Goal: Task Accomplishment & Management: Manage account settings

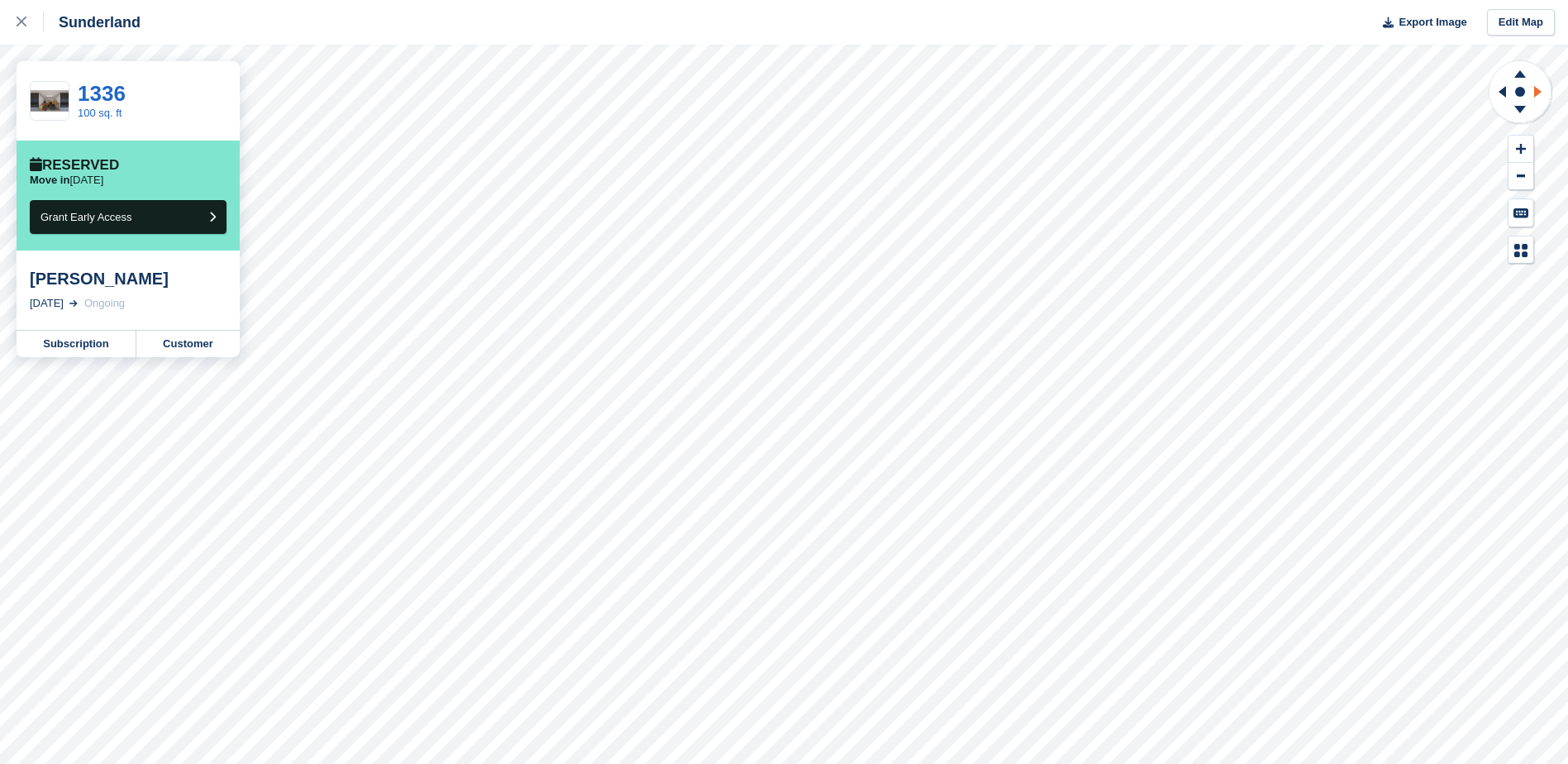
click at [1544, 90] on icon at bounding box center [1540, 91] width 21 height 43
click at [1519, 72] on g at bounding box center [1519, 71] width 43 height 21
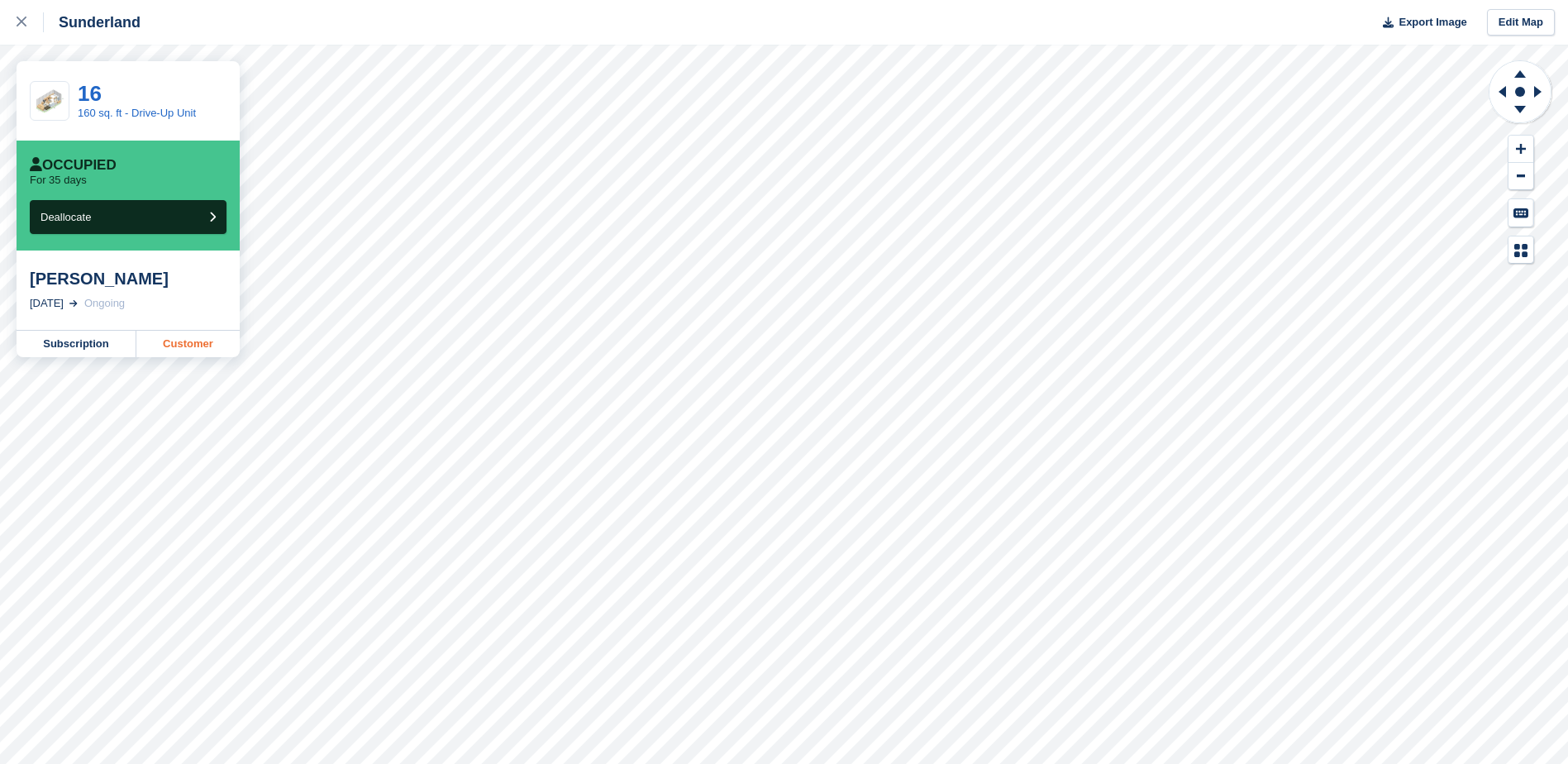
click at [183, 347] on link "Customer" at bounding box center [188, 344] width 104 height 27
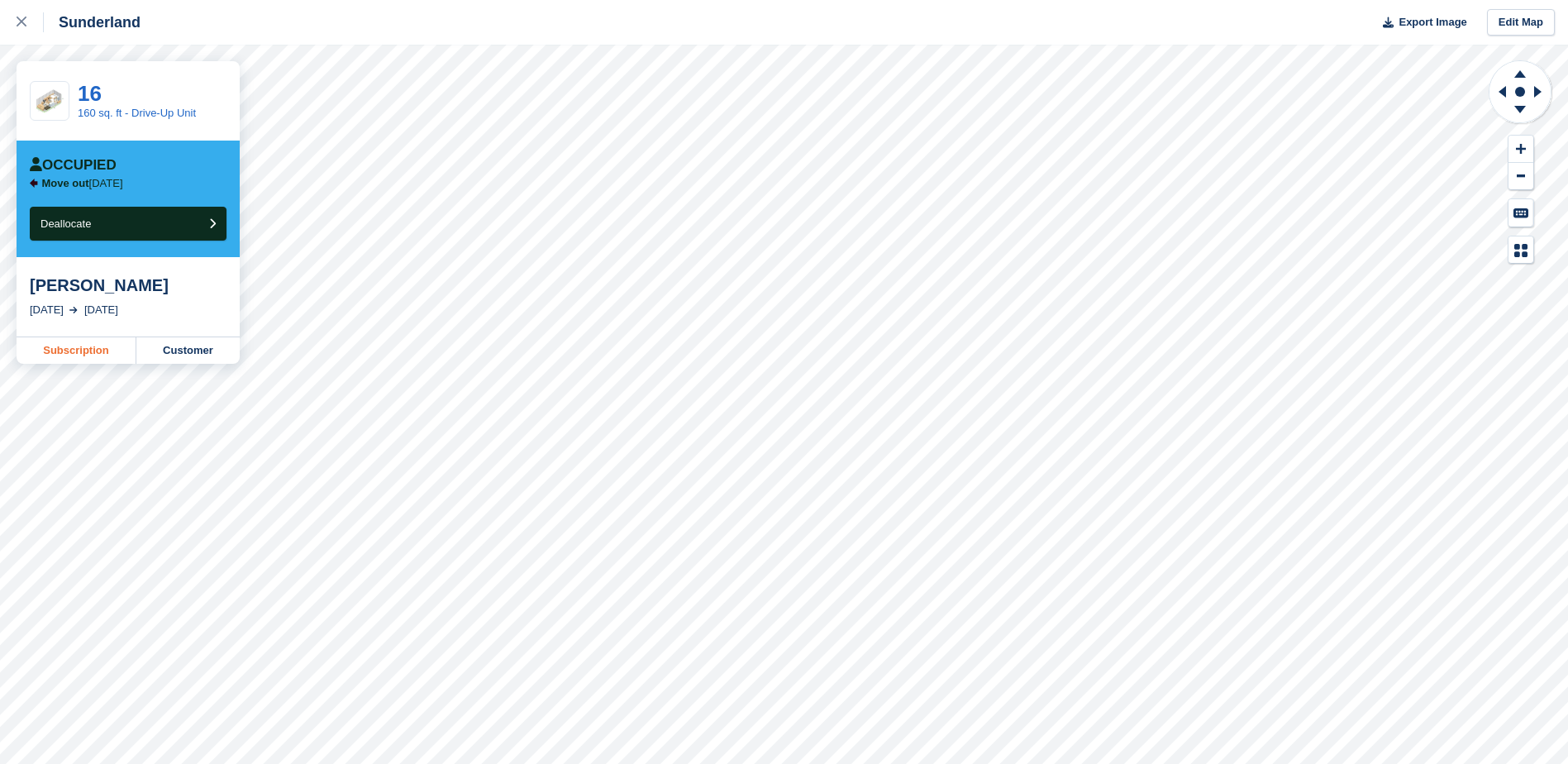
click at [89, 349] on link "Subscription" at bounding box center [76, 351] width 120 height 27
click at [24, 19] on icon at bounding box center [22, 22] width 10 height 10
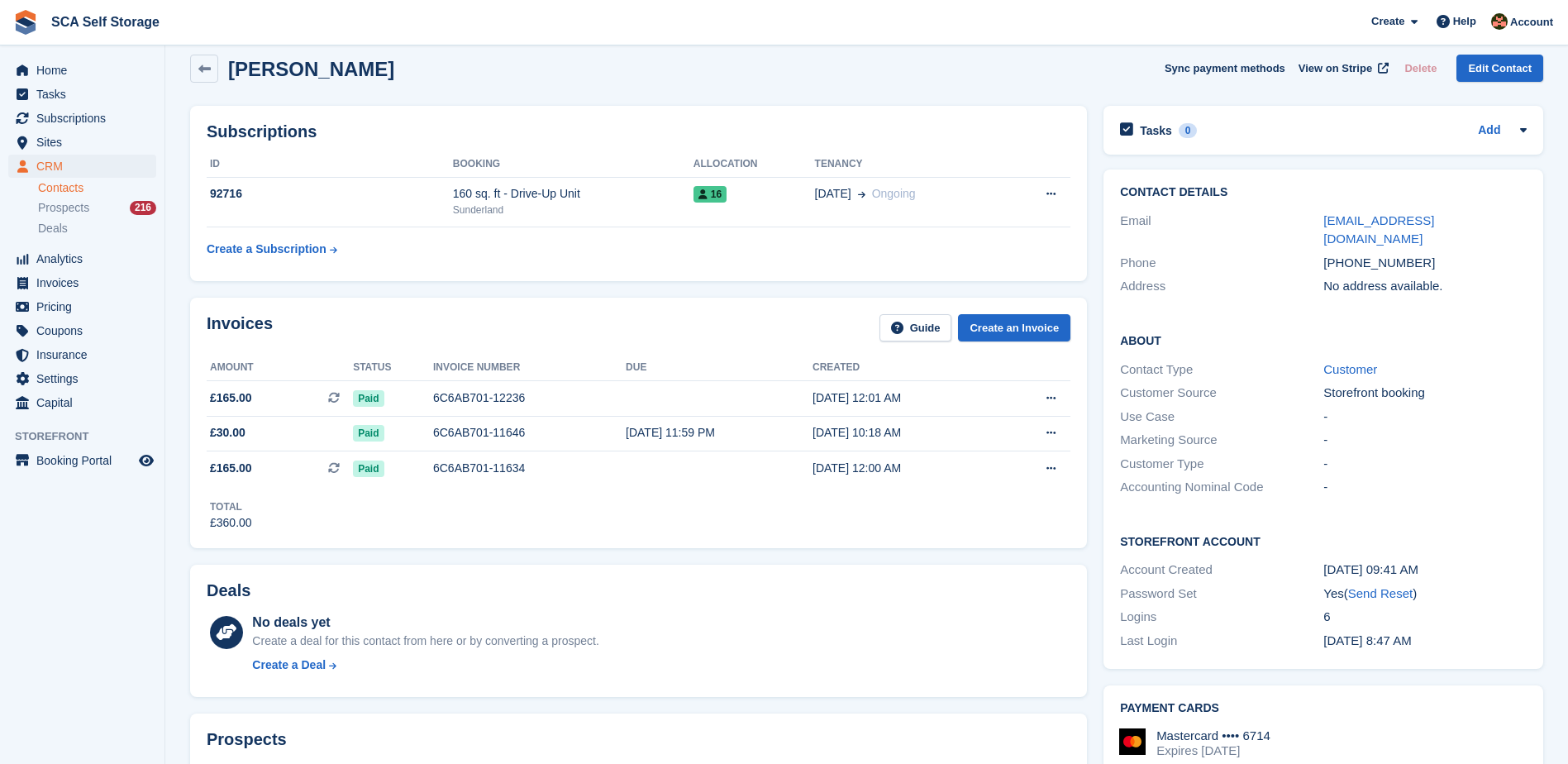
scroll to position [3, 0]
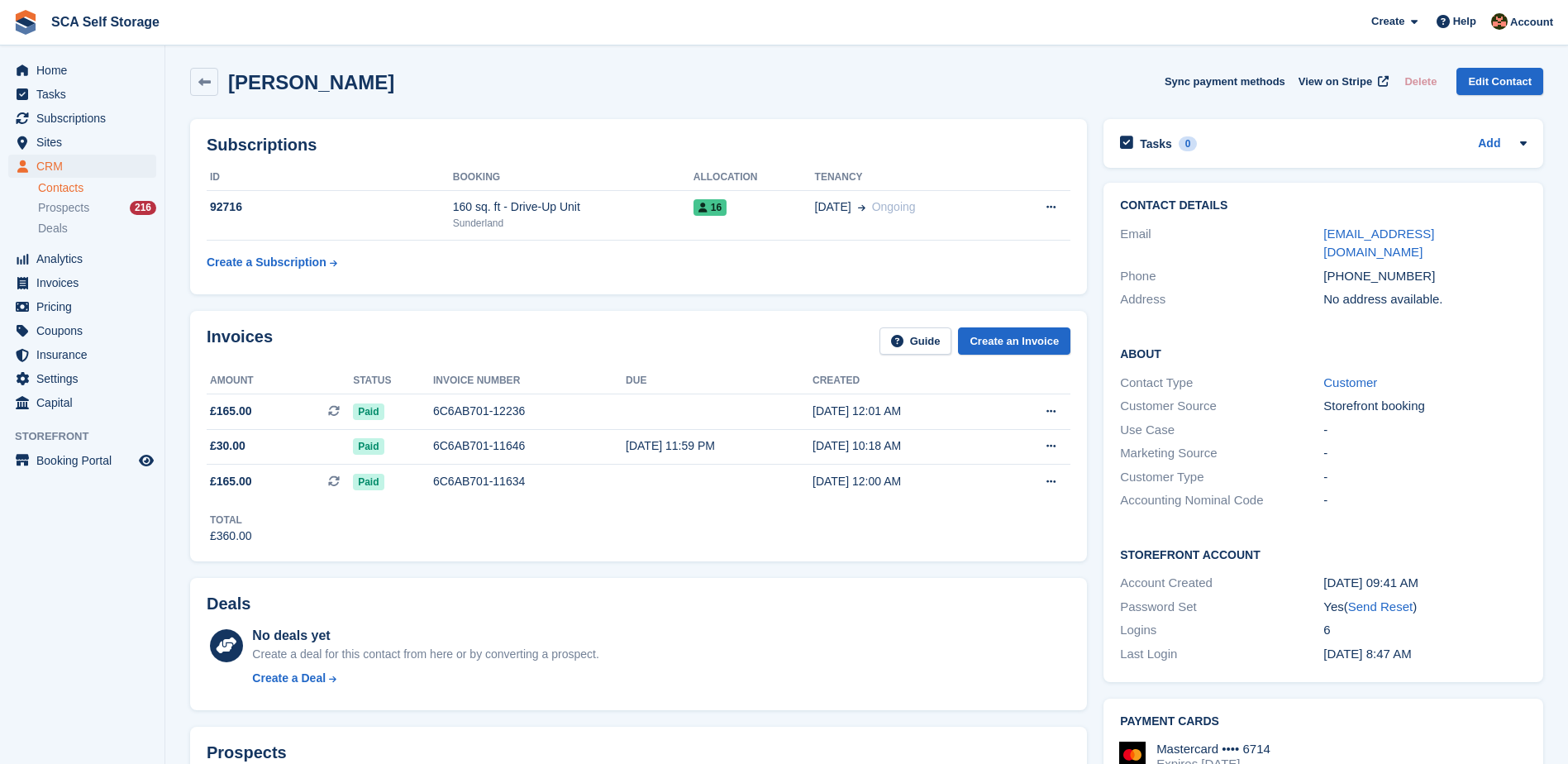
click at [718, 327] on div "Invoices Guide Create an Invoice" at bounding box center [638, 346] width 864 height 37
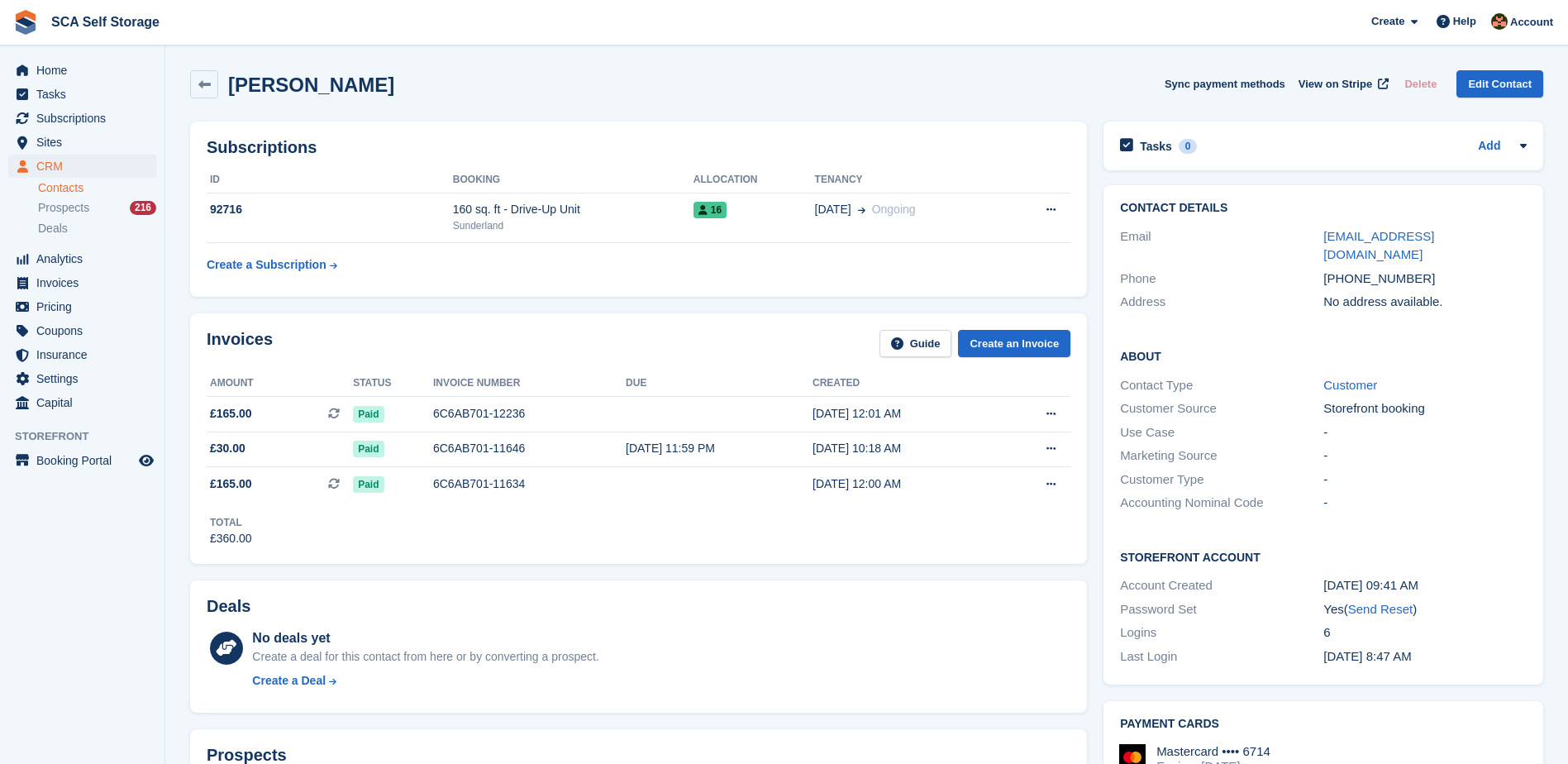
scroll to position [0, 0]
click at [518, 412] on div "6C6AB701-12236" at bounding box center [529, 414] width 192 height 18
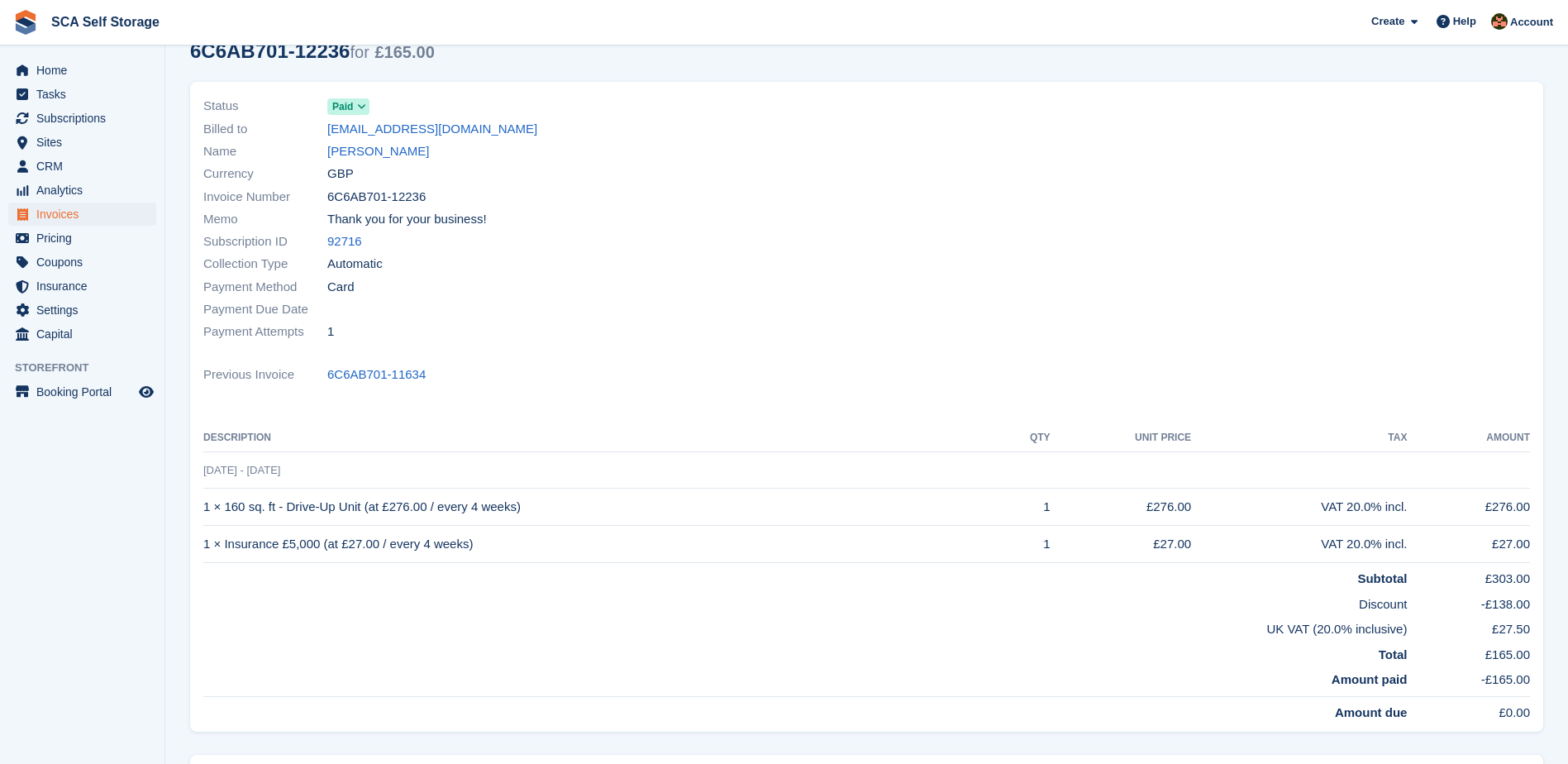
scroll to position [186, 0]
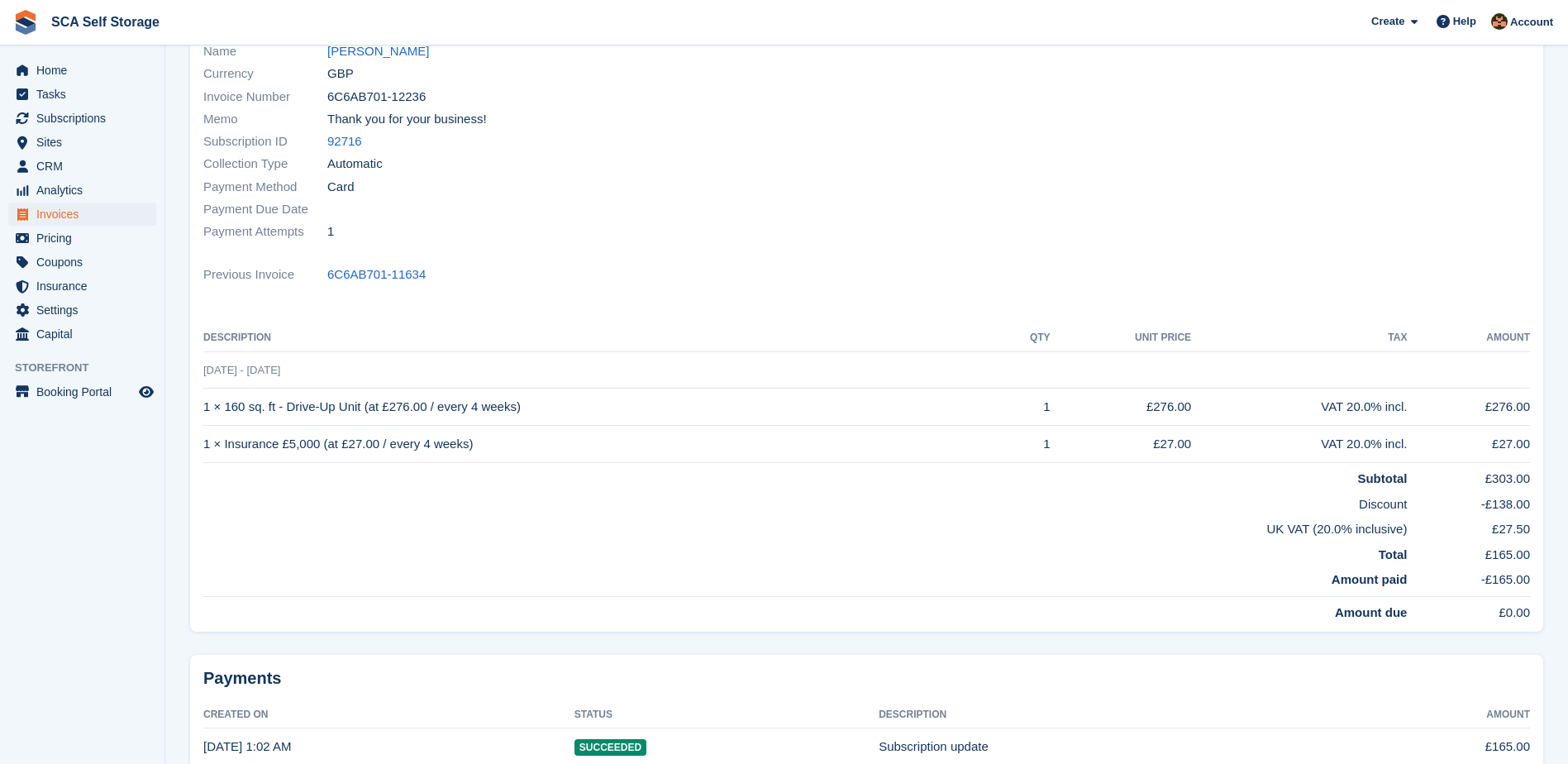
click at [913, 489] on td "Discount" at bounding box center [804, 501] width 1203 height 26
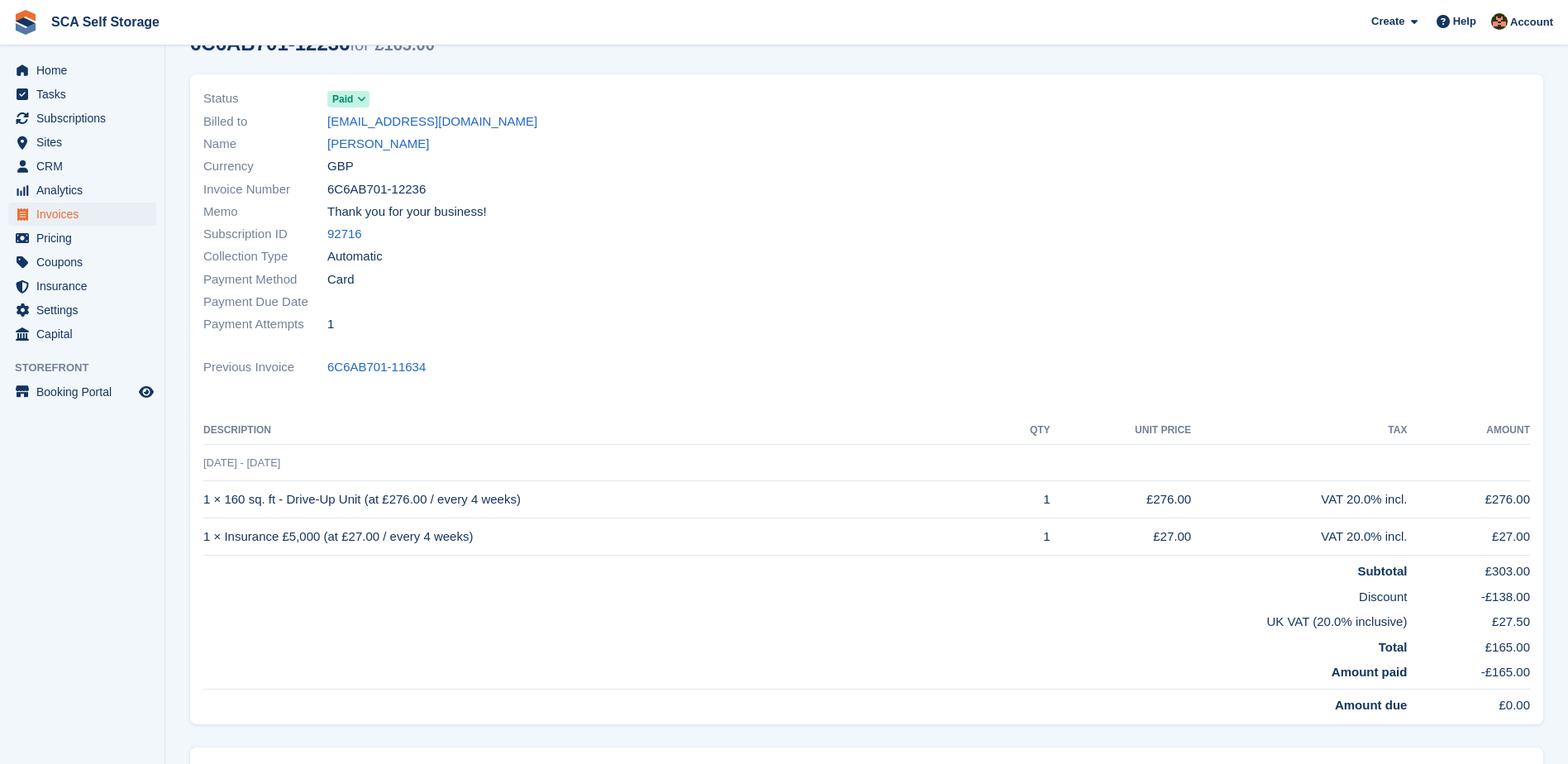
scroll to position [83, 0]
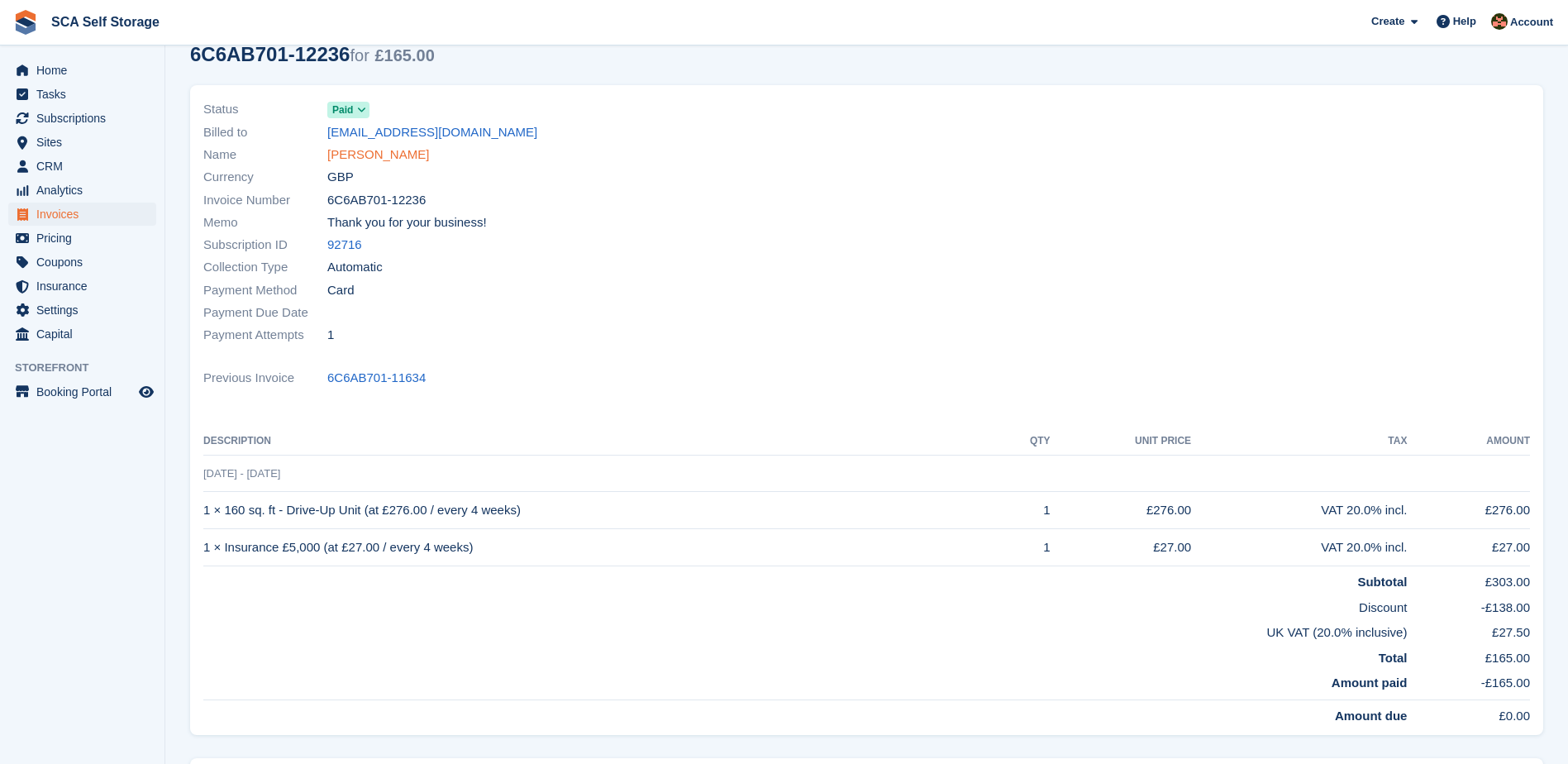
click at [339, 161] on link "[PERSON_NAME]" at bounding box center [378, 155] width 102 height 19
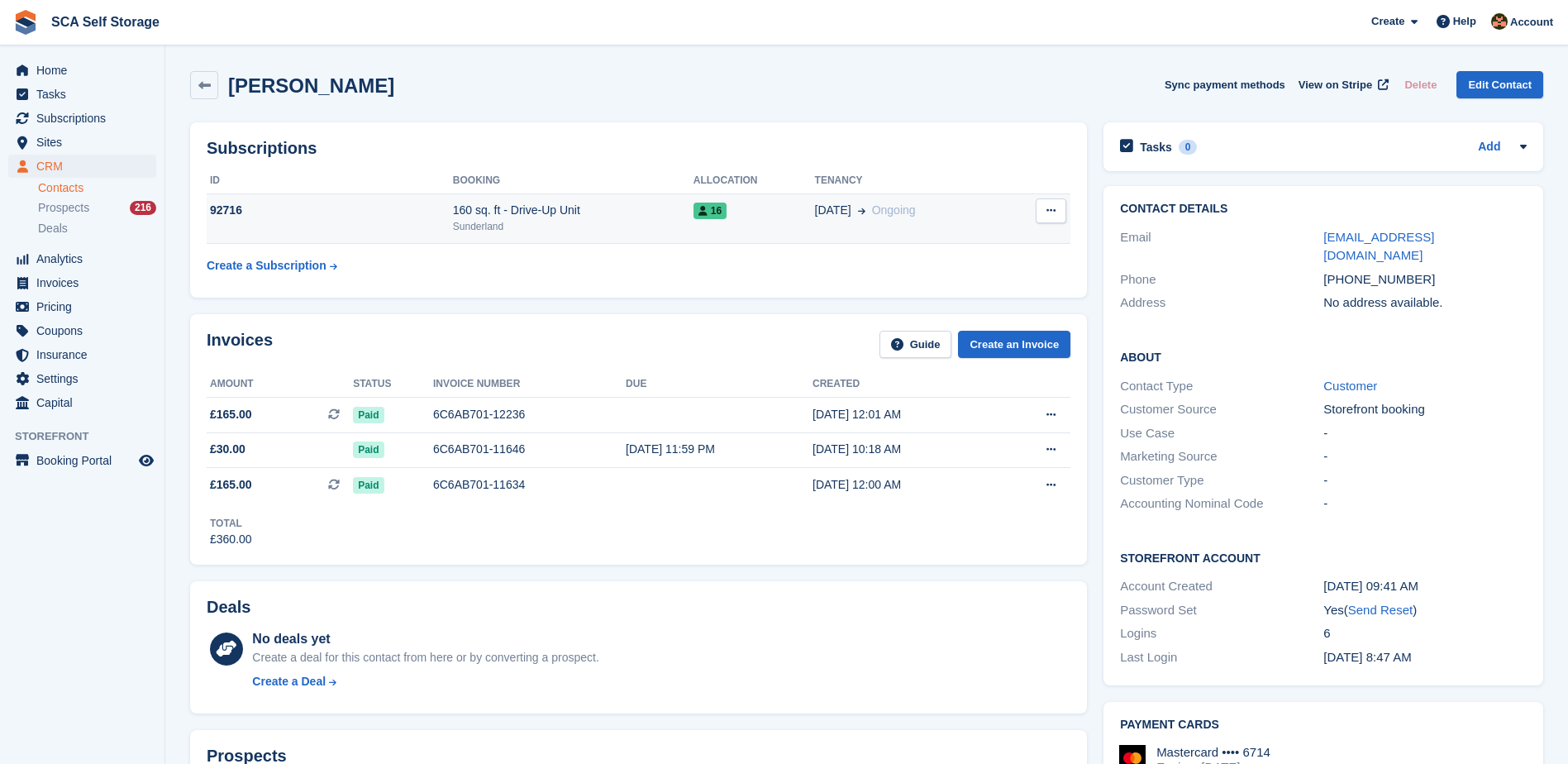
click at [763, 194] on td "16" at bounding box center [753, 218] width 121 height 50
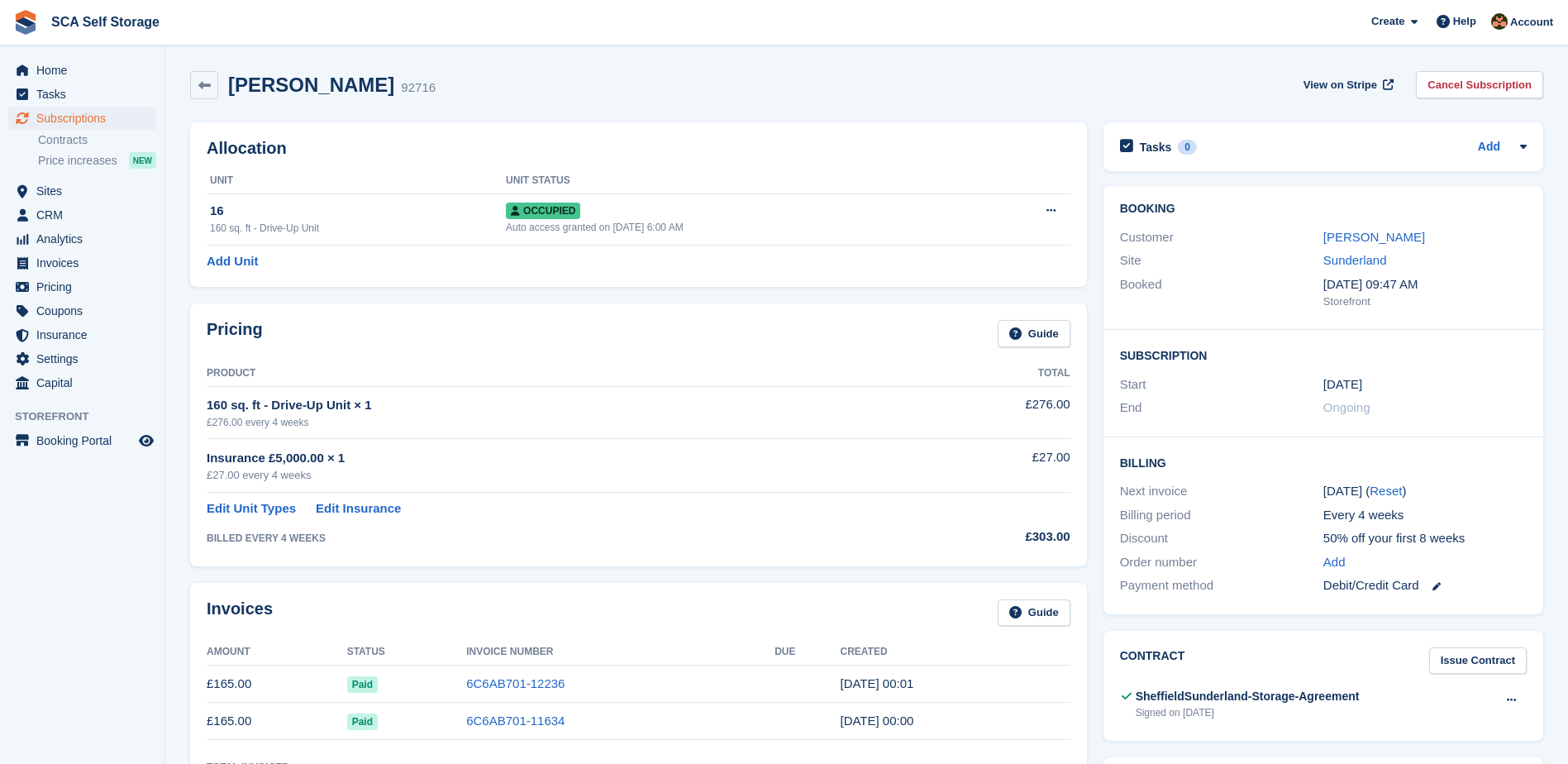
click at [1502, 85] on link "Cancel Subscription" at bounding box center [1479, 85] width 127 height 28
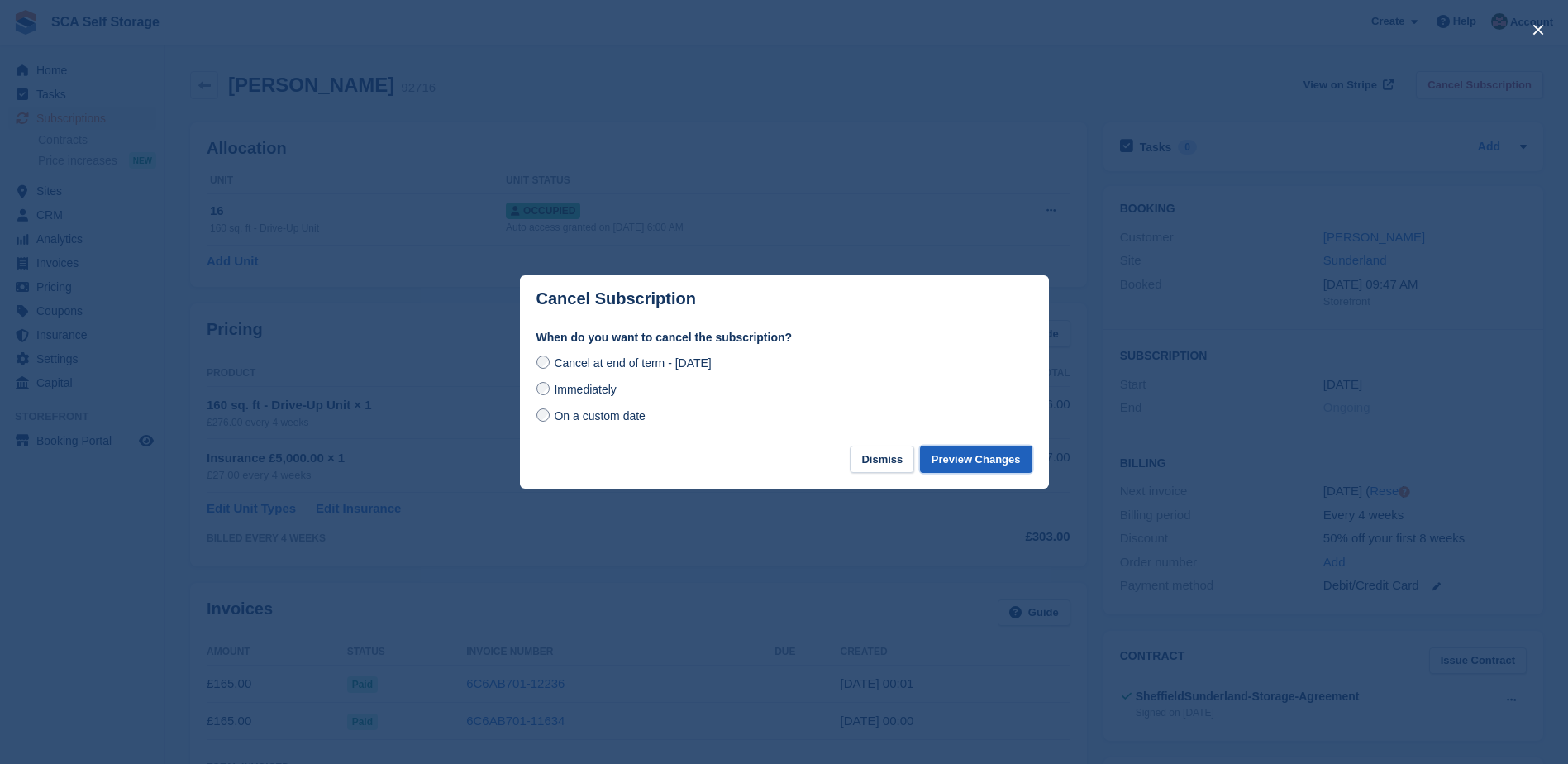
click at [993, 465] on button "Preview Changes" at bounding box center [976, 459] width 112 height 28
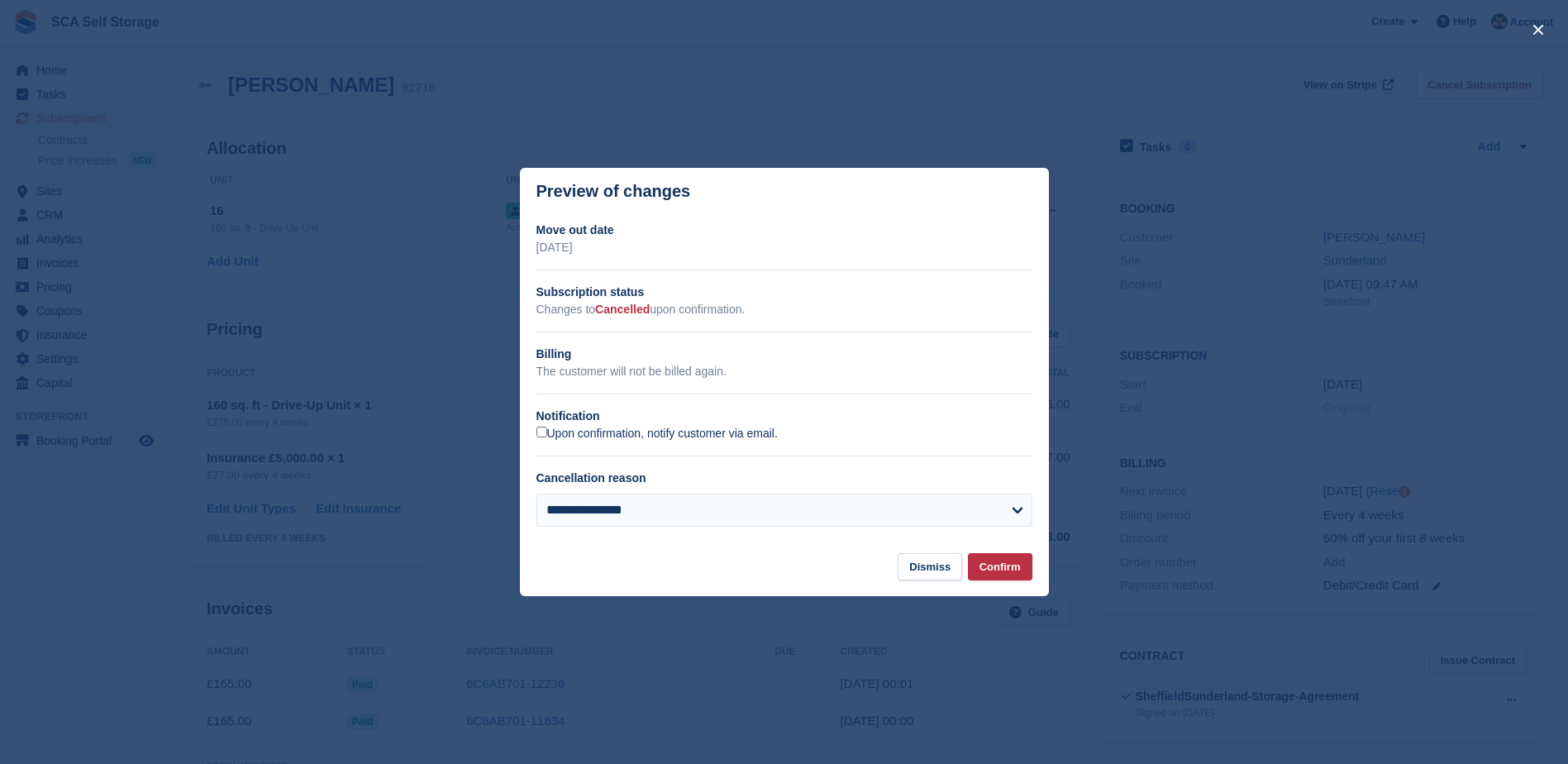
click at [586, 437] on label "Upon confirmation, notify customer via email." at bounding box center [656, 434] width 242 height 15
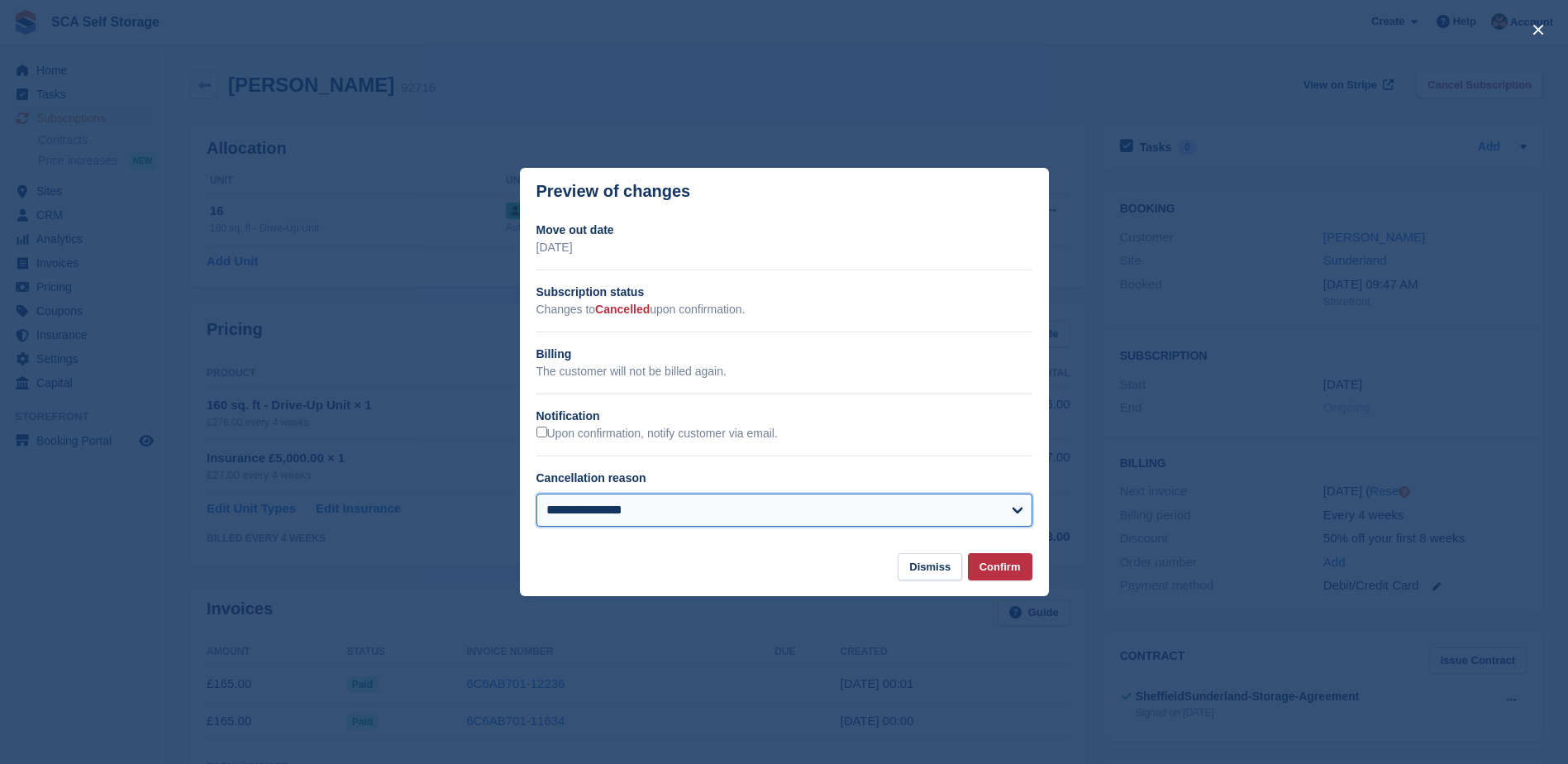
click at [632, 514] on select "**********" at bounding box center [784, 510] width 496 height 33
select select "**********"
click at [536, 495] on select "**********" at bounding box center [784, 510] width 496 height 33
click at [980, 570] on button "Confirm" at bounding box center [999, 567] width 64 height 28
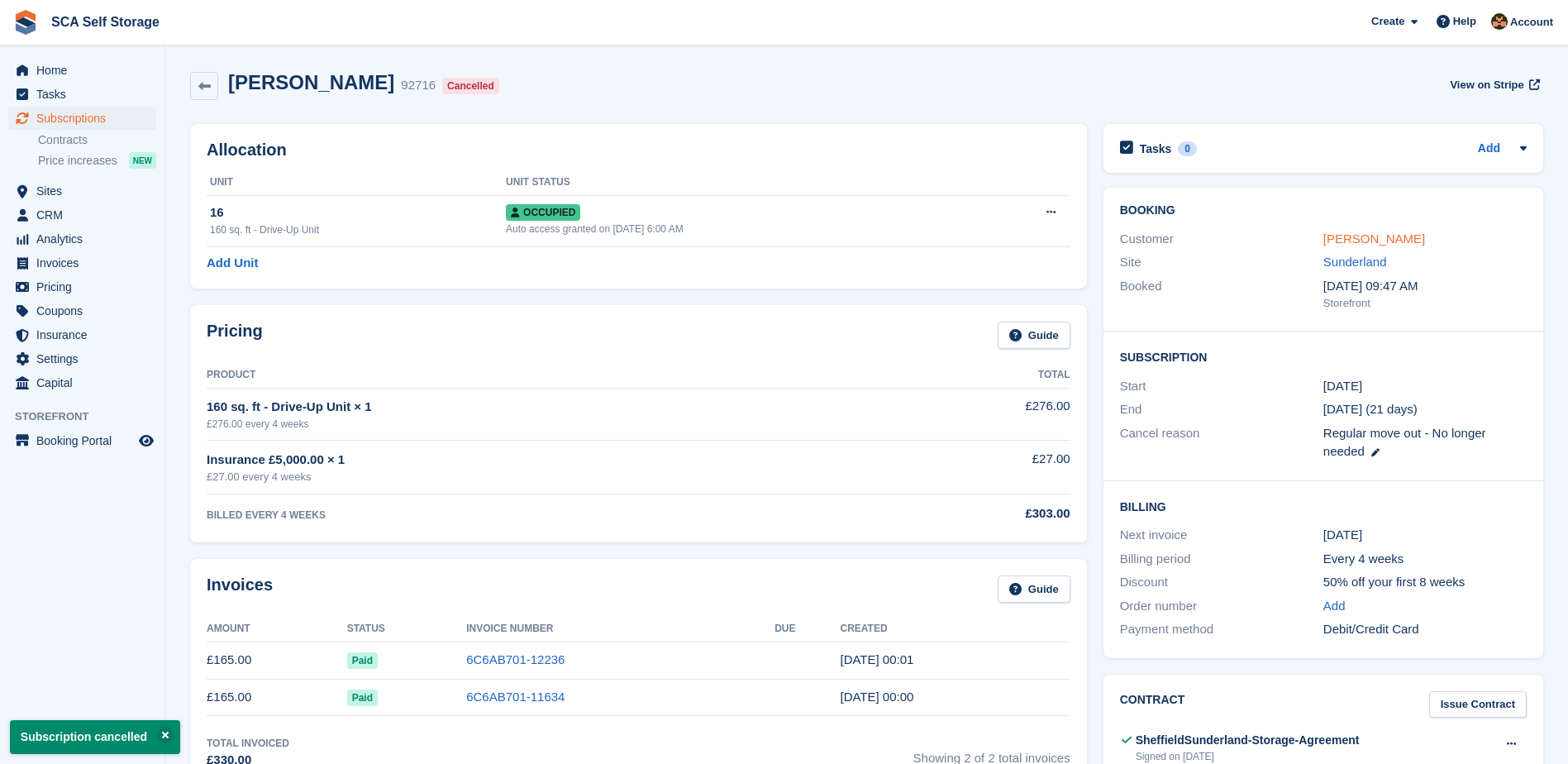
click at [1339, 237] on link "Maria Harvey" at bounding box center [1374, 238] width 102 height 14
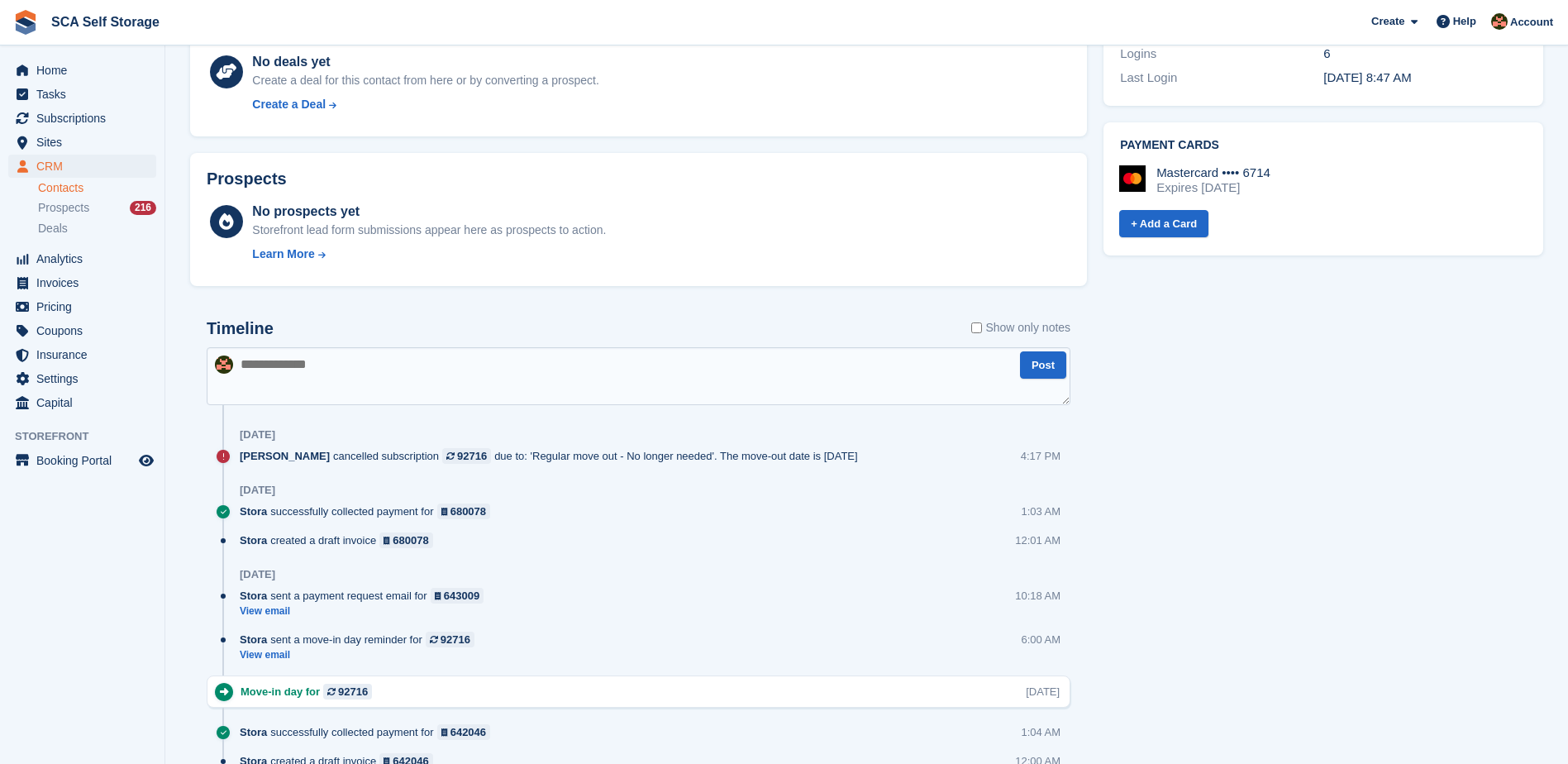
scroll to position [600, 0]
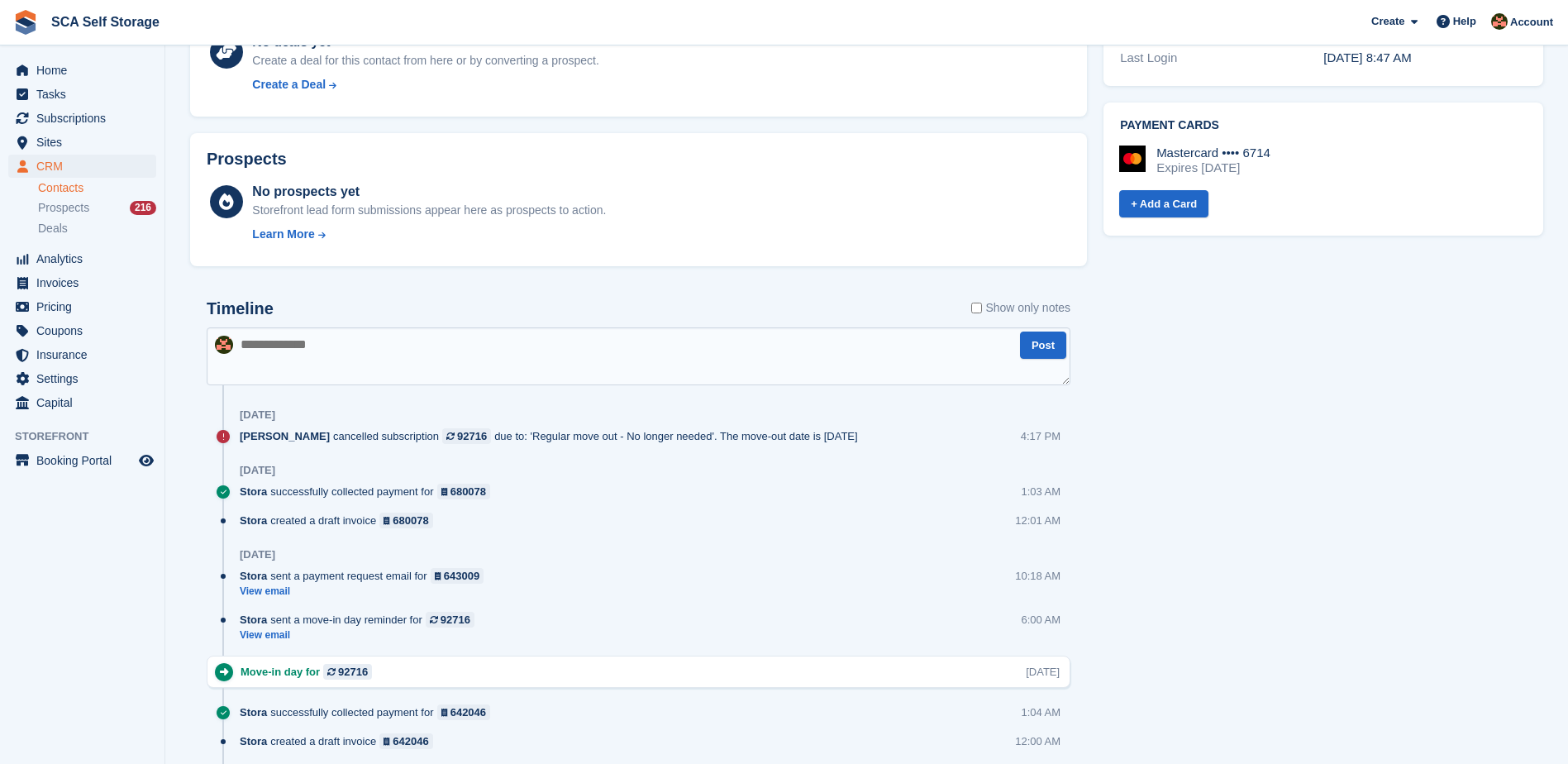
click at [507, 360] on textarea at bounding box center [638, 356] width 864 height 58
type textarea "**********"
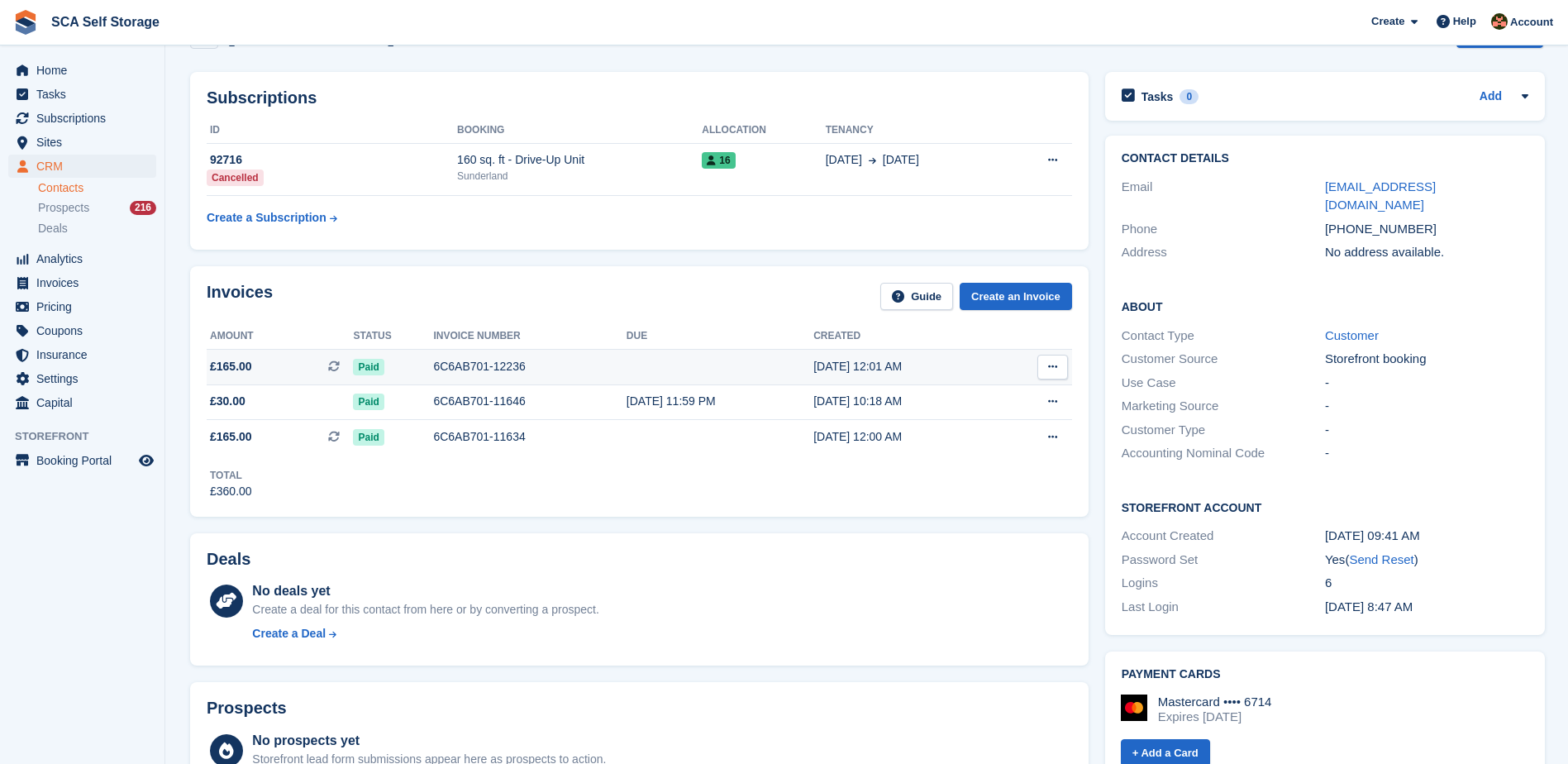
scroll to position [0, 0]
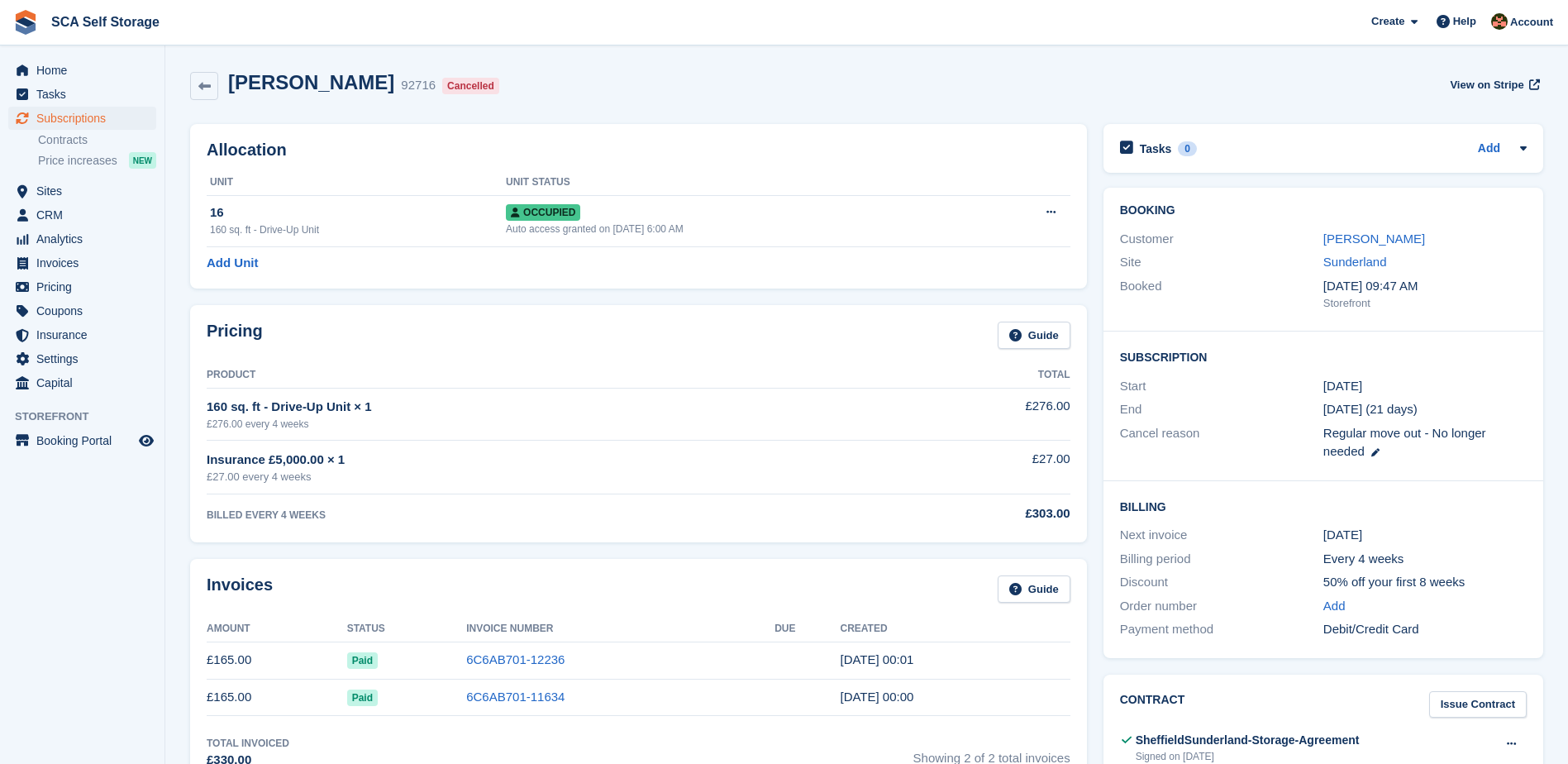
click at [751, 330] on div "Pricing Guide" at bounding box center [638, 340] width 864 height 37
click at [1331, 235] on link "[PERSON_NAME]" at bounding box center [1374, 238] width 102 height 14
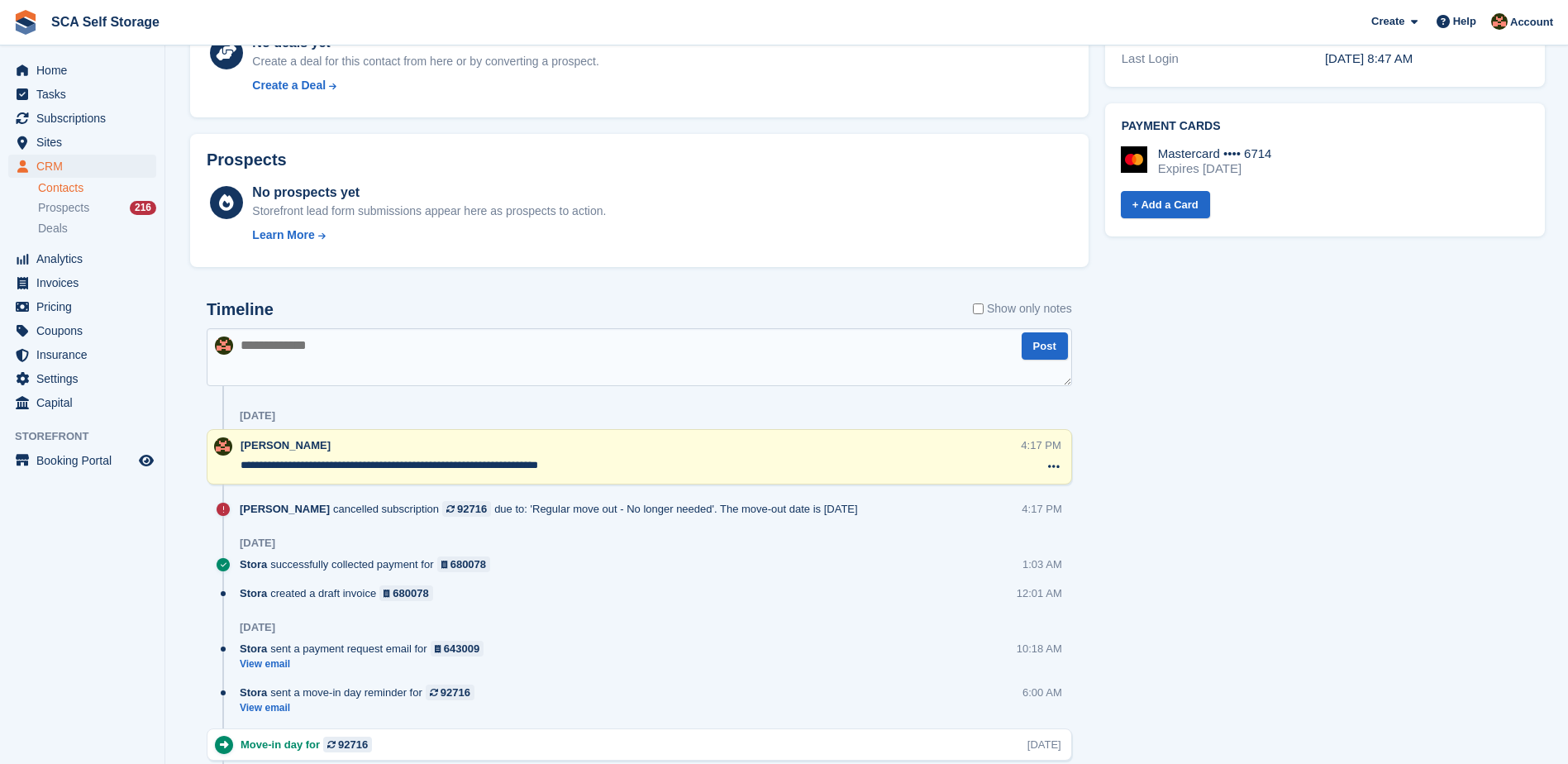
scroll to position [600, 0]
click at [588, 353] on textarea at bounding box center [639, 356] width 866 height 58
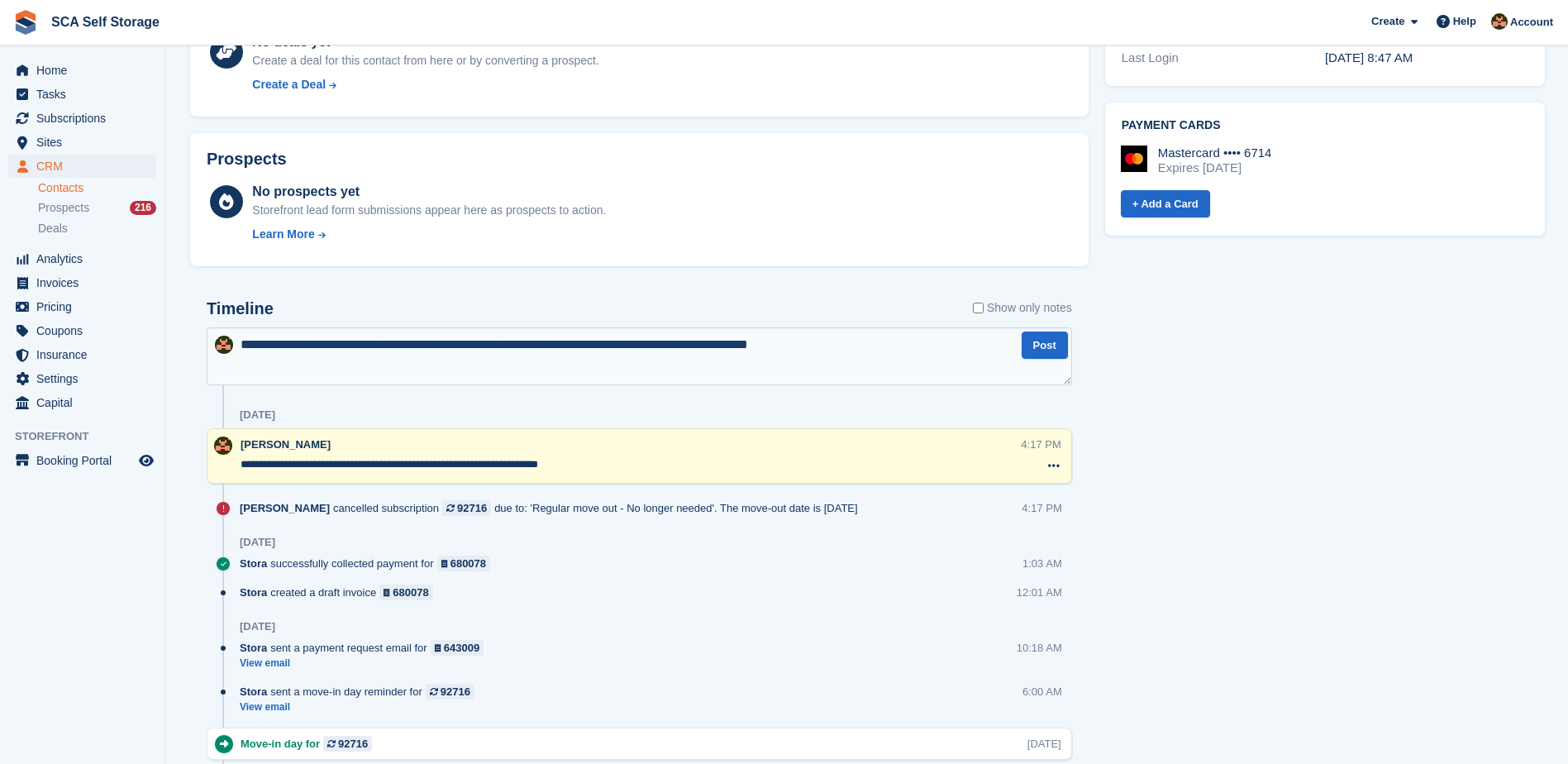
type textarea "**********"
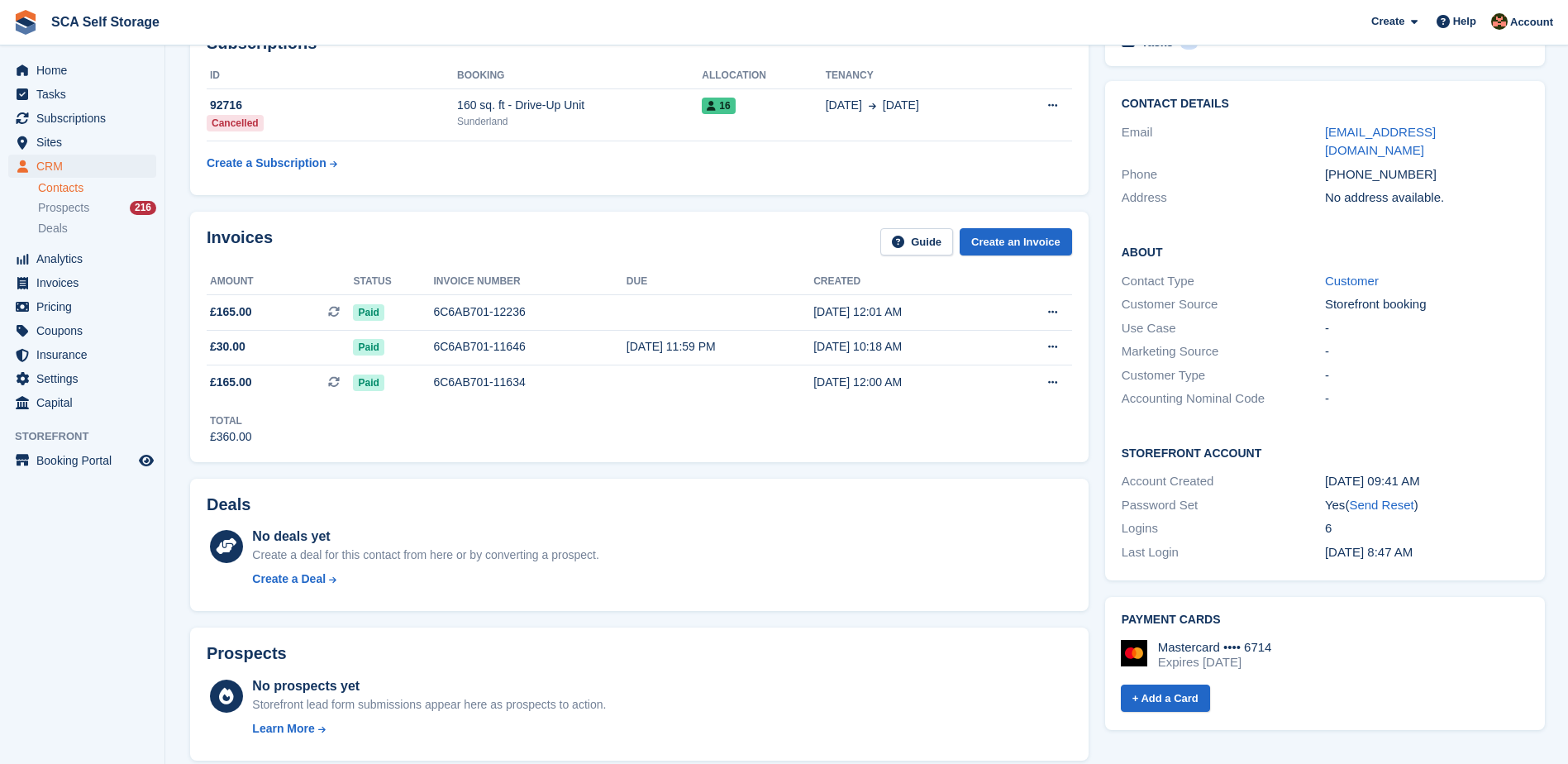
scroll to position [83, 0]
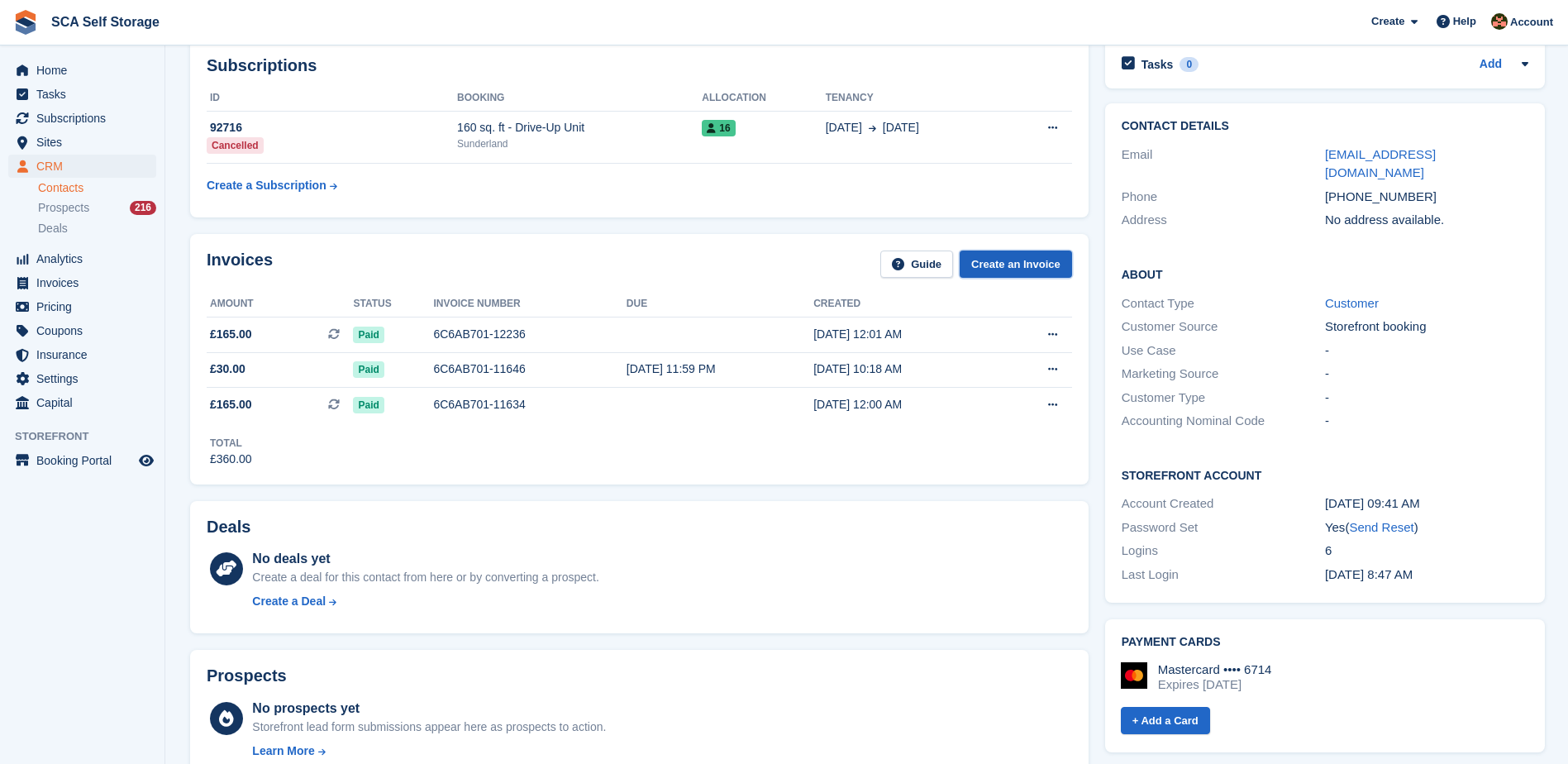
click at [1025, 254] on link "Create an Invoice" at bounding box center [1016, 264] width 112 height 28
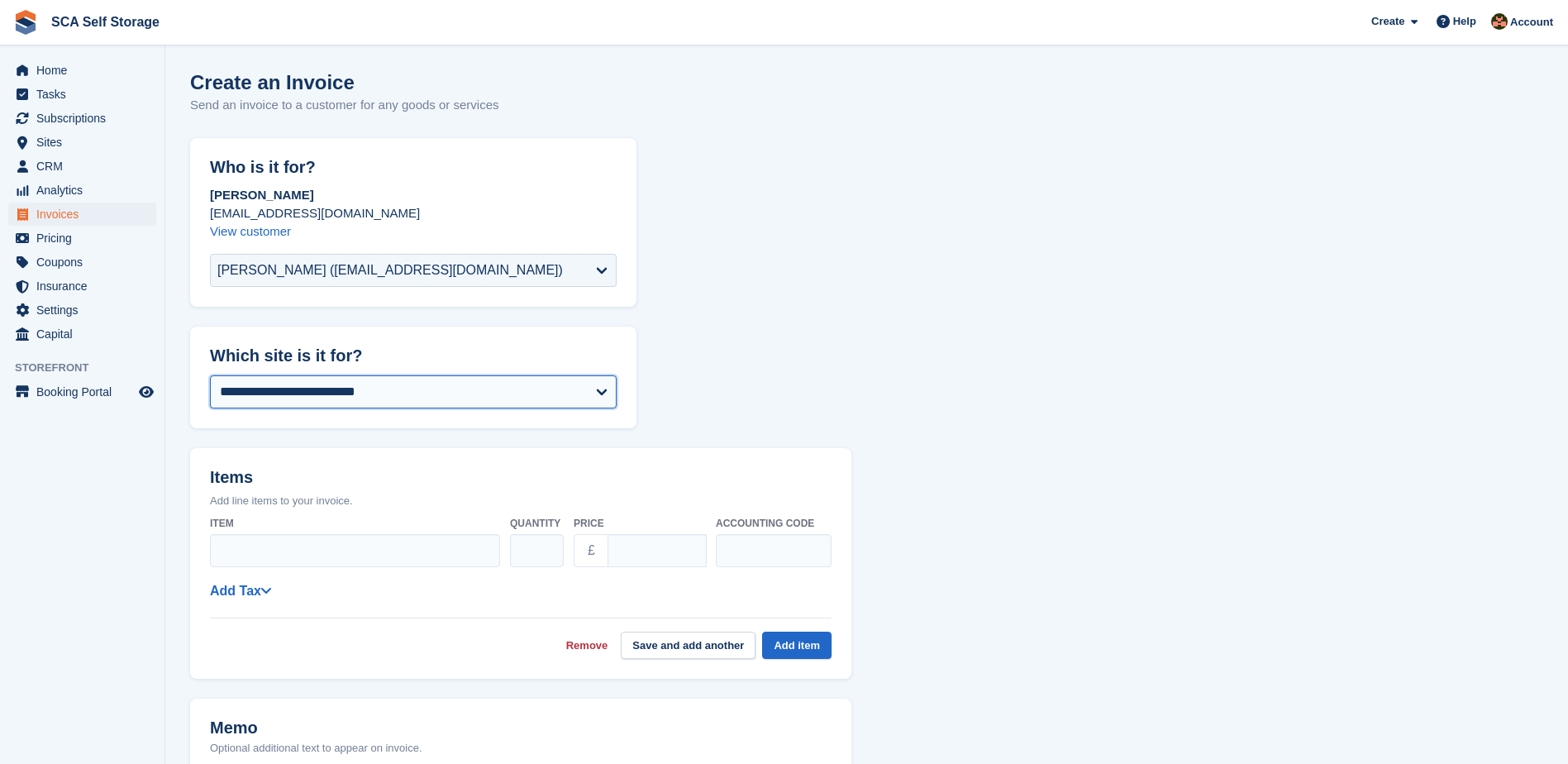
click at [268, 392] on select "**********" at bounding box center [413, 392] width 406 height 33
select select "****"
click at [763, 358] on form "**********" at bounding box center [866, 683] width 1353 height 1090
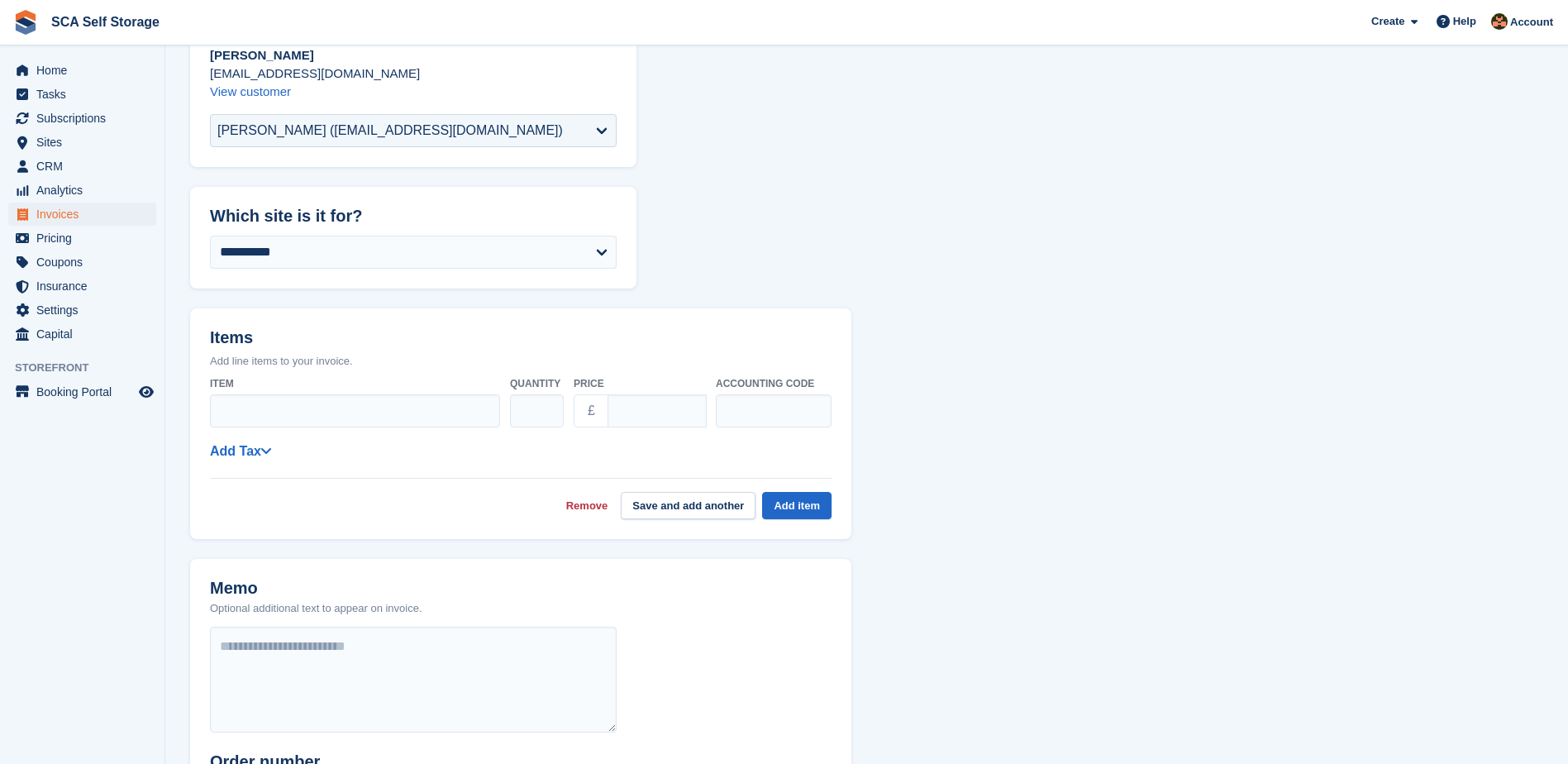
scroll to position [145, 0]
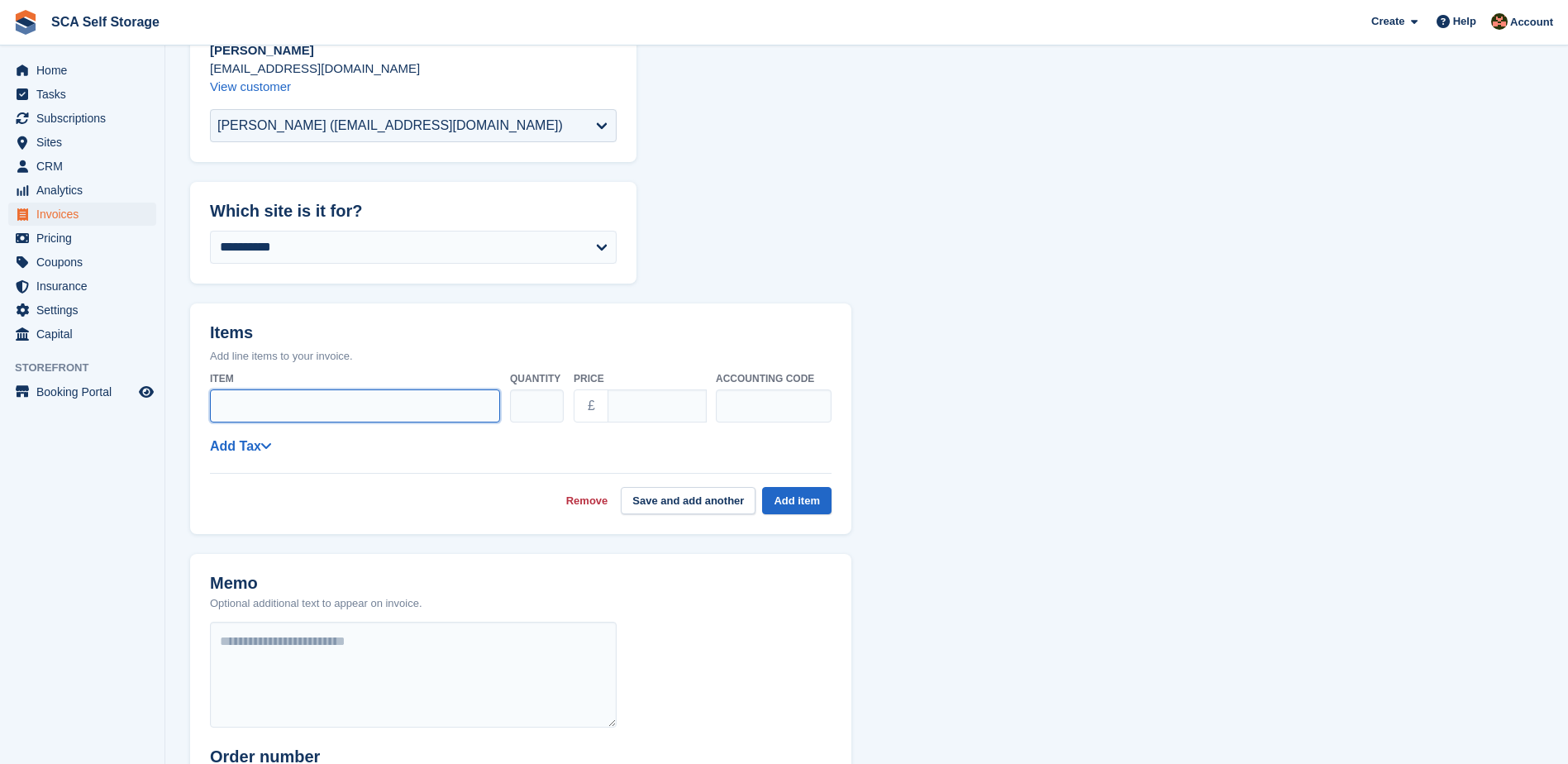
click at [310, 417] on input "Item" at bounding box center [355, 407] width 290 height 33
type input "*"
type input "**********"
drag, startPoint x: 667, startPoint y: 400, endPoint x: 605, endPoint y: 407, distance: 62.4
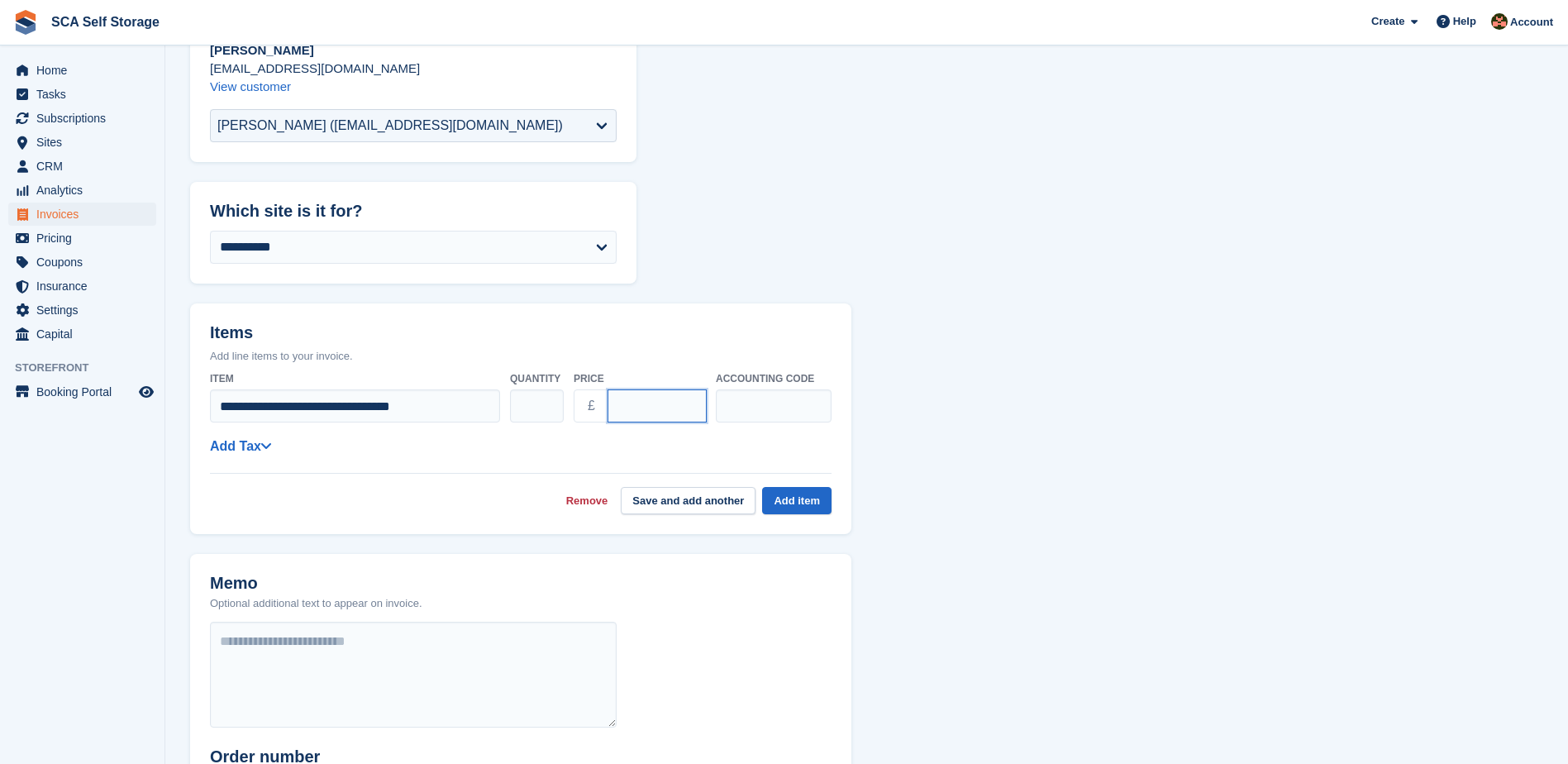
click at [605, 407] on div "£ ****" at bounding box center [640, 407] width 132 height 33
type input "*****"
click at [823, 418] on input "text" at bounding box center [774, 407] width 115 height 33
type input "****"
click at [798, 505] on button "Add item" at bounding box center [796, 500] width 69 height 28
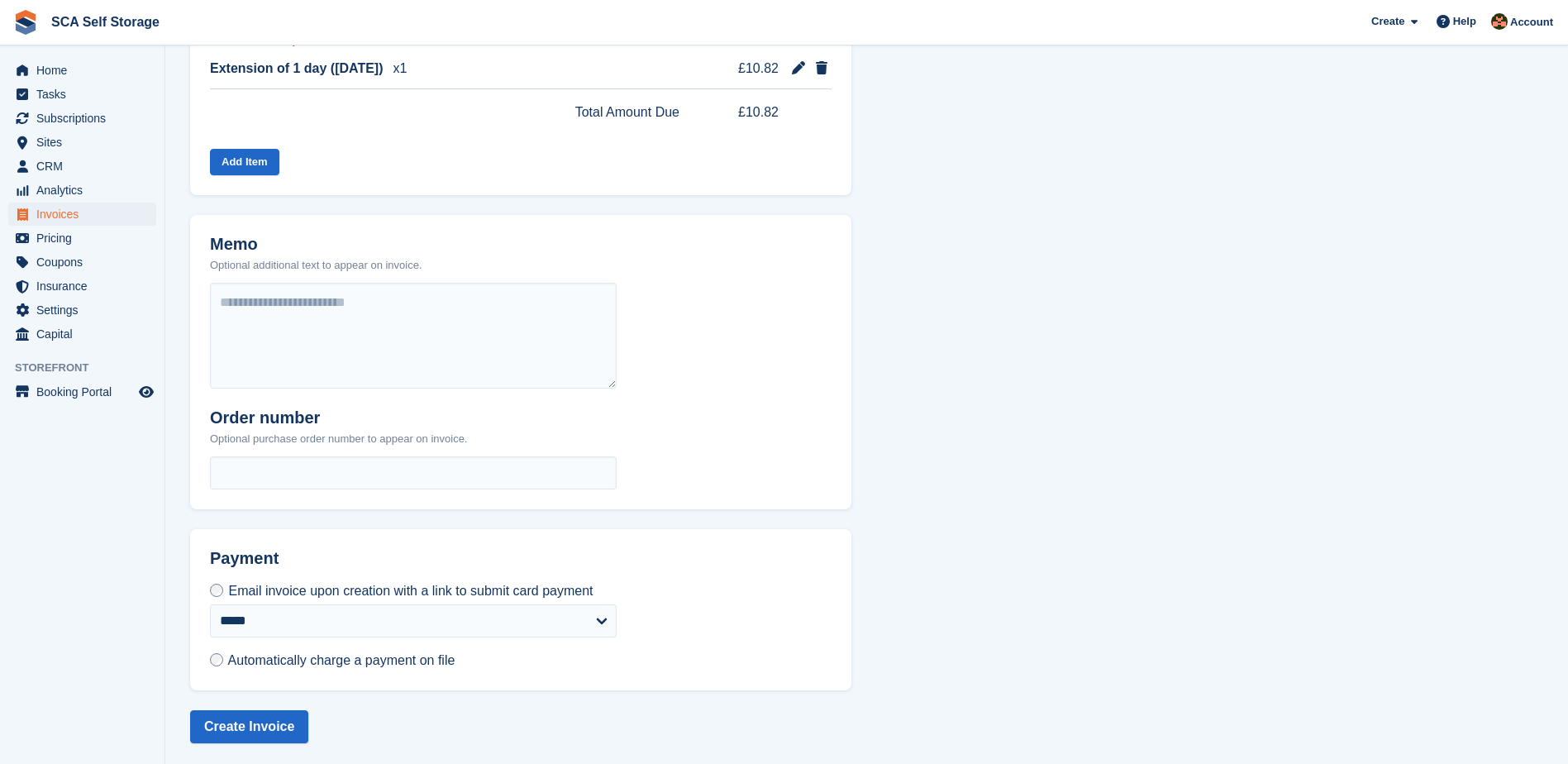
scroll to position [464, 0]
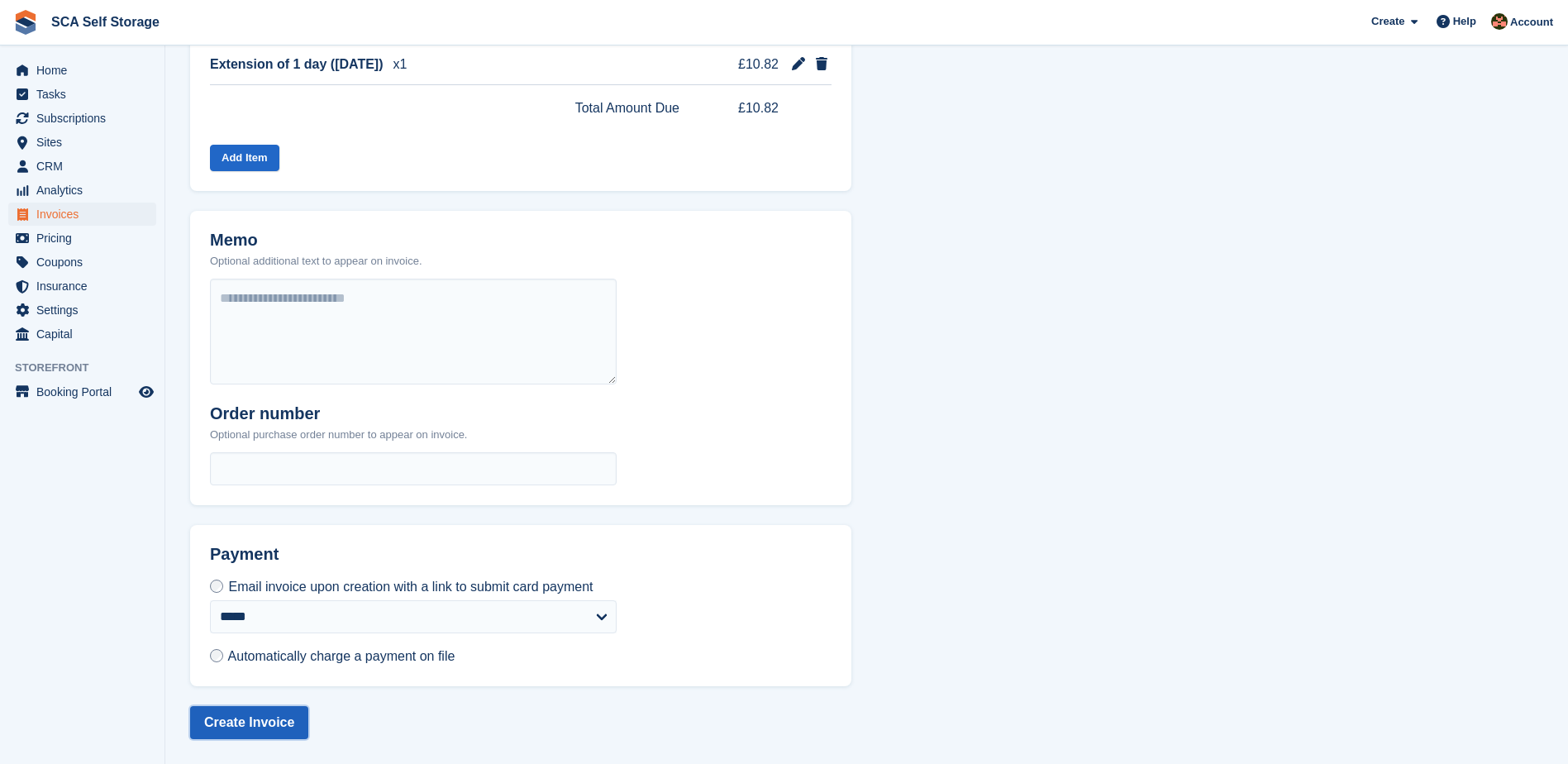
click at [250, 729] on button "Create Invoice" at bounding box center [248, 723] width 118 height 33
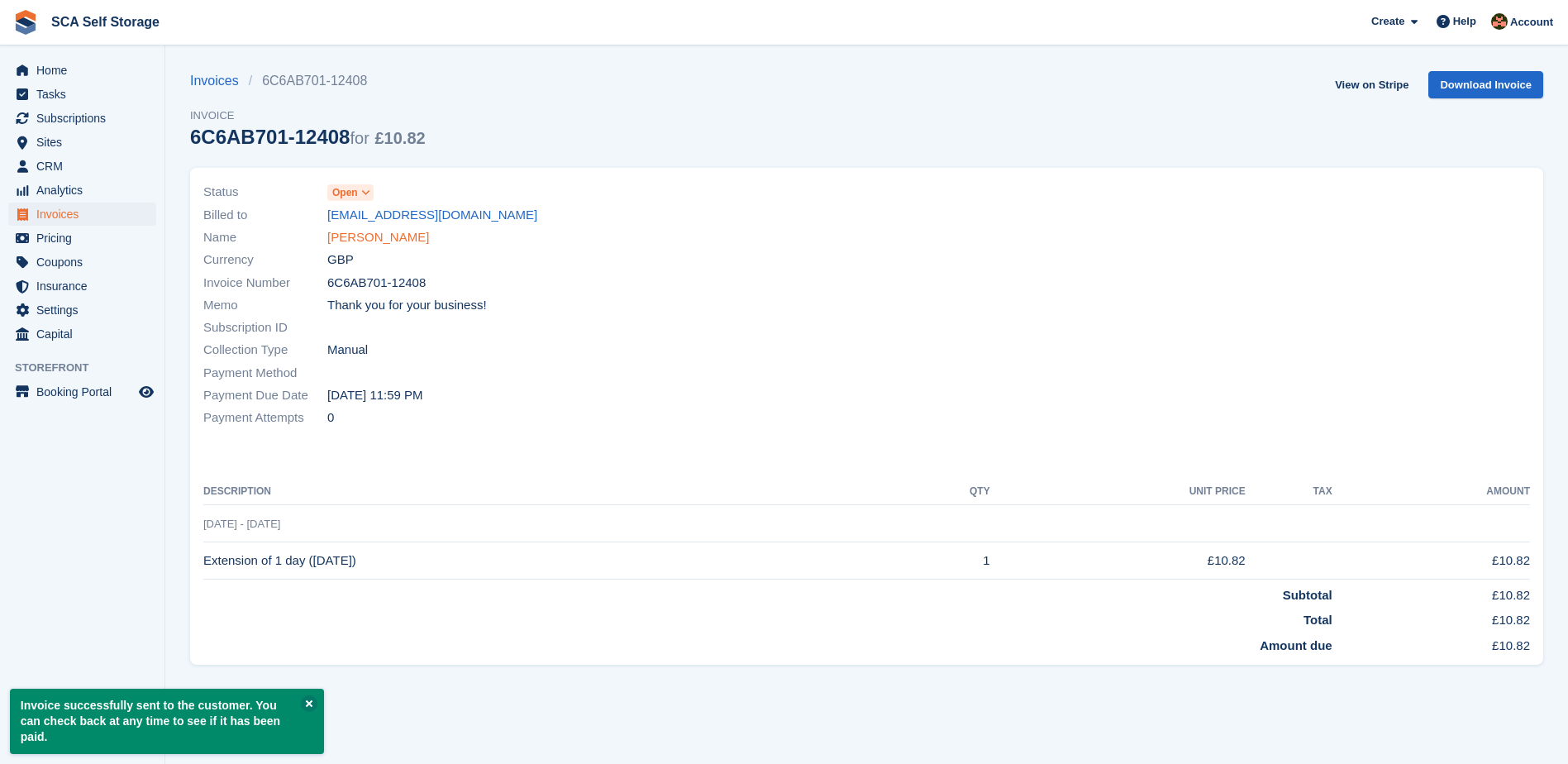
click at [391, 244] on link "Maria Harvey" at bounding box center [378, 238] width 102 height 19
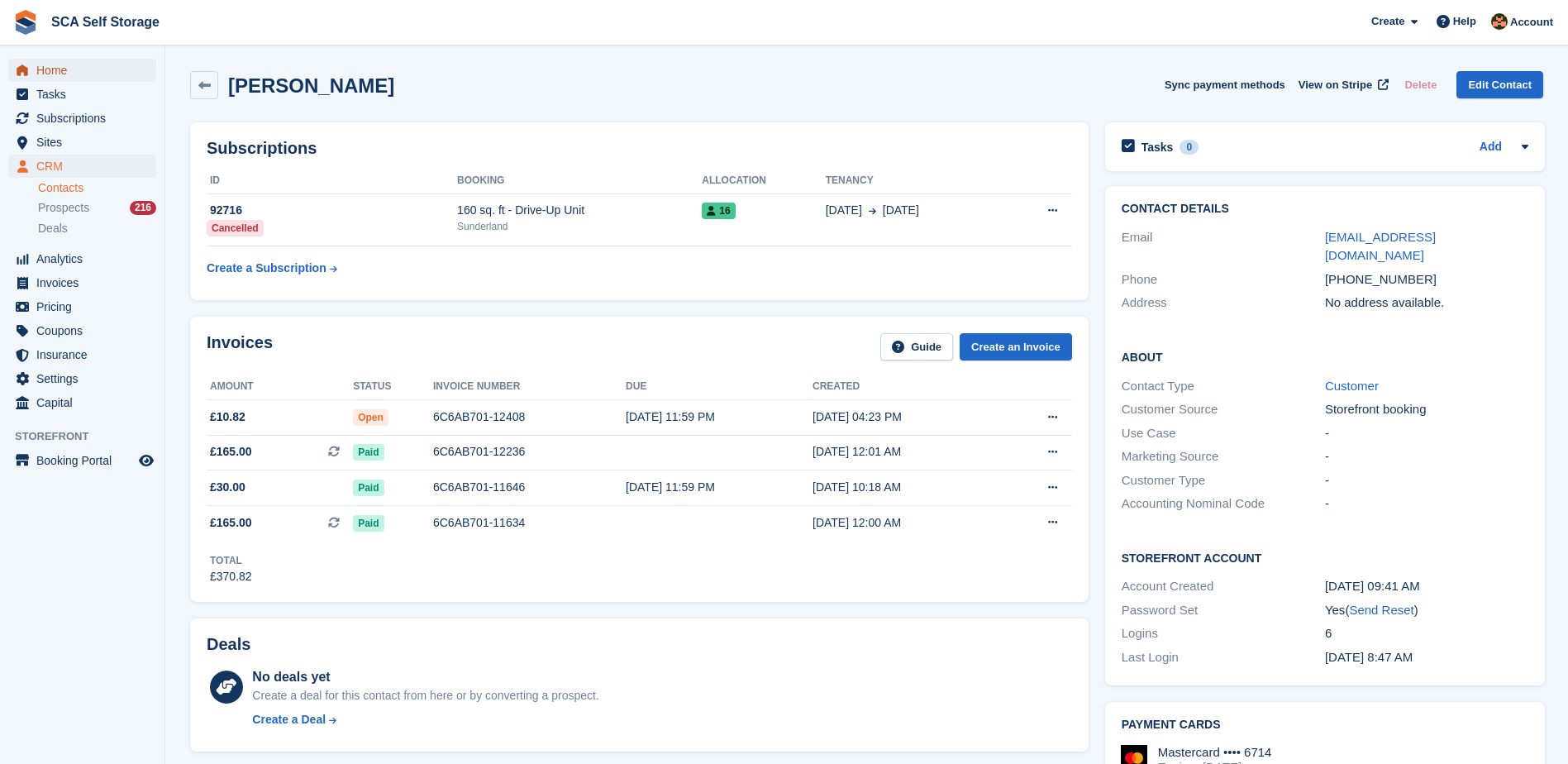
click at [83, 76] on span "Home" at bounding box center [85, 70] width 100 height 23
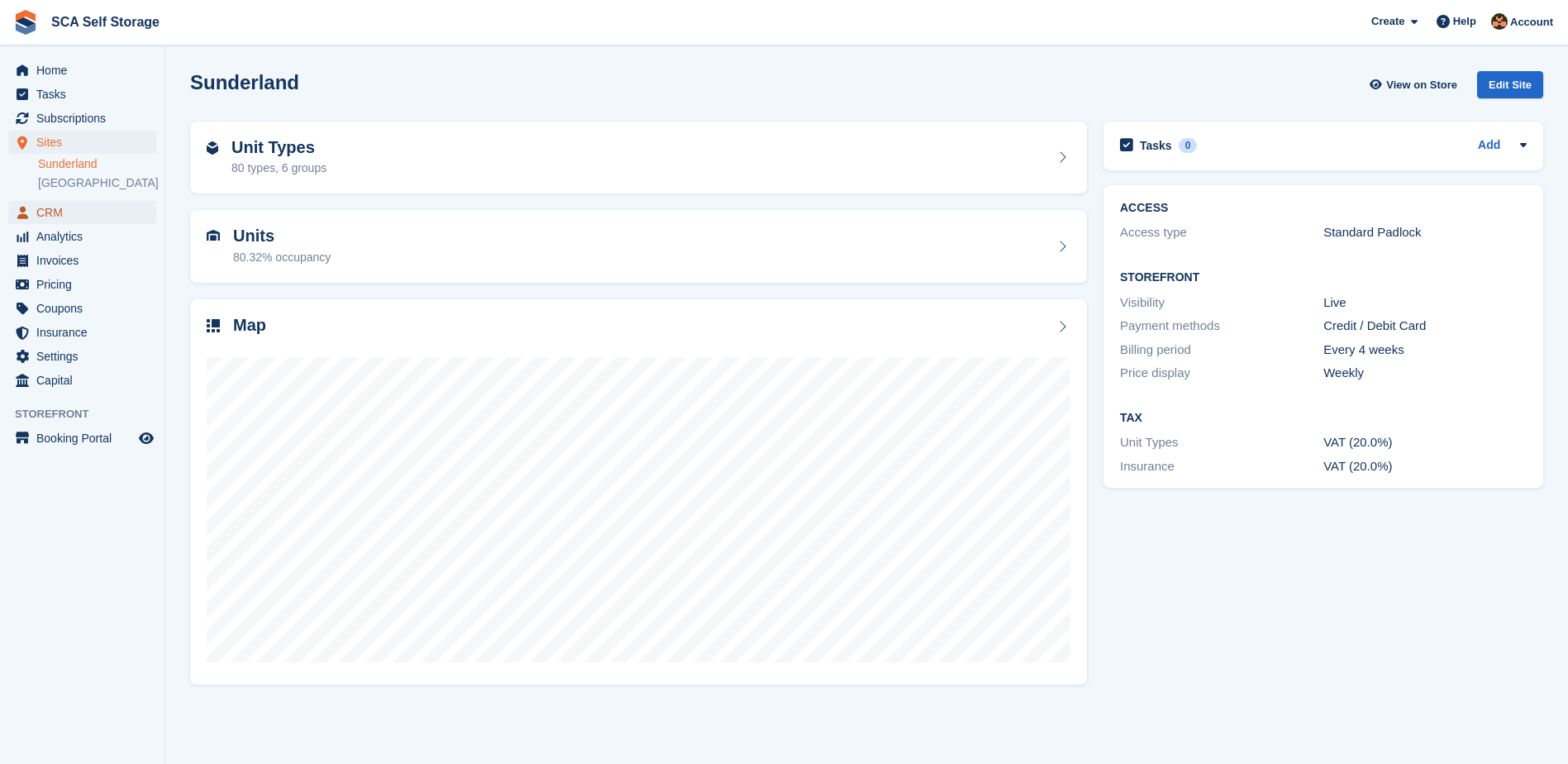
click at [64, 215] on span "CRM" at bounding box center [85, 213] width 100 height 23
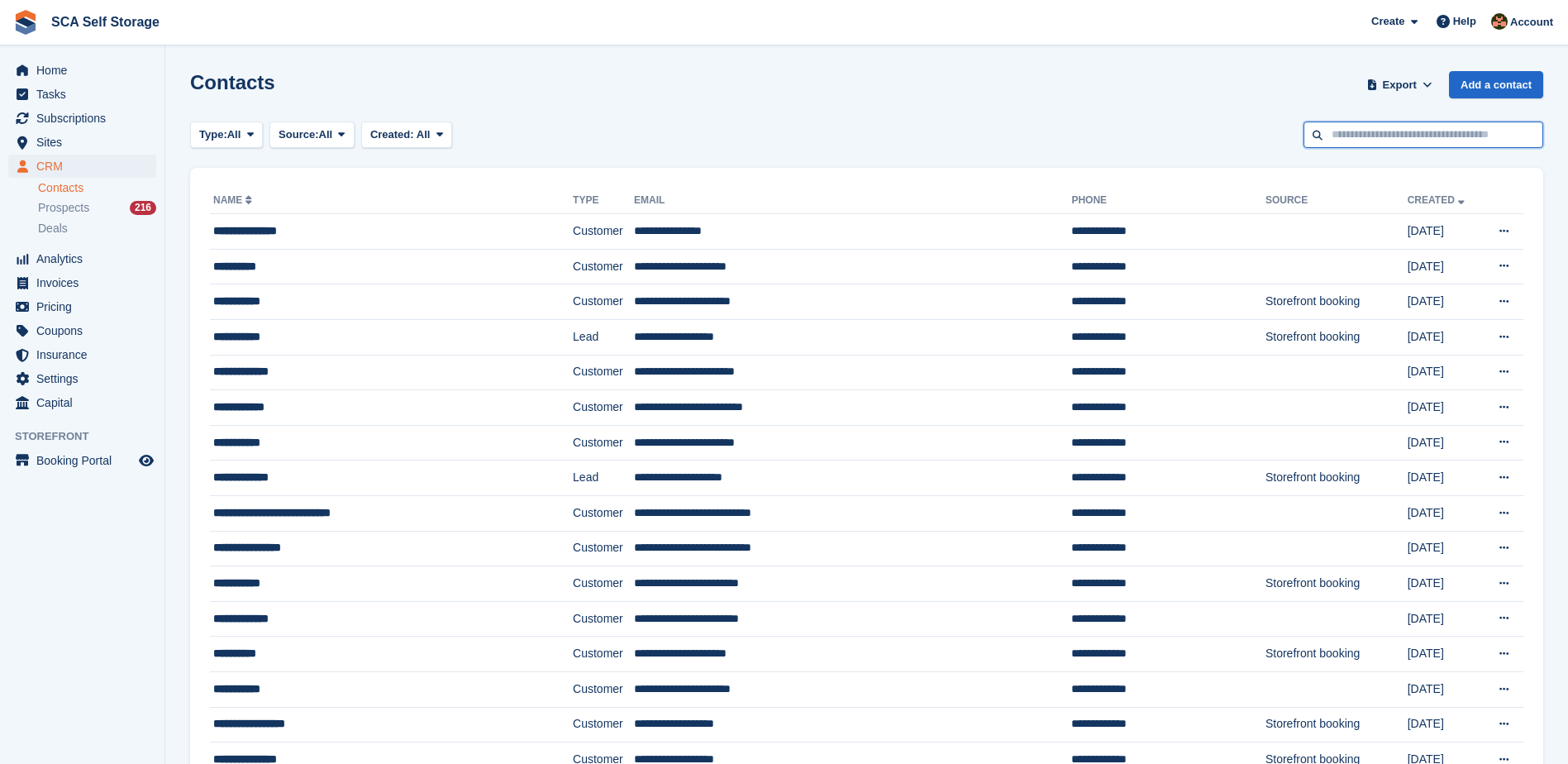
click at [1327, 143] on input "text" at bounding box center [1423, 135] width 240 height 28
type input "*****"
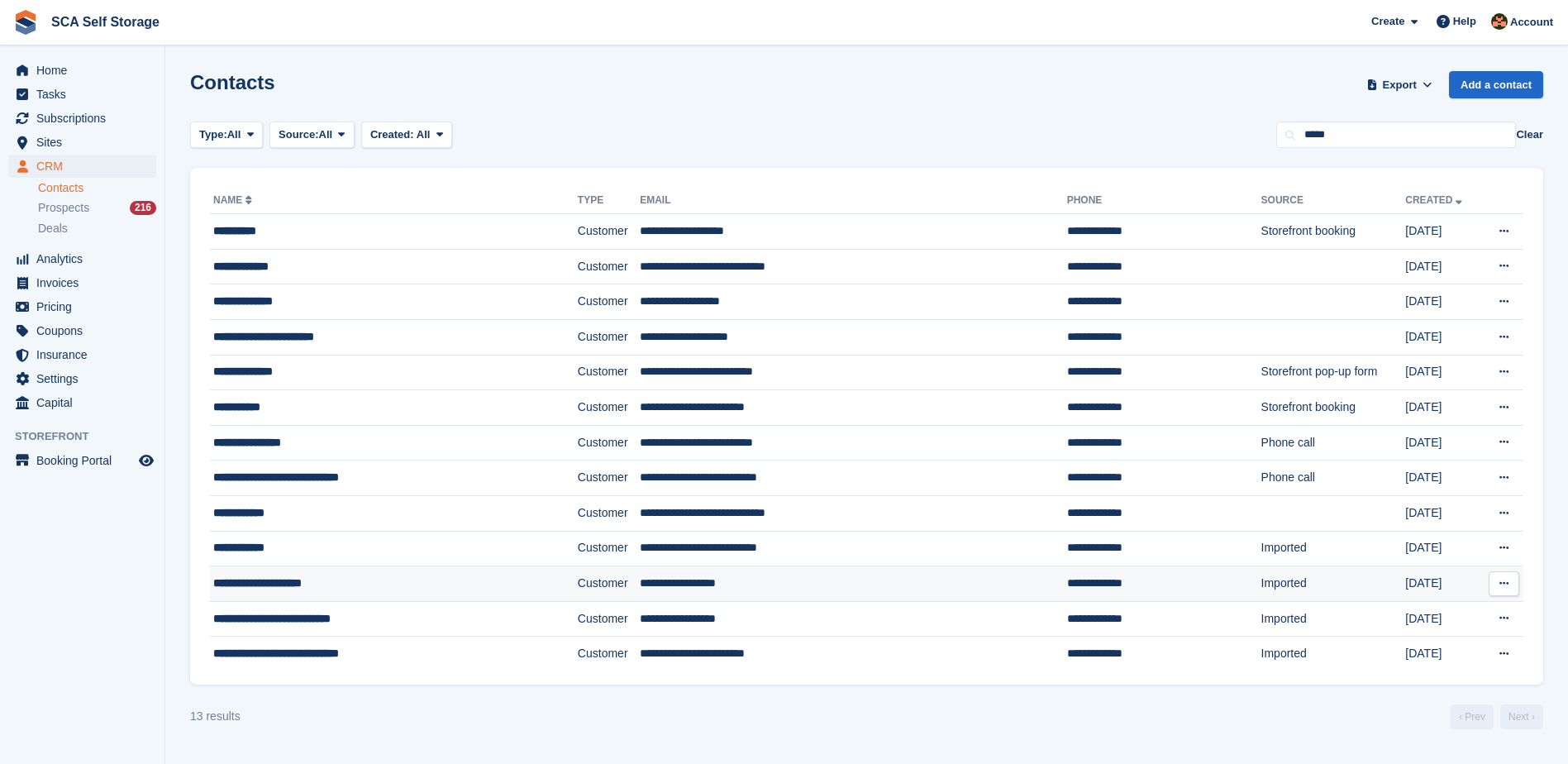
click at [298, 587] on div "**********" at bounding box center [360, 583] width 294 height 18
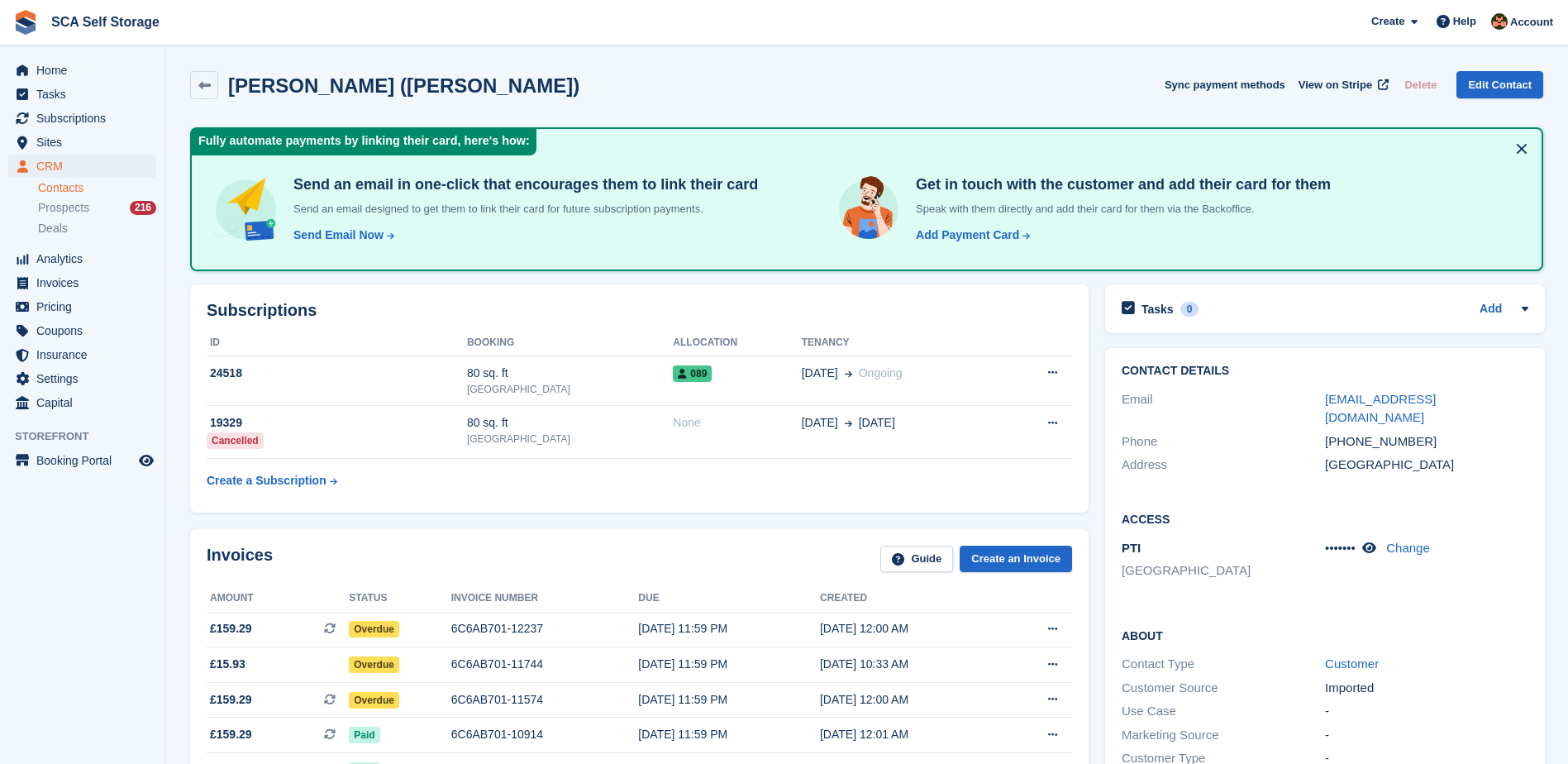
click at [581, 522] on div "Invoices Guide Create an Invoice Amount Status Invoice number Due Created £159.…" at bounding box center [639, 690] width 915 height 337
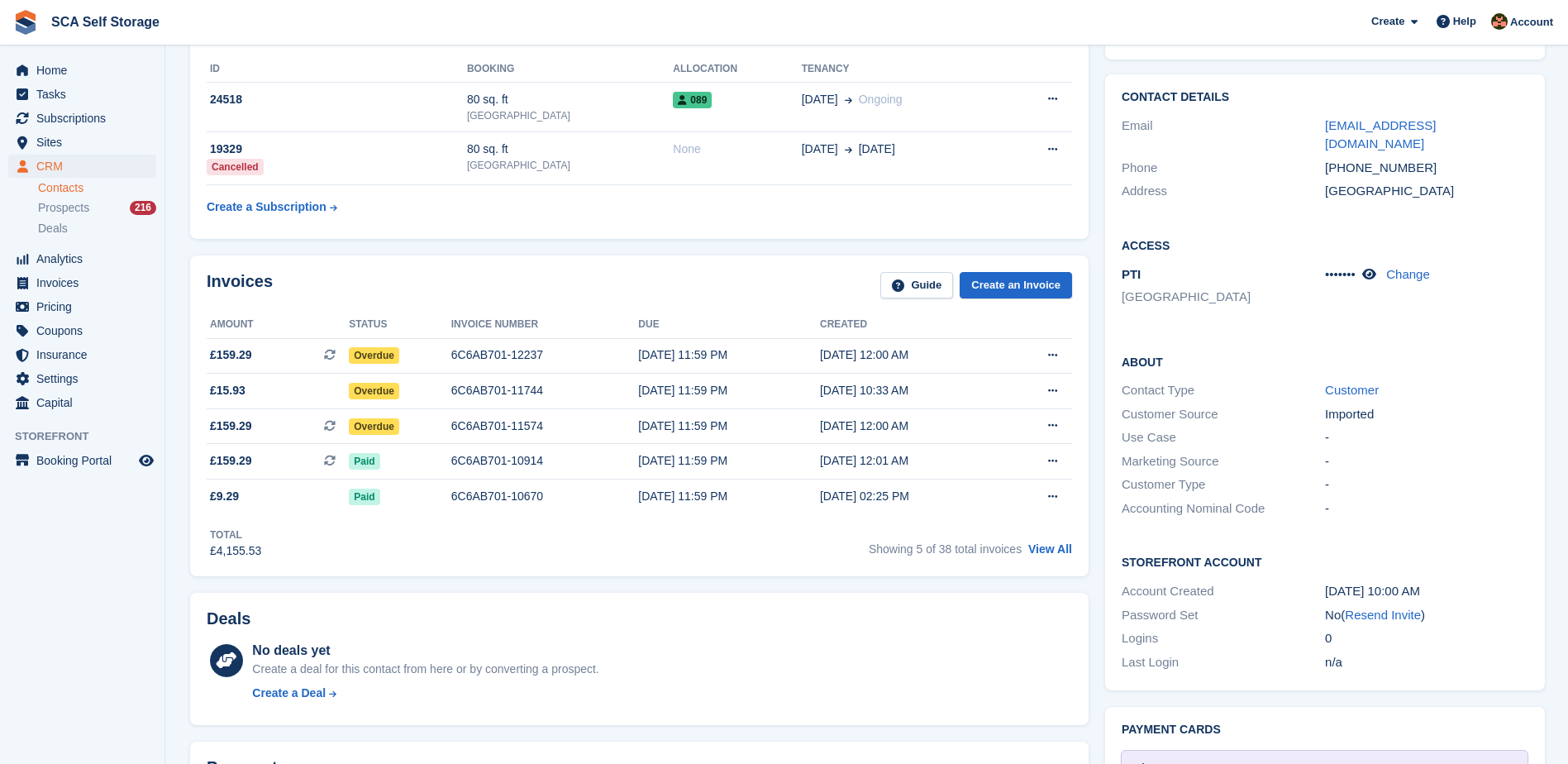
scroll to position [269, 0]
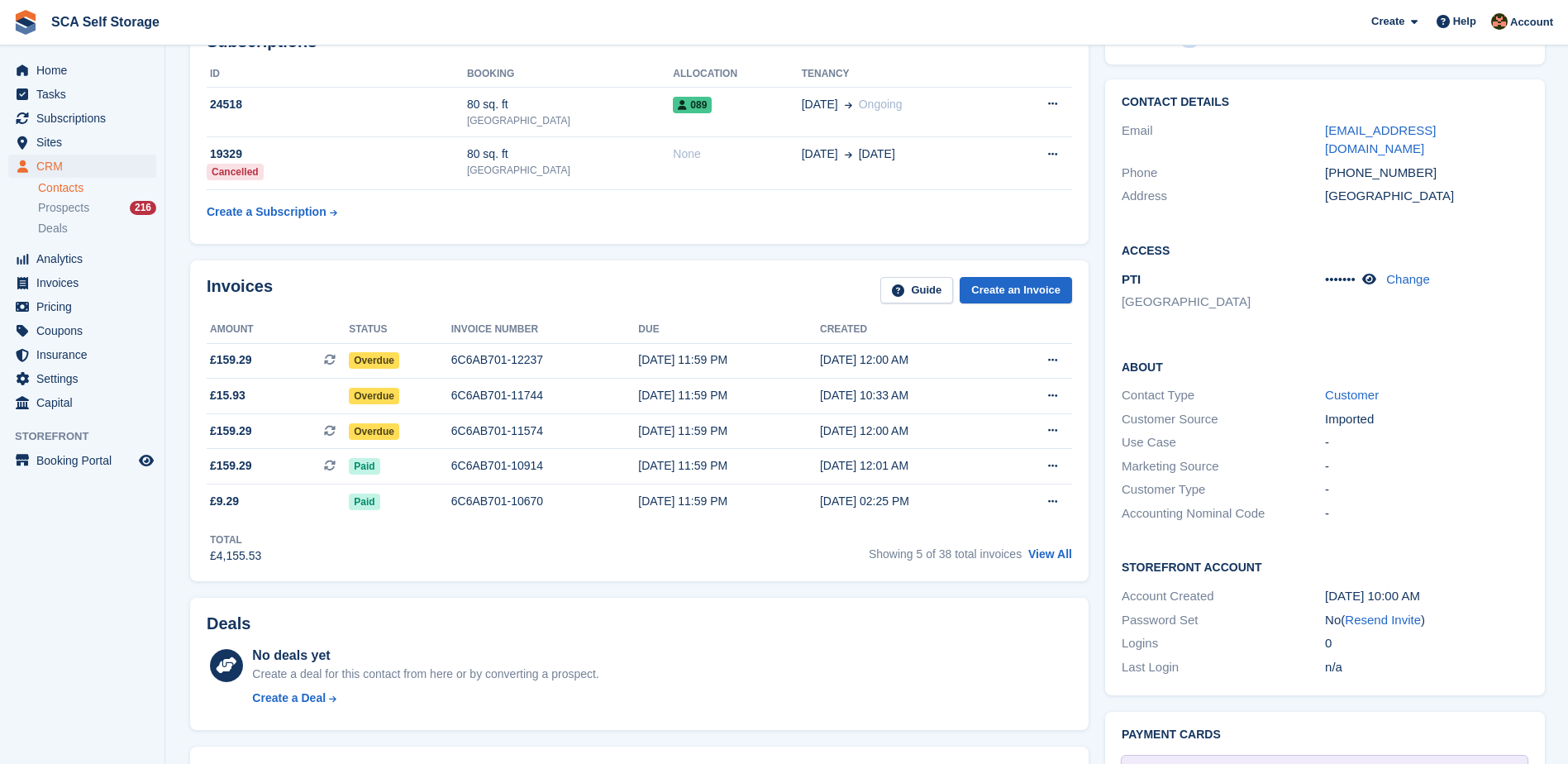
click at [631, 563] on div "Total £4,155.53 Showing 5 of 38 total invoices View All" at bounding box center [639, 542] width 866 height 45
click at [1070, 551] on div "Invoices Guide Create an Invoice Amount Status Invoice number Due Created £159.…" at bounding box center [639, 421] width 898 height 321
click at [1043, 547] on link "View All" at bounding box center [1050, 554] width 43 height 13
click at [1050, 561] on link "View All" at bounding box center [1050, 554] width 43 height 13
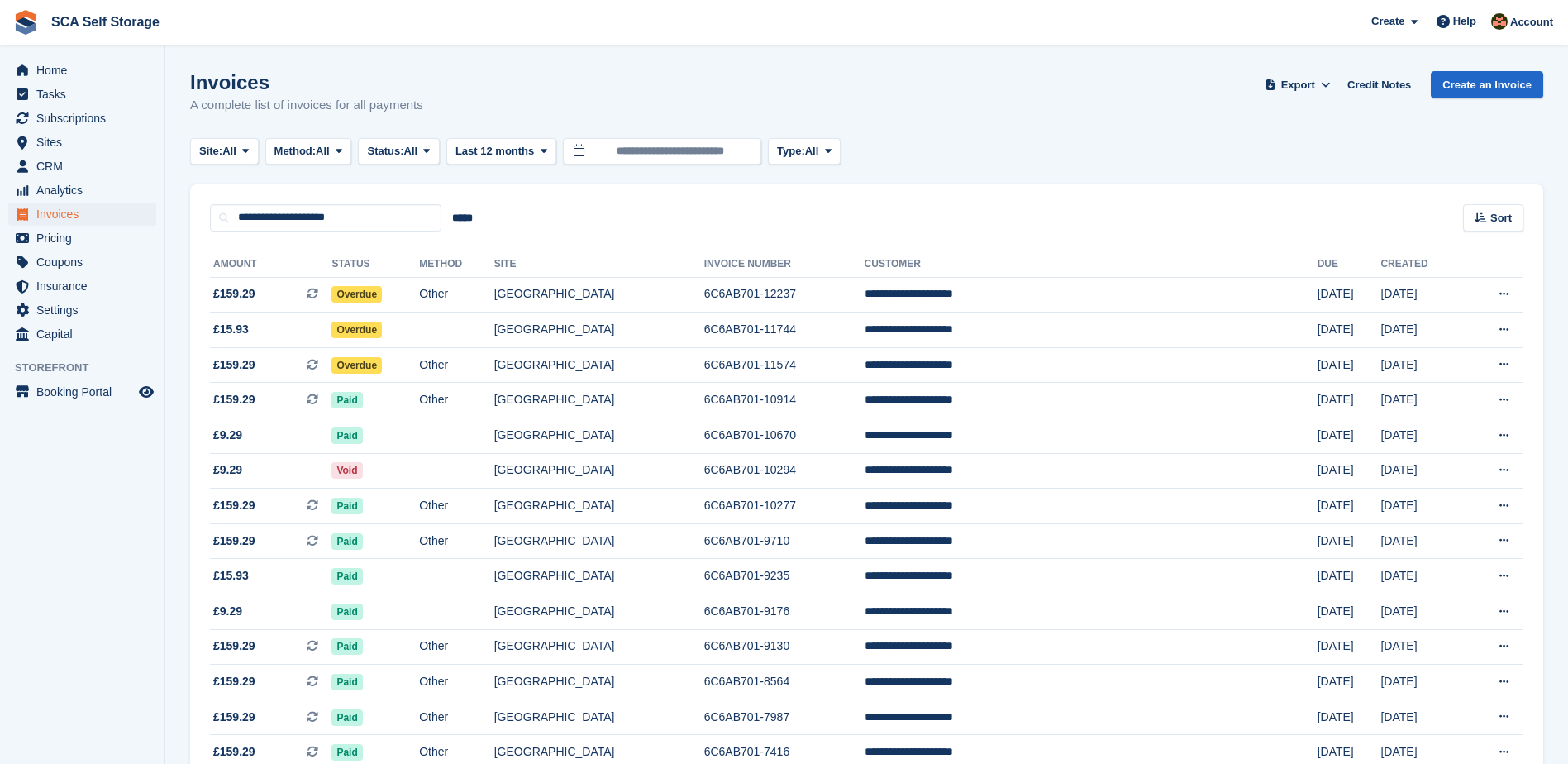
click at [749, 223] on div "**********" at bounding box center [866, 208] width 1353 height 47
click at [825, 292] on td "6C6AB701-12237" at bounding box center [784, 295] width 161 height 36
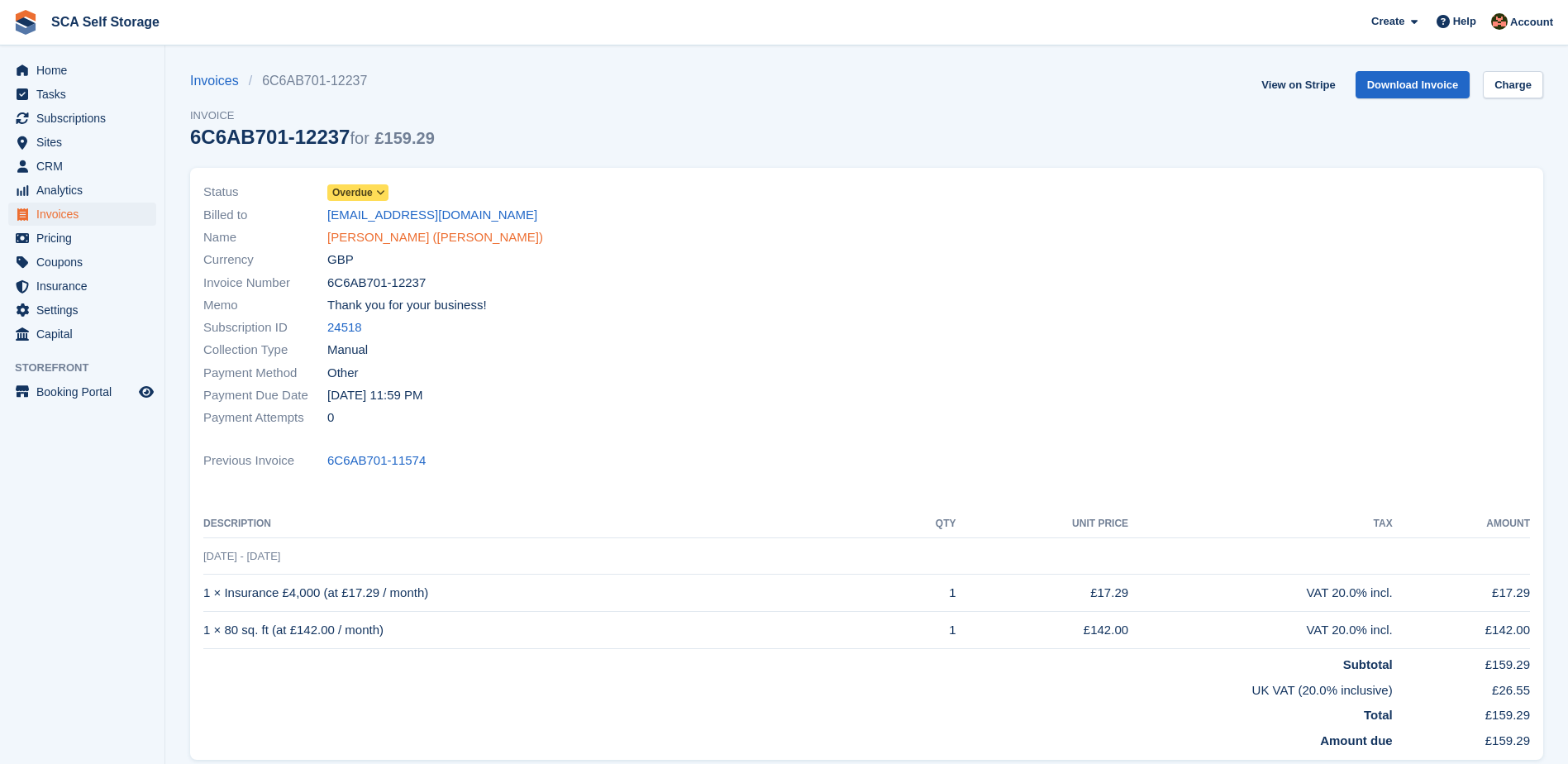
click at [344, 236] on link "[PERSON_NAME] ([PERSON_NAME])" at bounding box center [435, 238] width 216 height 19
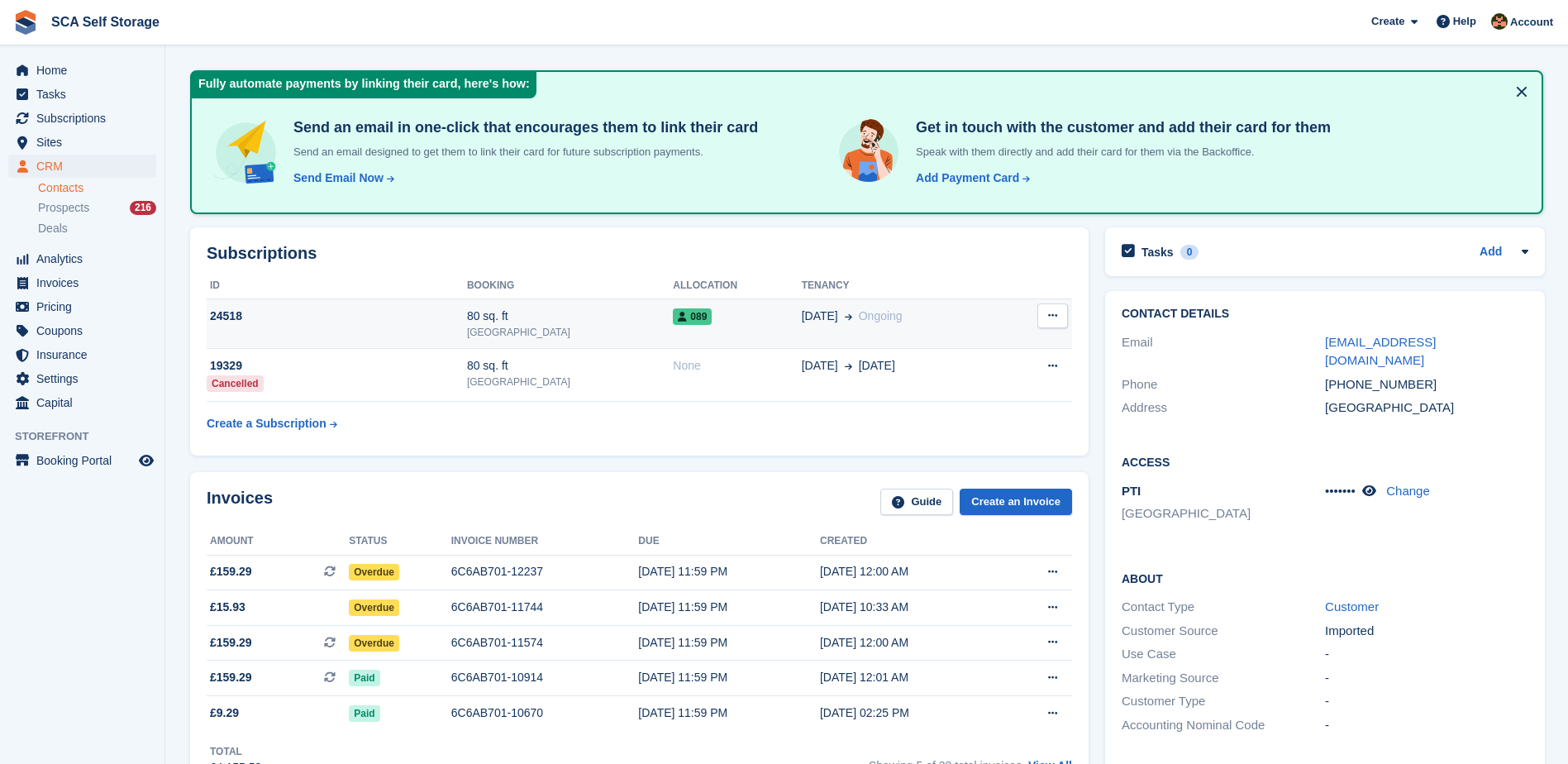
scroll to position [228, 0]
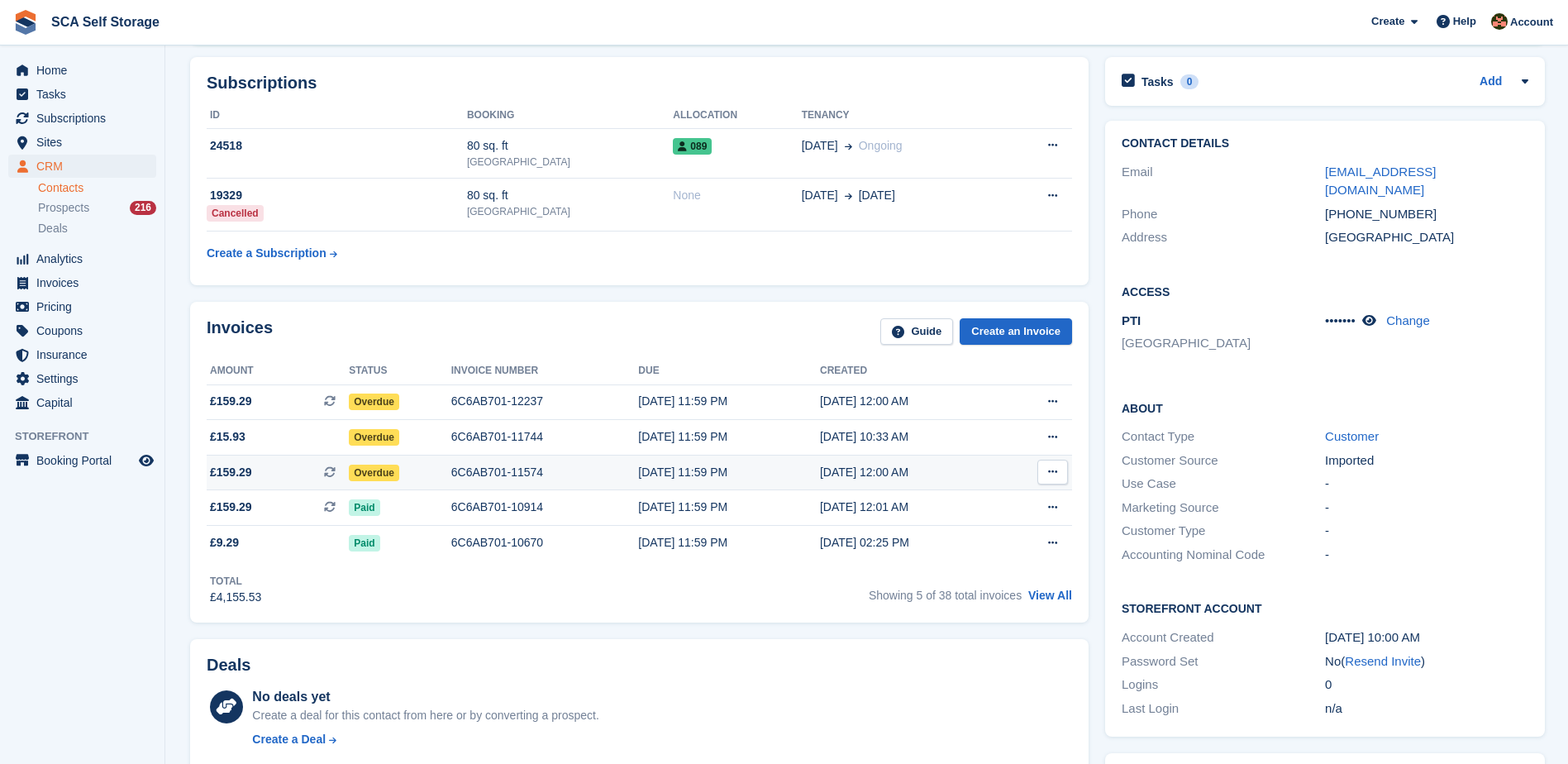
click at [430, 464] on div "Overdue" at bounding box center [400, 473] width 103 height 18
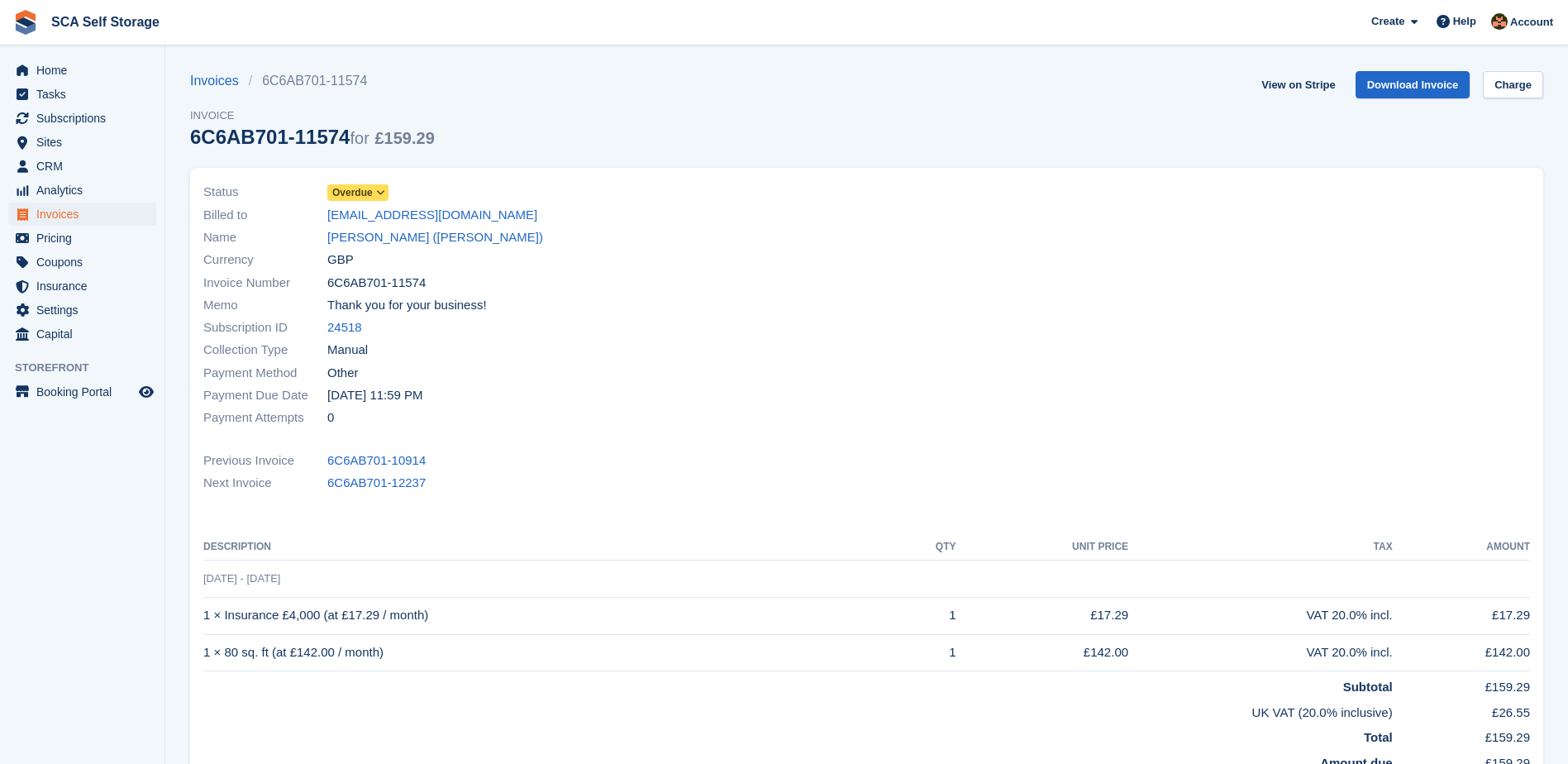
click at [350, 188] on span "Overdue" at bounding box center [352, 192] width 40 height 15
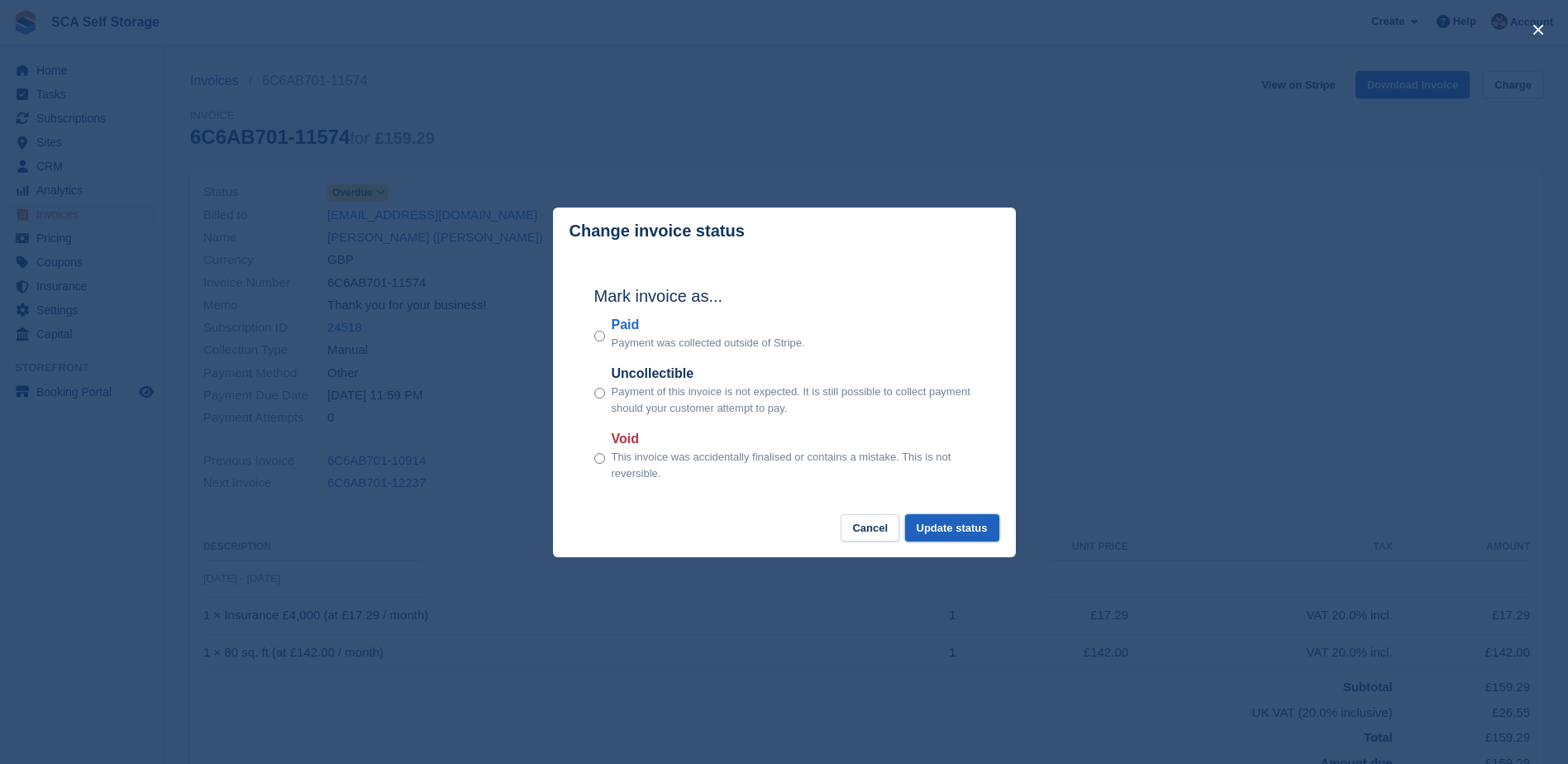
click at [936, 535] on button "Update status" at bounding box center [952, 528] width 94 height 28
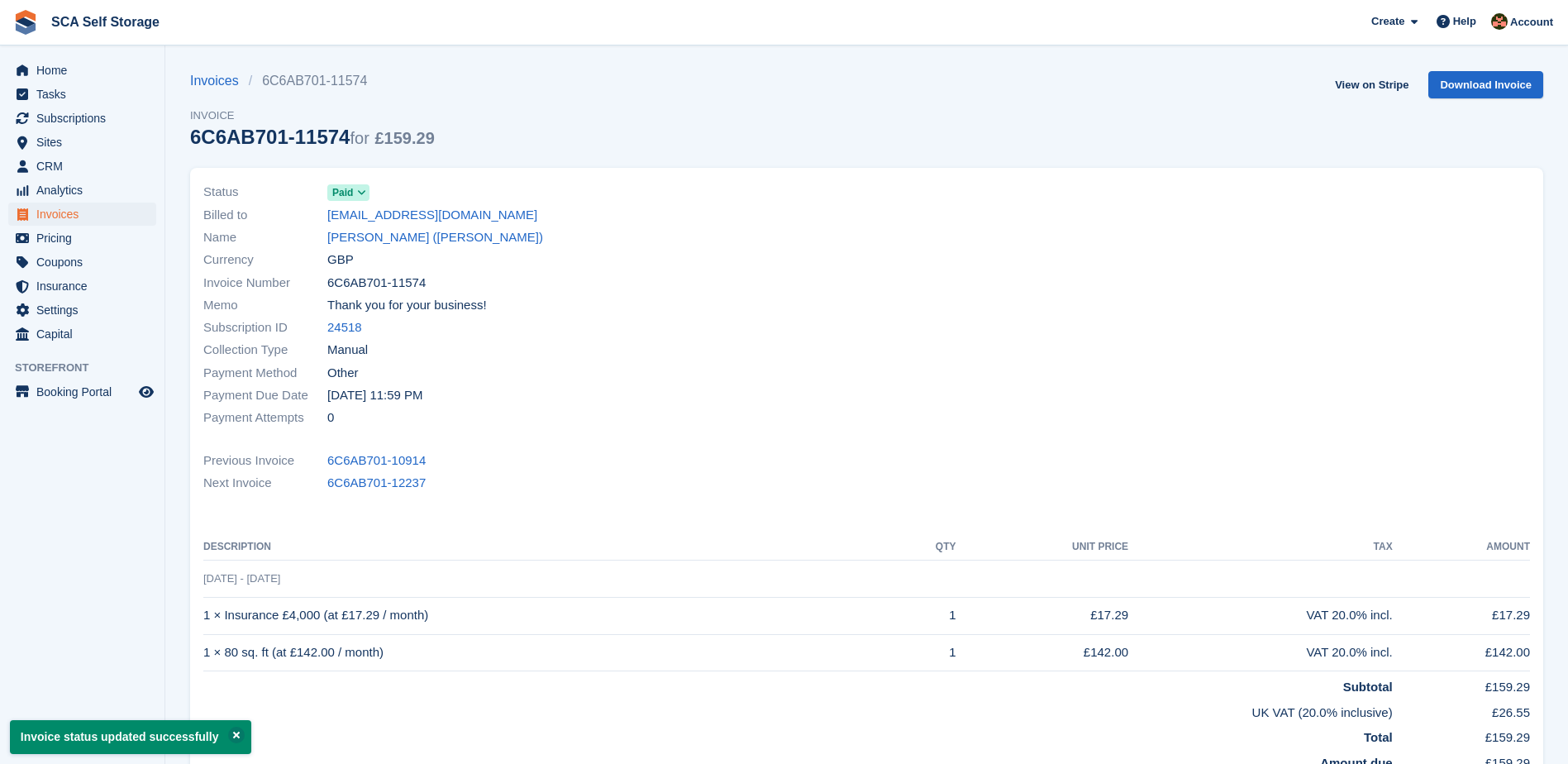
click at [370, 240] on link "[PERSON_NAME] ([PERSON_NAME])" at bounding box center [435, 238] width 216 height 19
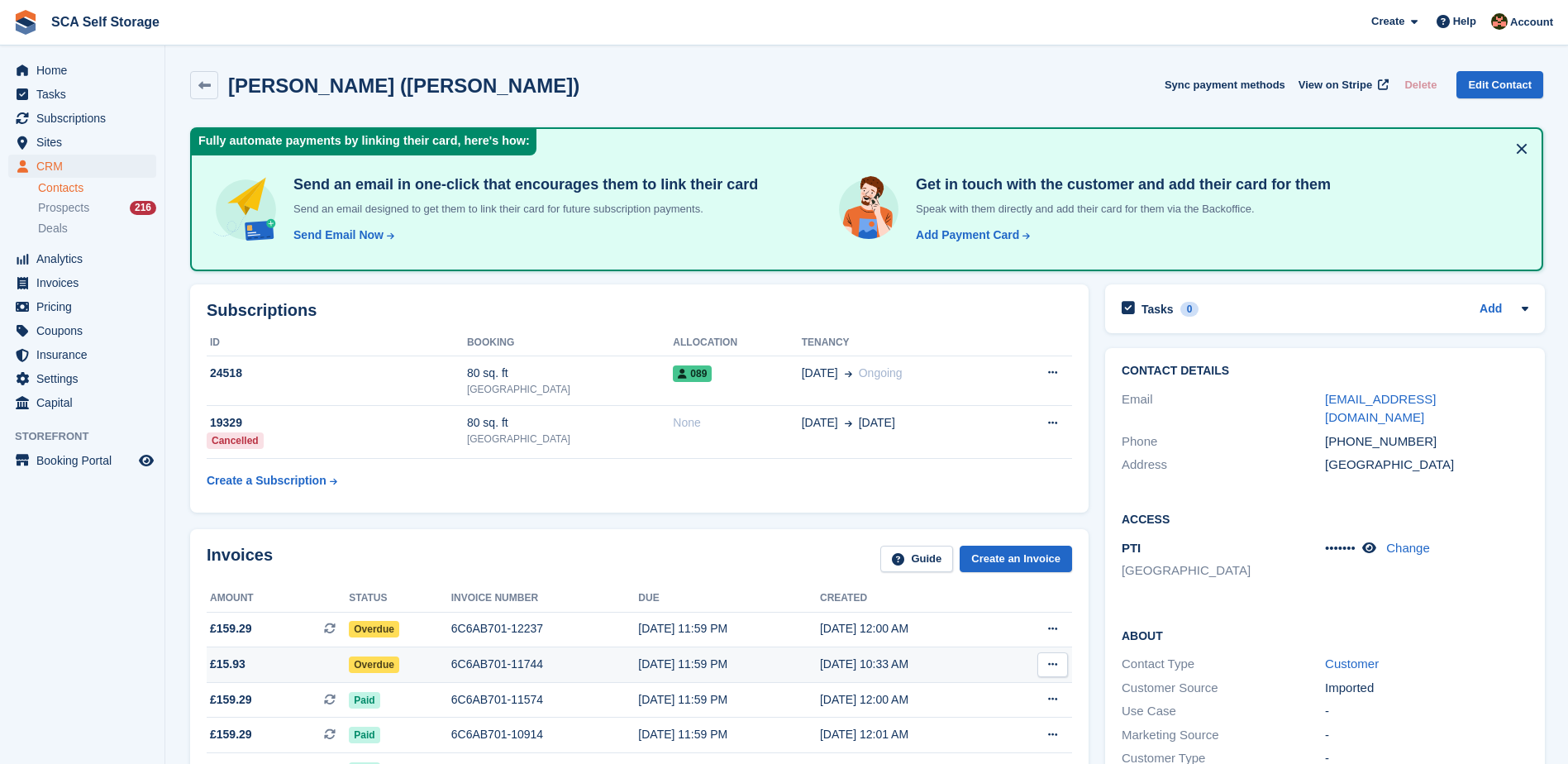
click at [457, 669] on div "6C6AB701-11744" at bounding box center [545, 664] width 187 height 18
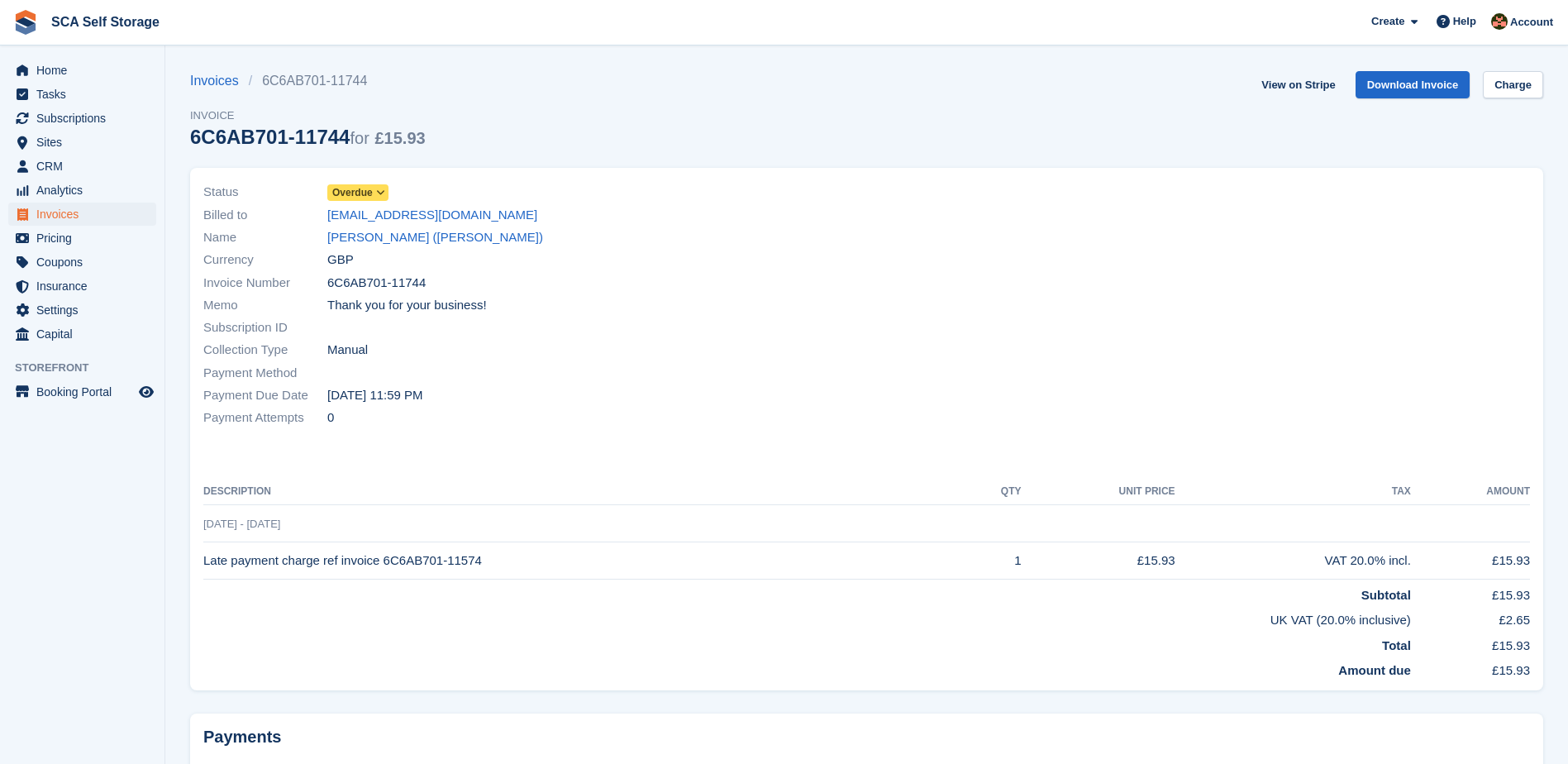
click at [357, 186] on span "Overdue" at bounding box center [352, 192] width 40 height 15
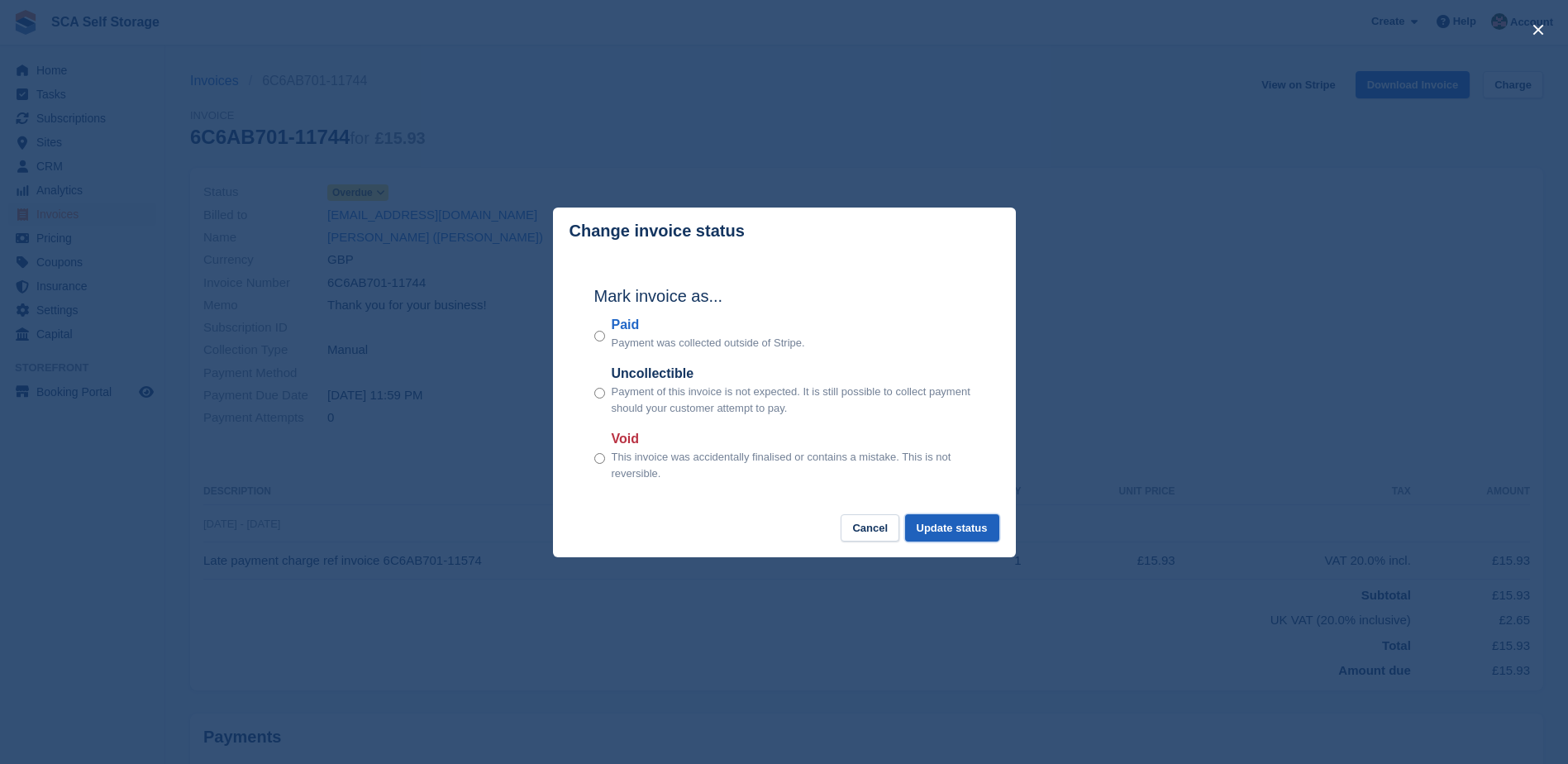
click at [949, 535] on button "Update status" at bounding box center [952, 528] width 94 height 28
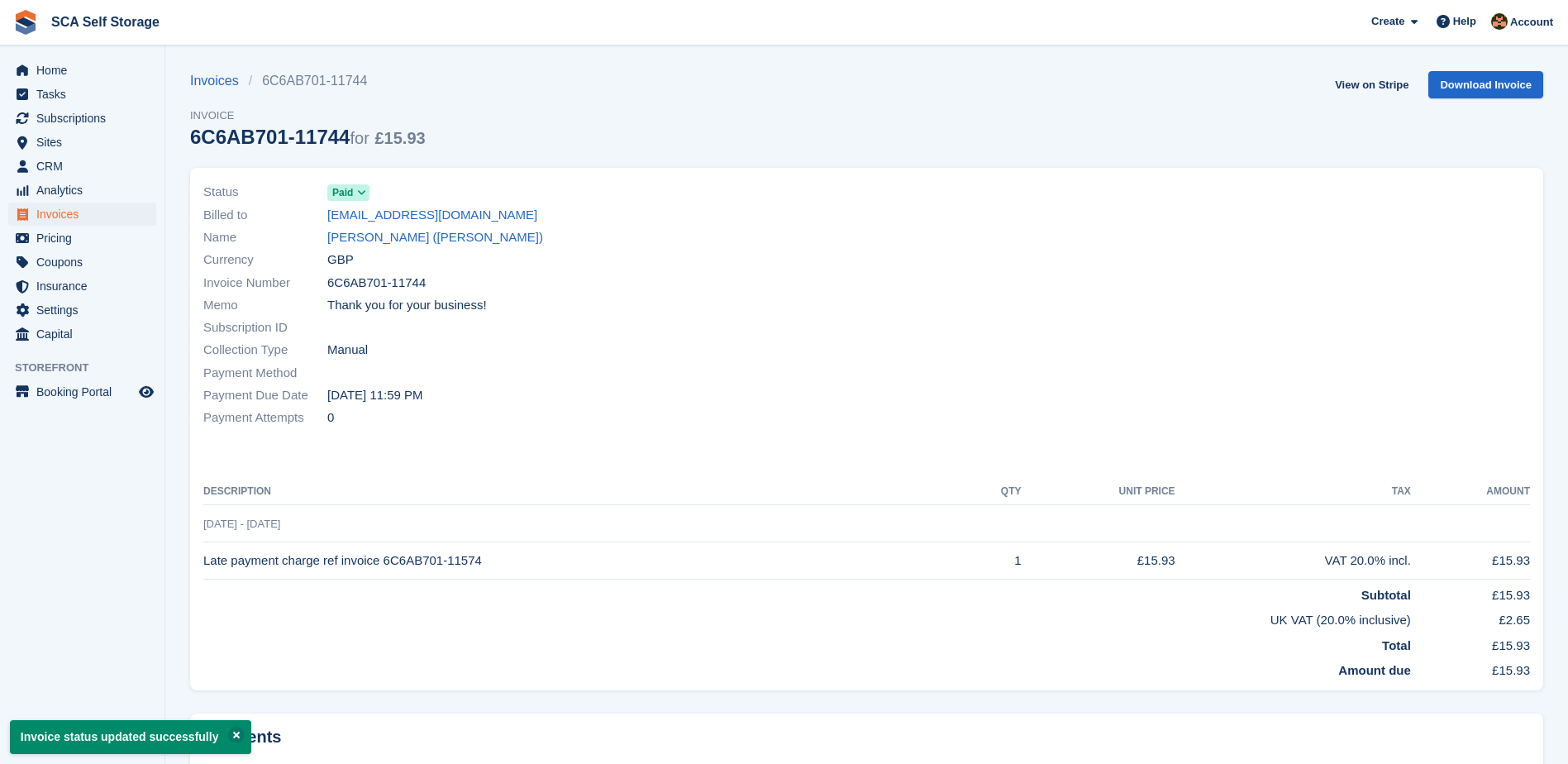
click at [399, 249] on div "Currency GBP" at bounding box center [530, 260] width 654 height 23
click at [397, 240] on link "[PERSON_NAME] ([PERSON_NAME])" at bounding box center [435, 238] width 216 height 19
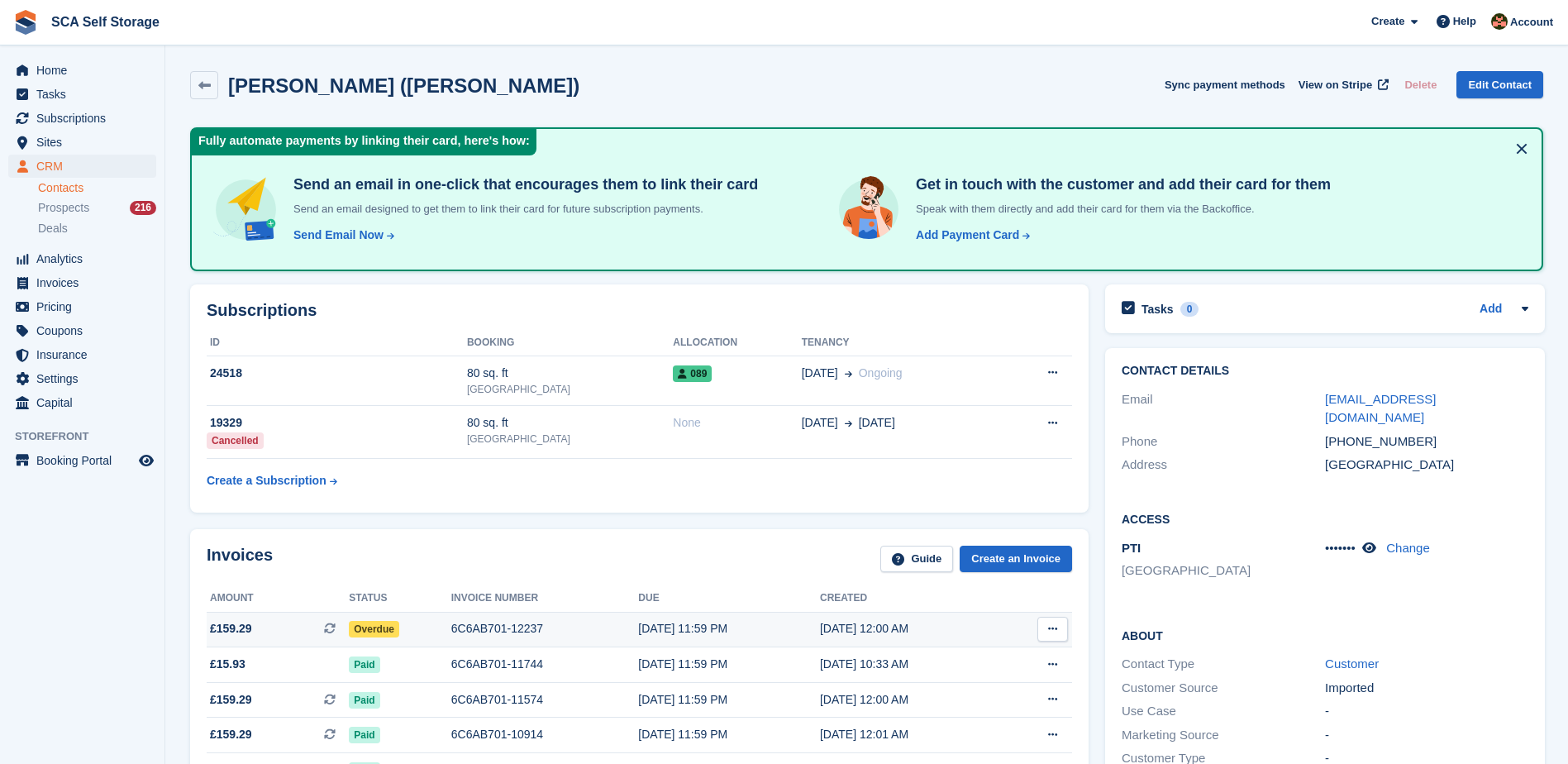
click at [377, 624] on span "Overdue" at bounding box center [374, 629] width 50 height 17
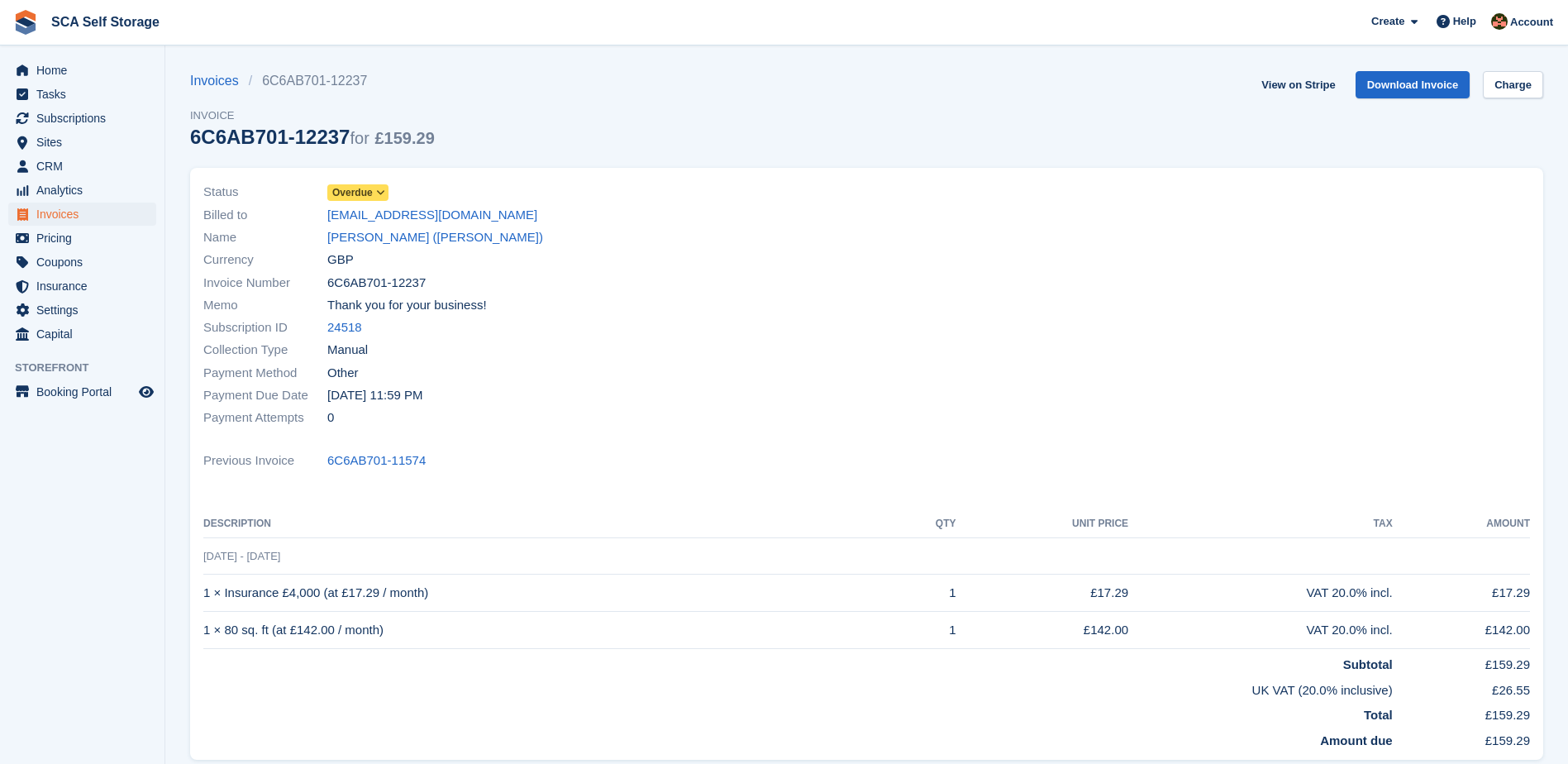
click at [349, 197] on span "Overdue" at bounding box center [352, 192] width 40 height 15
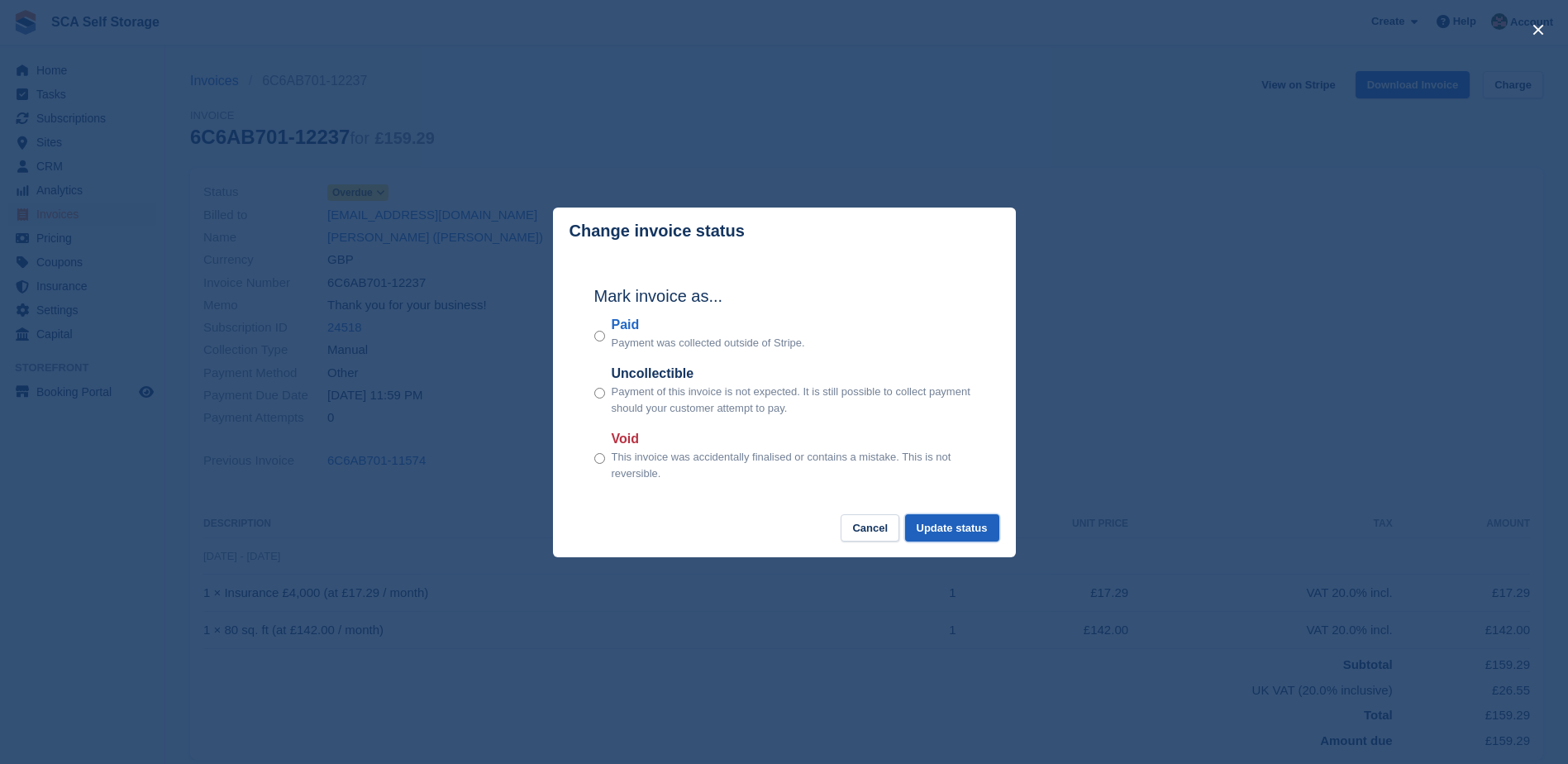
click at [970, 536] on button "Update status" at bounding box center [952, 528] width 94 height 28
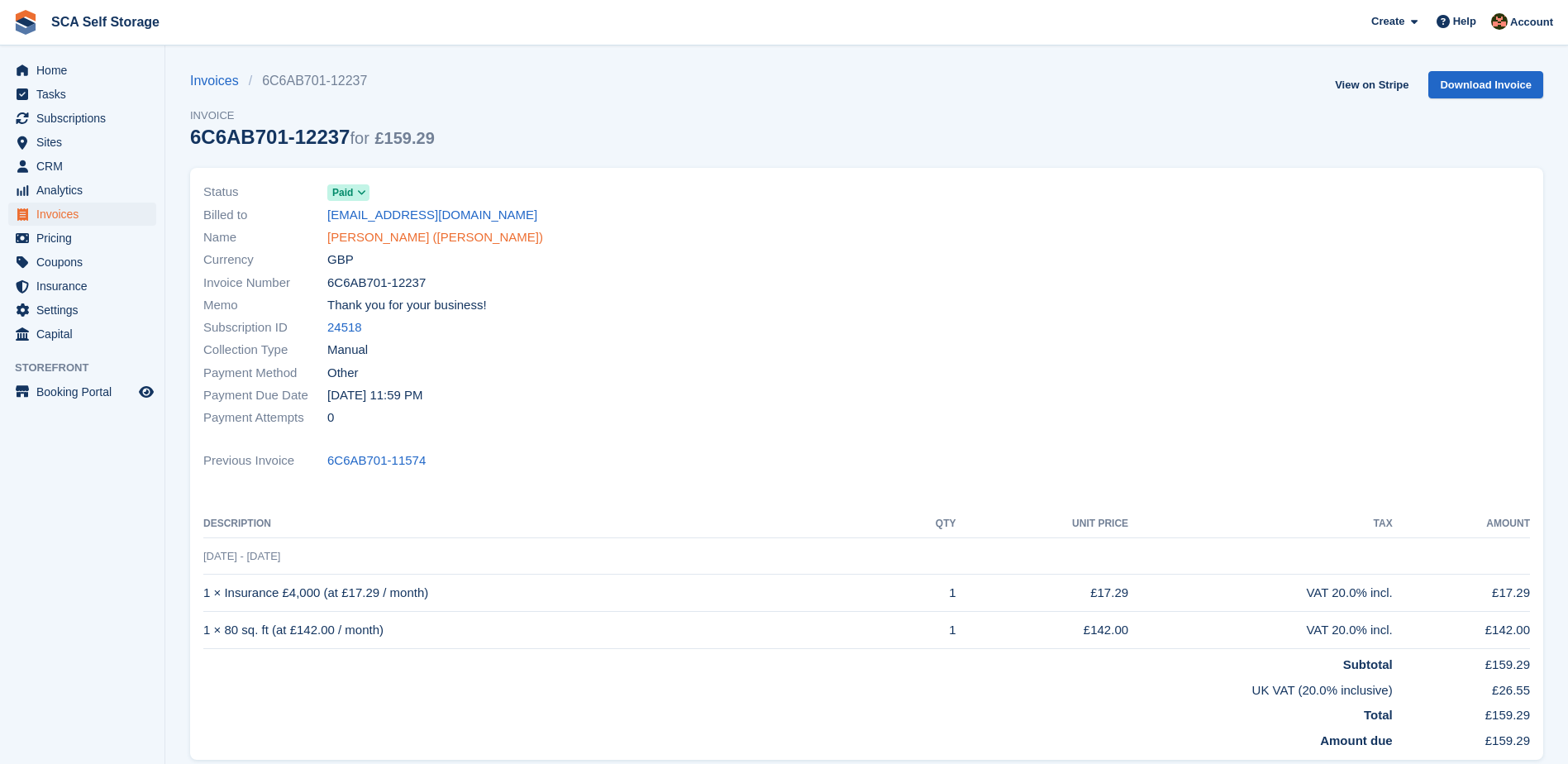
click at [363, 240] on link "Gary Scott (Scott TK)" at bounding box center [435, 238] width 216 height 19
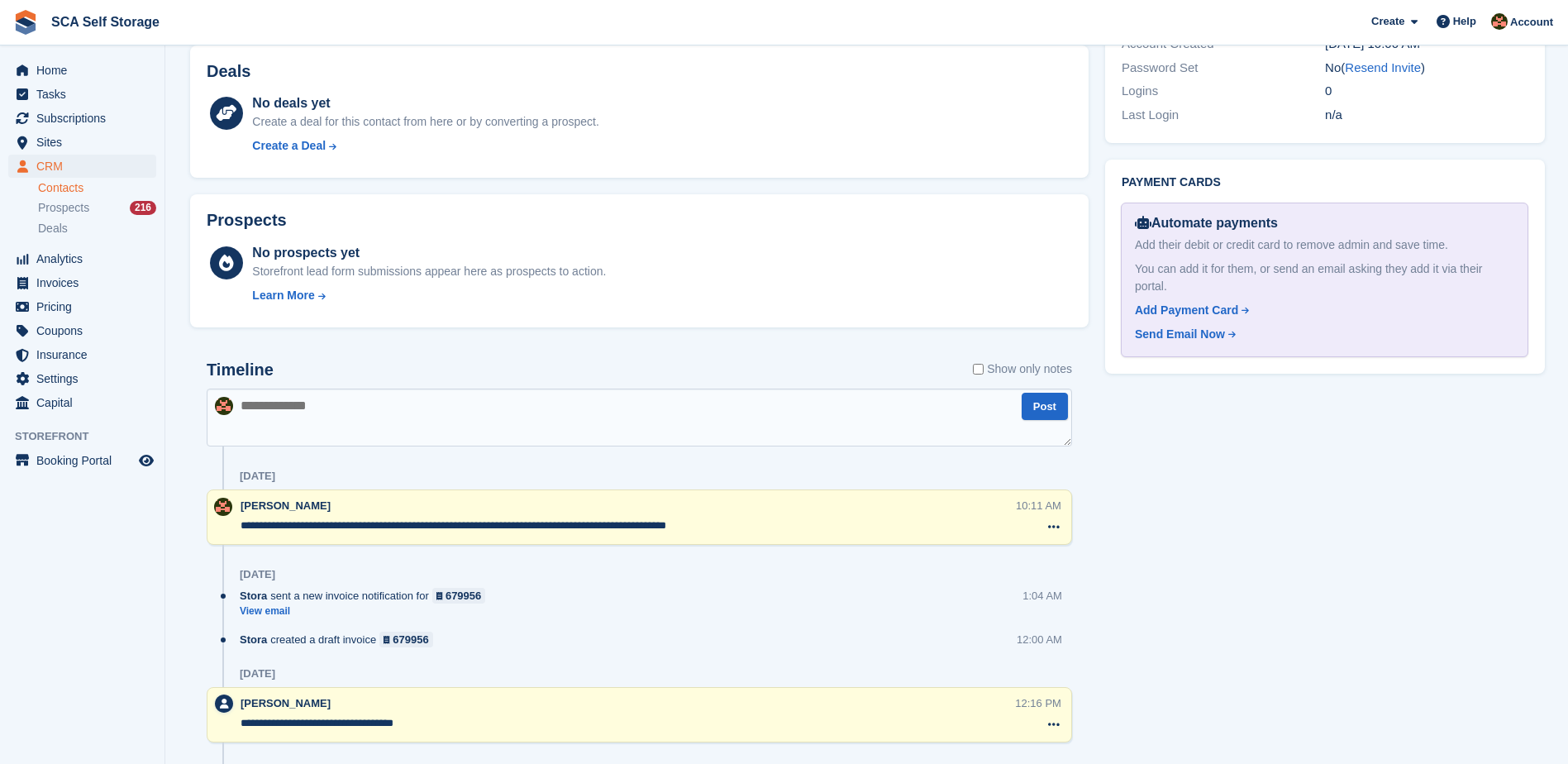
scroll to position [827, 0]
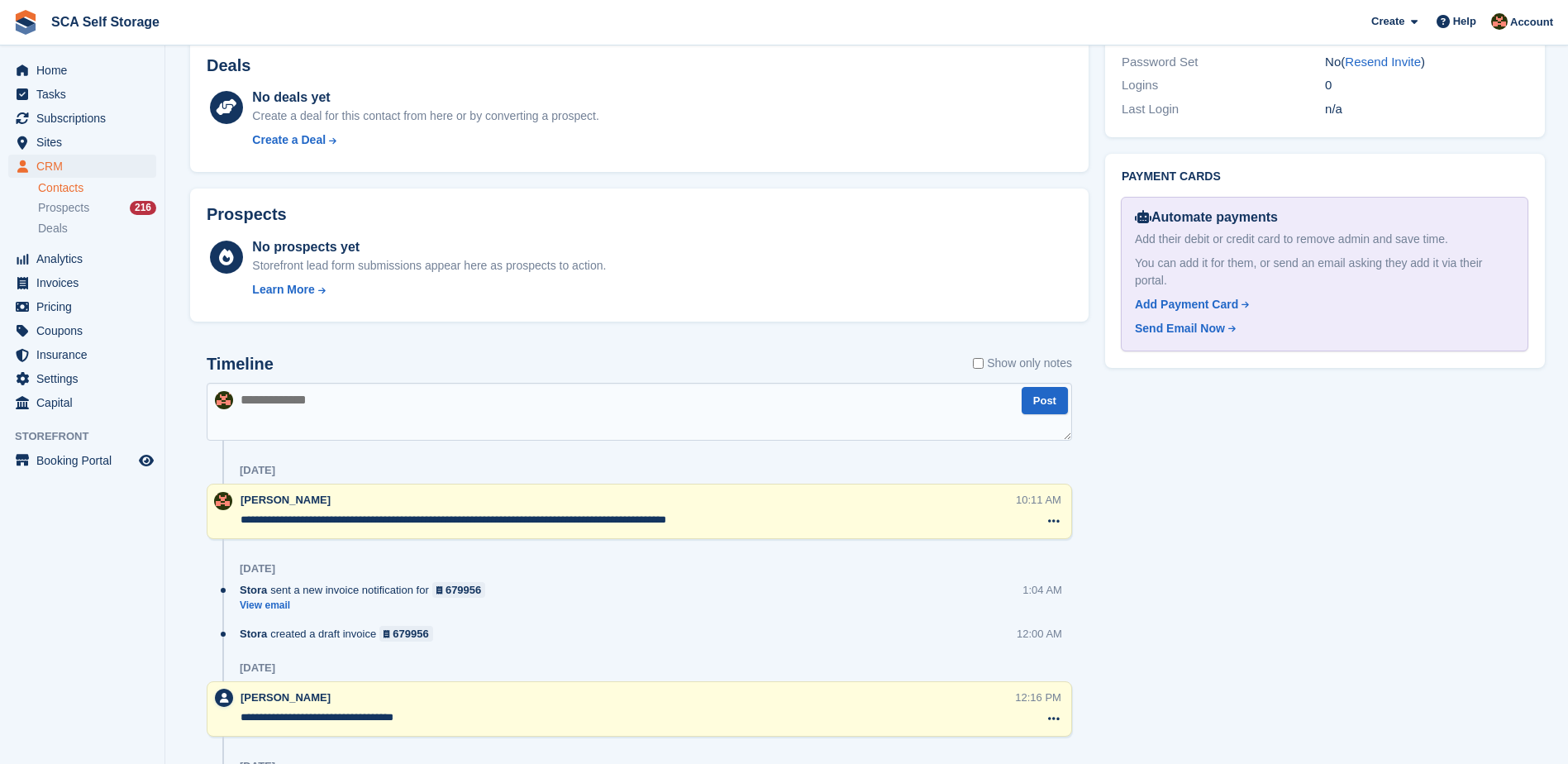
click at [404, 415] on textarea at bounding box center [639, 412] width 866 height 58
type textarea "**********"
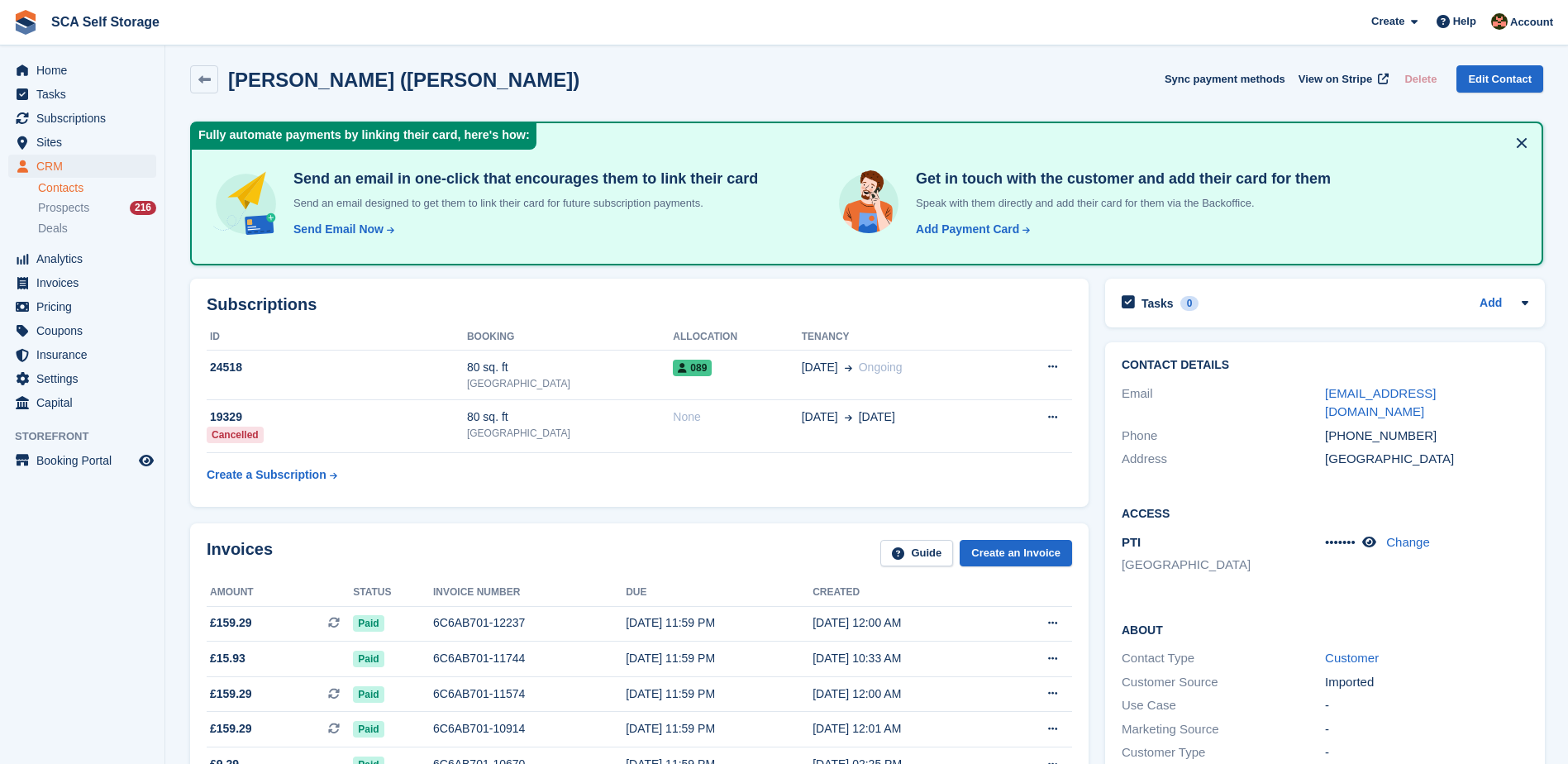
scroll to position [0, 0]
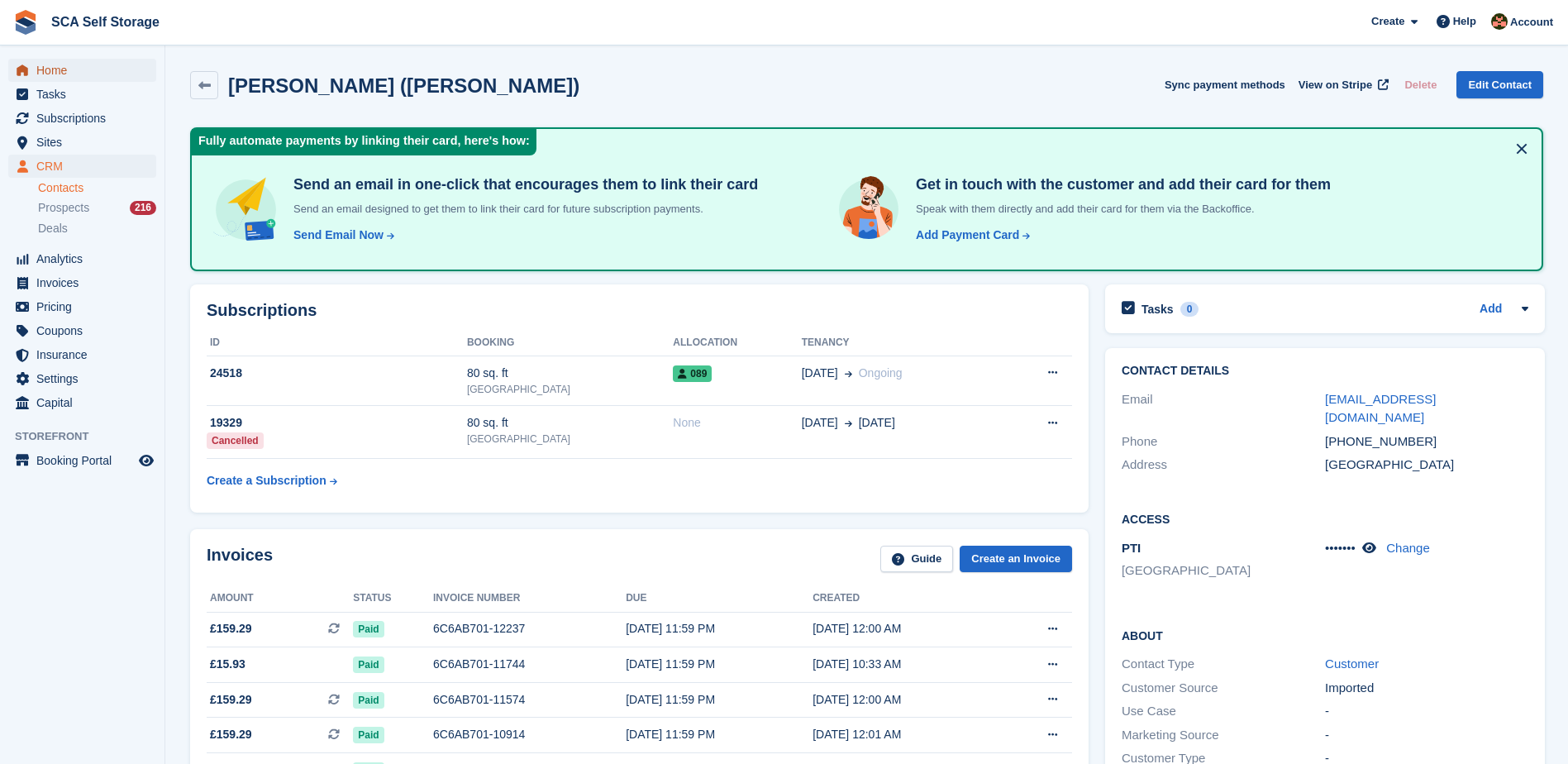
click at [77, 61] on span "Home" at bounding box center [85, 70] width 100 height 23
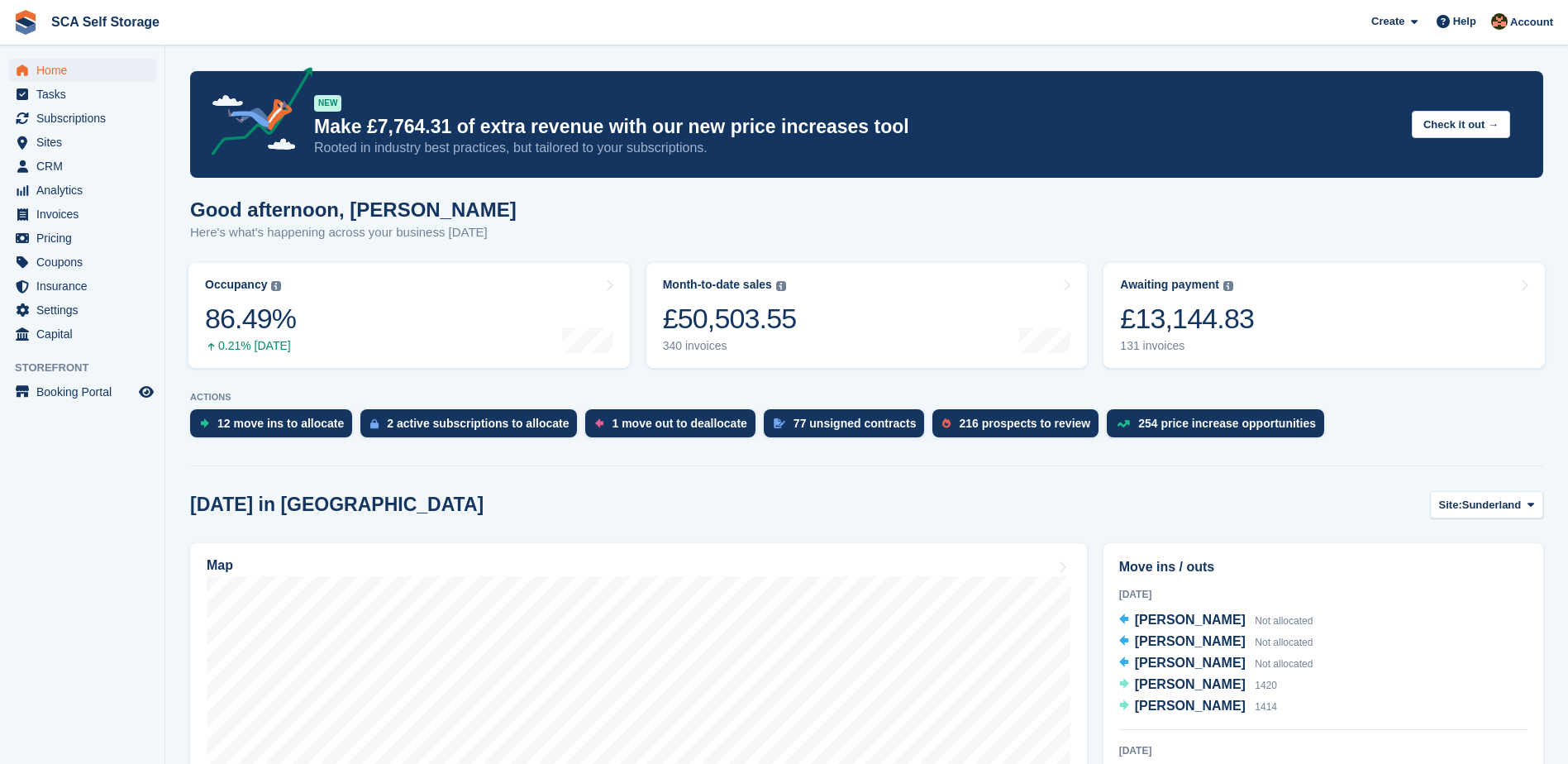
click at [284, 230] on p "Here's what's happening across your business today" at bounding box center [353, 233] width 326 height 19
click at [1467, 495] on button "Site: Sunderland" at bounding box center [1486, 505] width 113 height 28
click at [1433, 570] on link "[GEOGRAPHIC_DATA]" at bounding box center [1462, 574] width 149 height 30
click at [723, 565] on div "Map" at bounding box center [638, 567] width 864 height 18
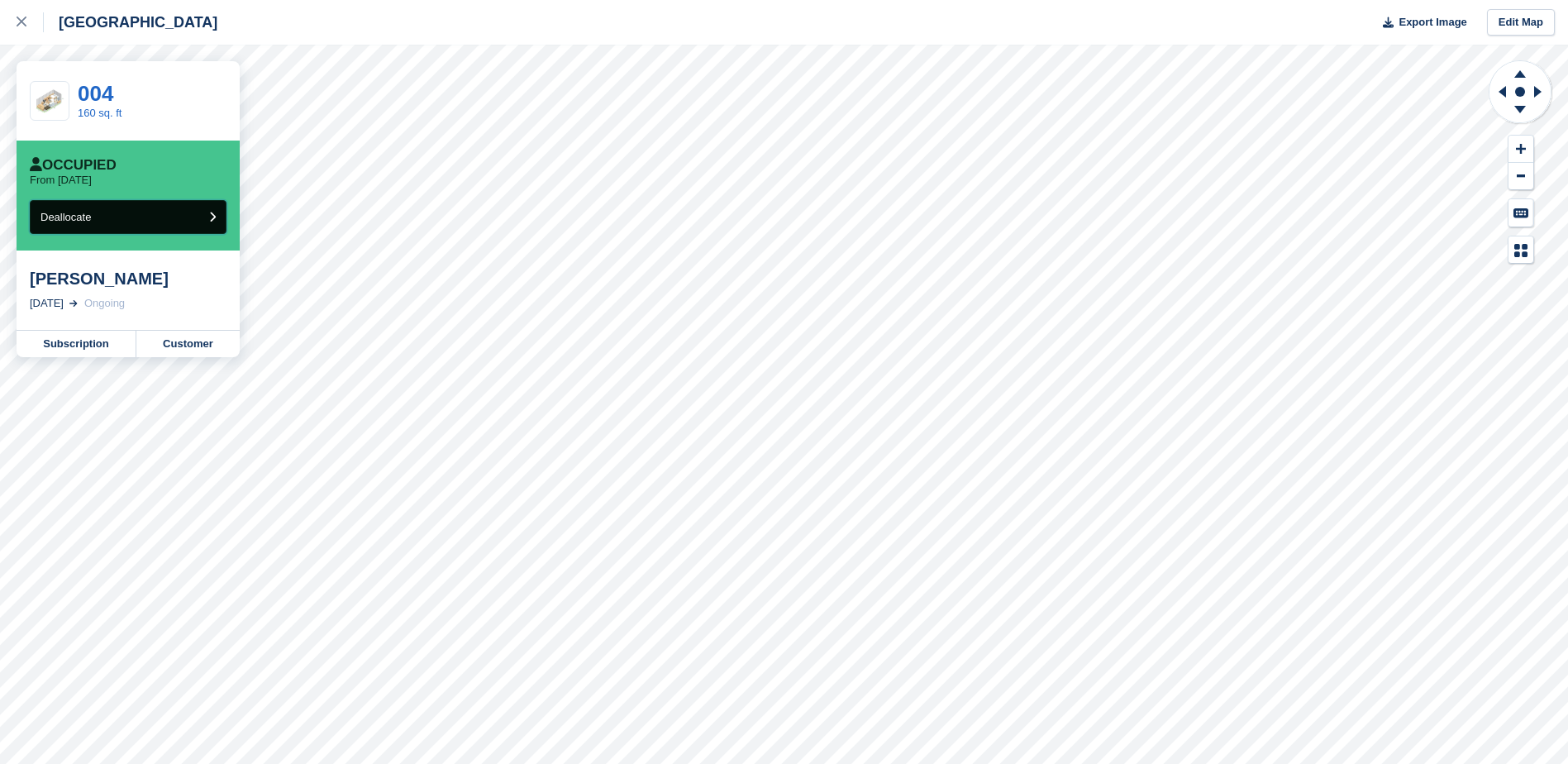
click at [45, 213] on span "Deallocate" at bounding box center [65, 217] width 50 height 13
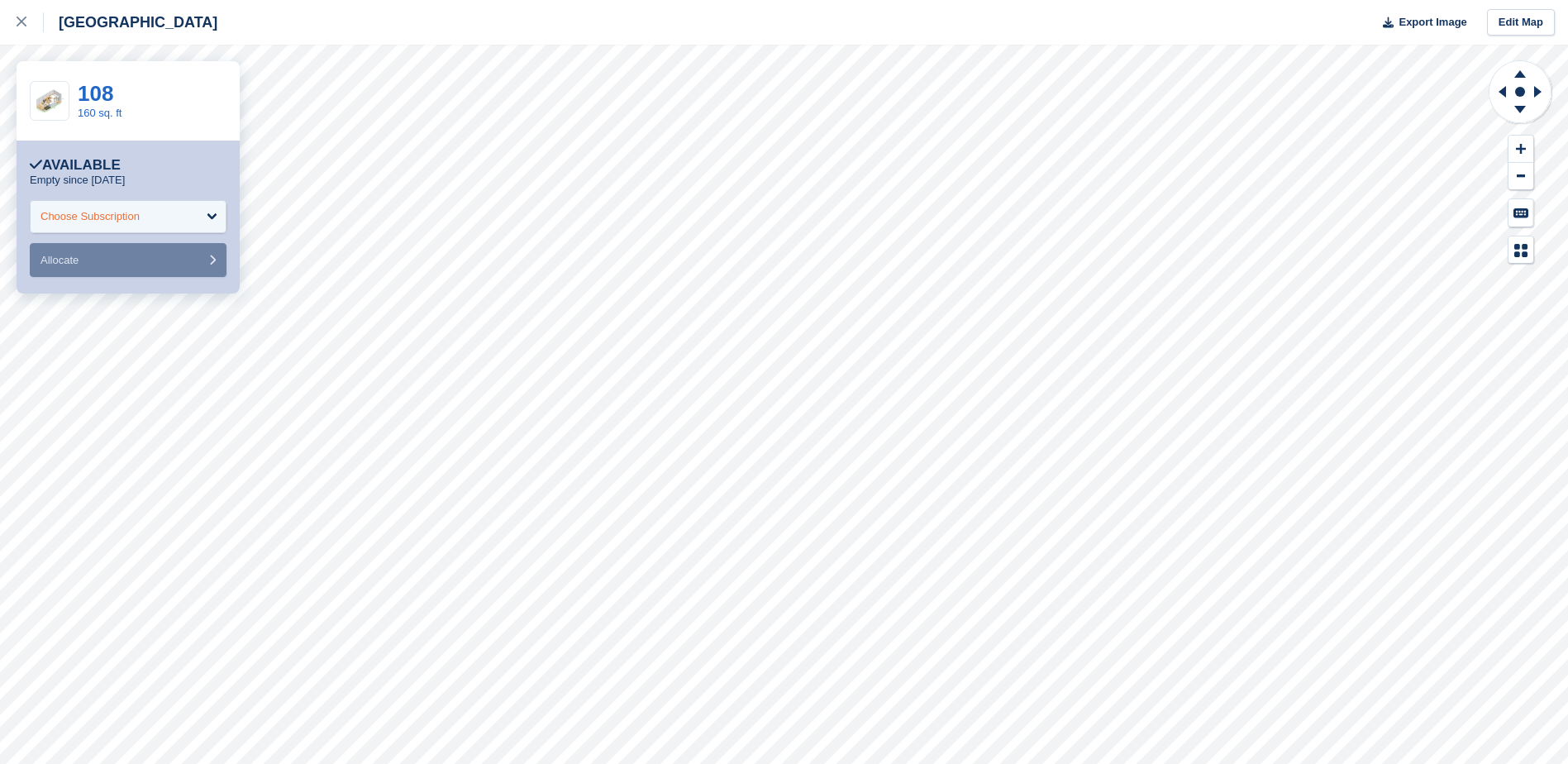
click at [74, 220] on div "Choose Subscription" at bounding box center [89, 217] width 100 height 17
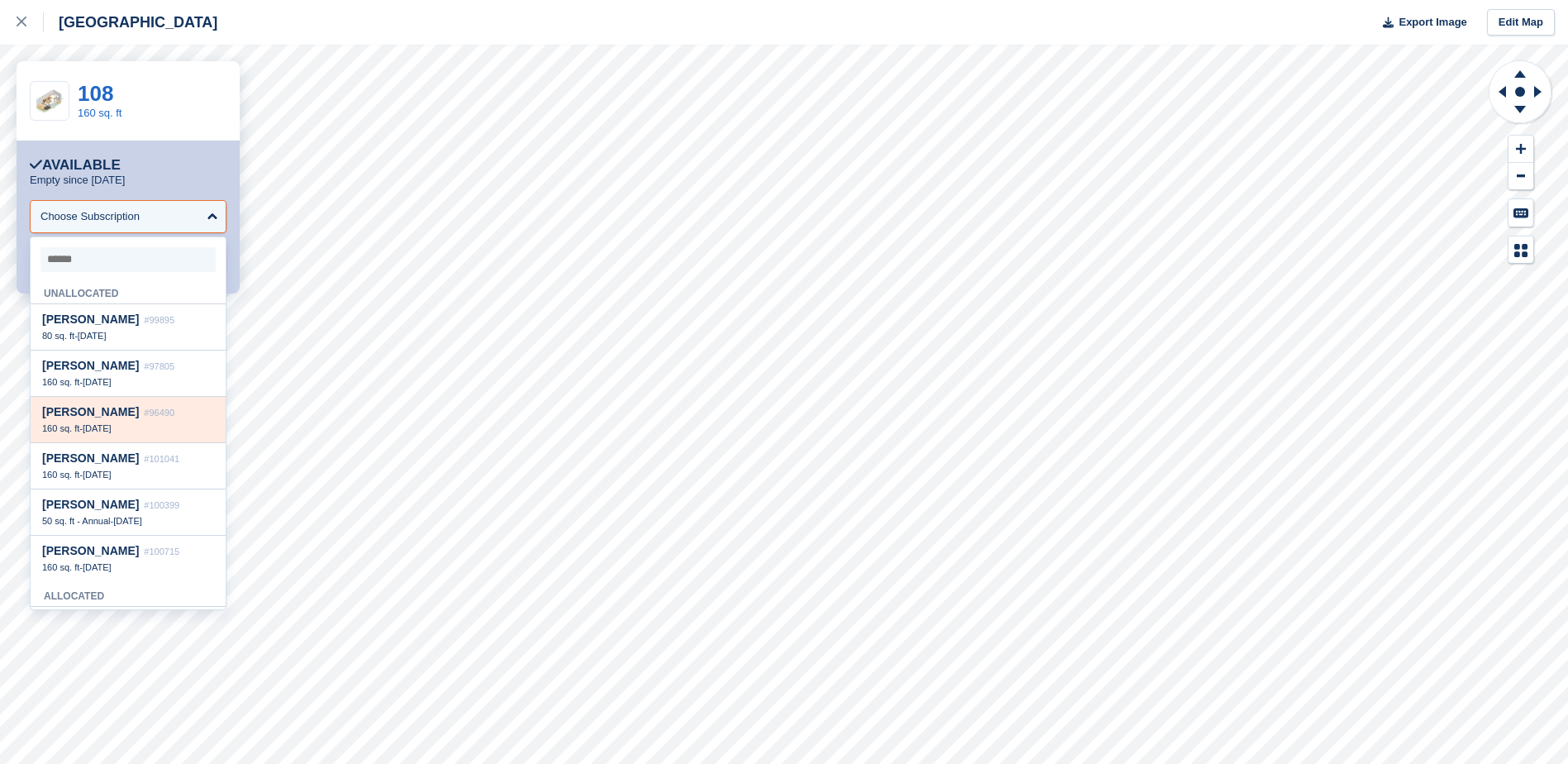
click at [144, 418] on span "#96490" at bounding box center [159, 413] width 31 height 10
select select "*****"
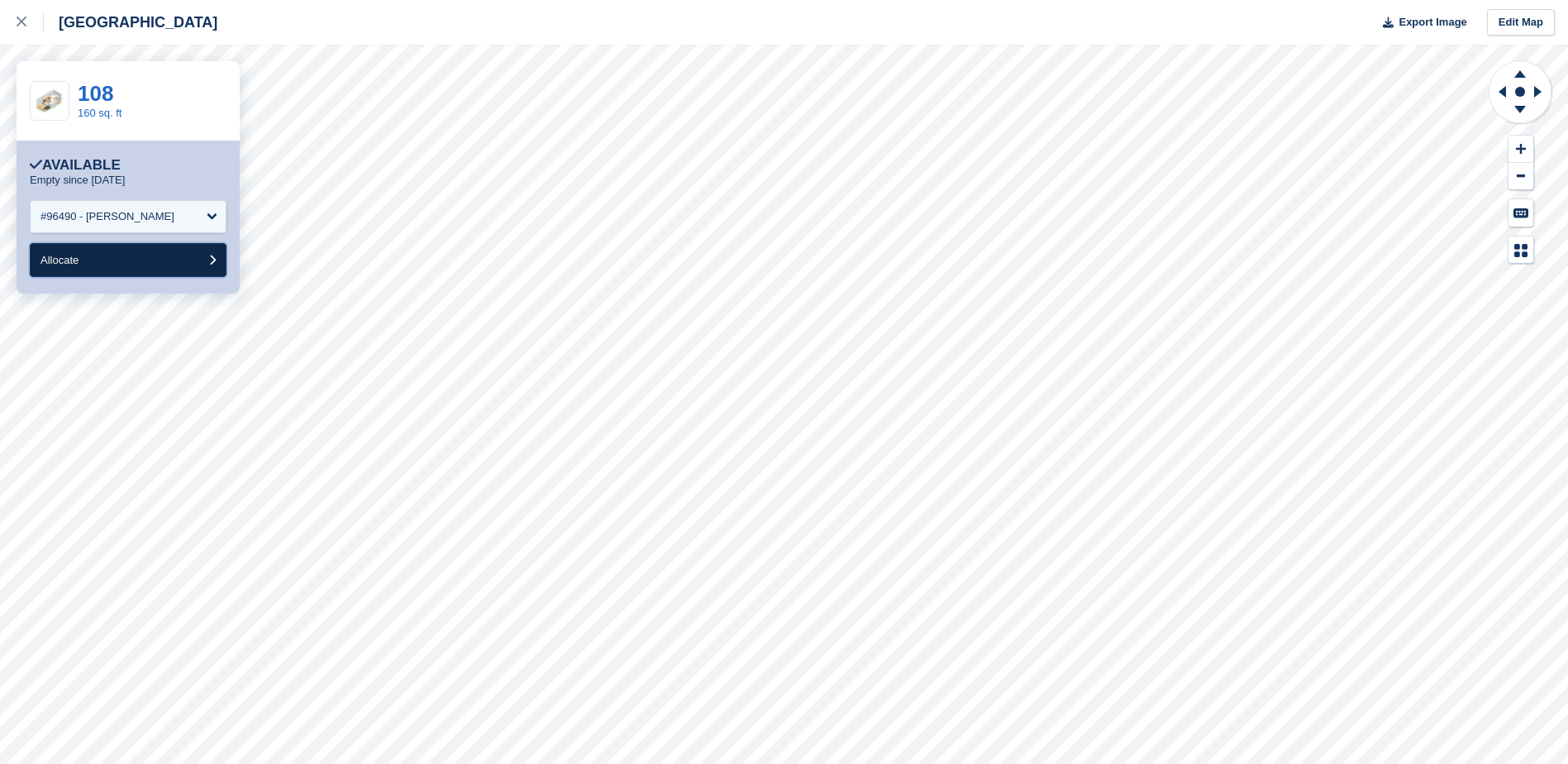
click at [111, 270] on button "Allocate" at bounding box center [128, 260] width 197 height 34
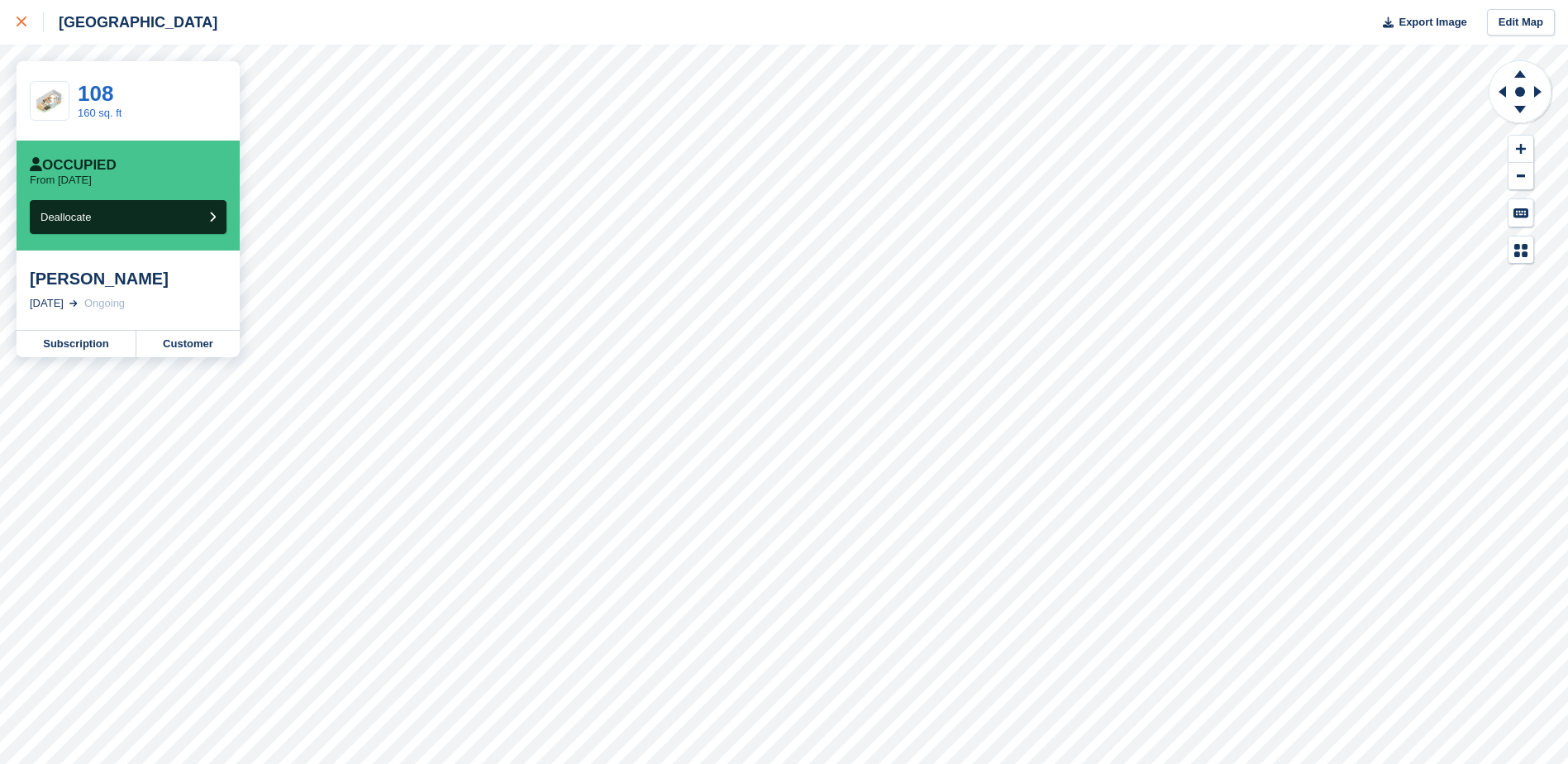
click at [14, 18] on link at bounding box center [22, 22] width 43 height 44
